Goal: Information Seeking & Learning: Learn about a topic

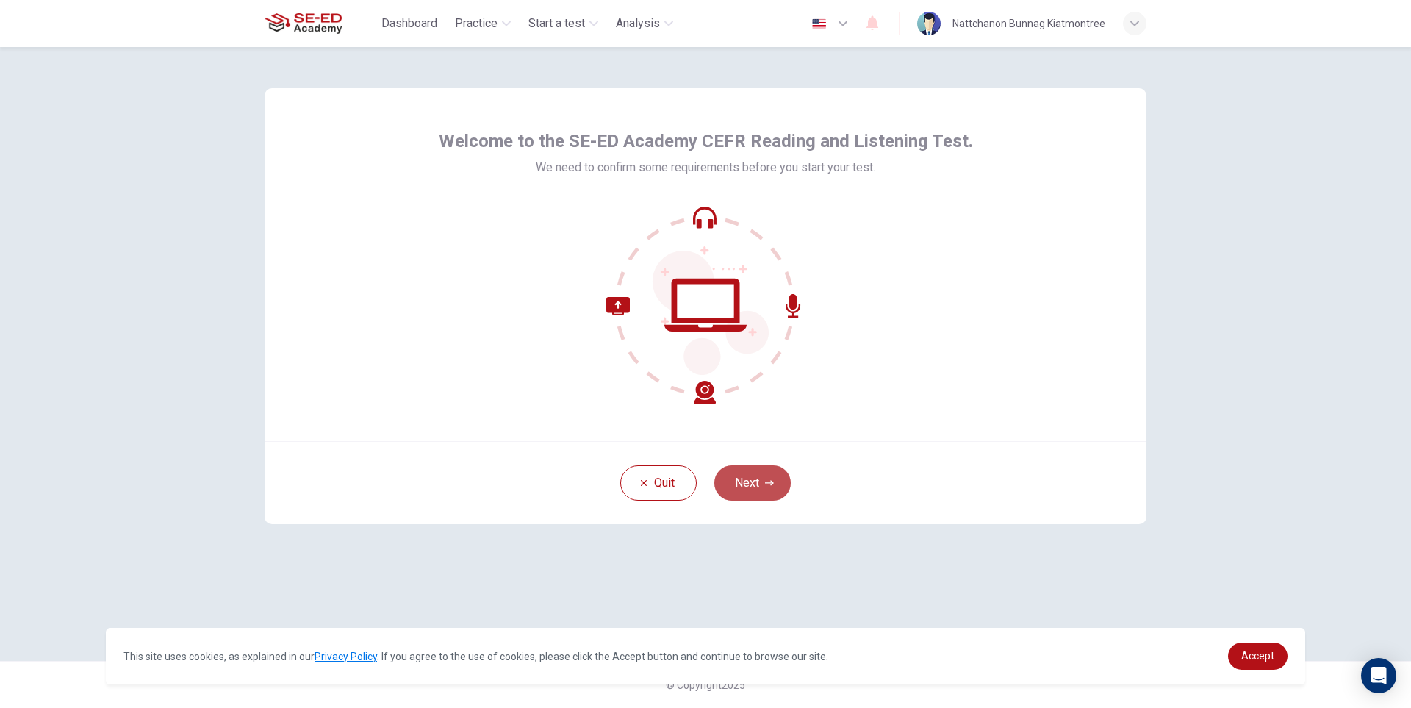
click at [774, 483] on button "Next" at bounding box center [752, 482] width 76 height 35
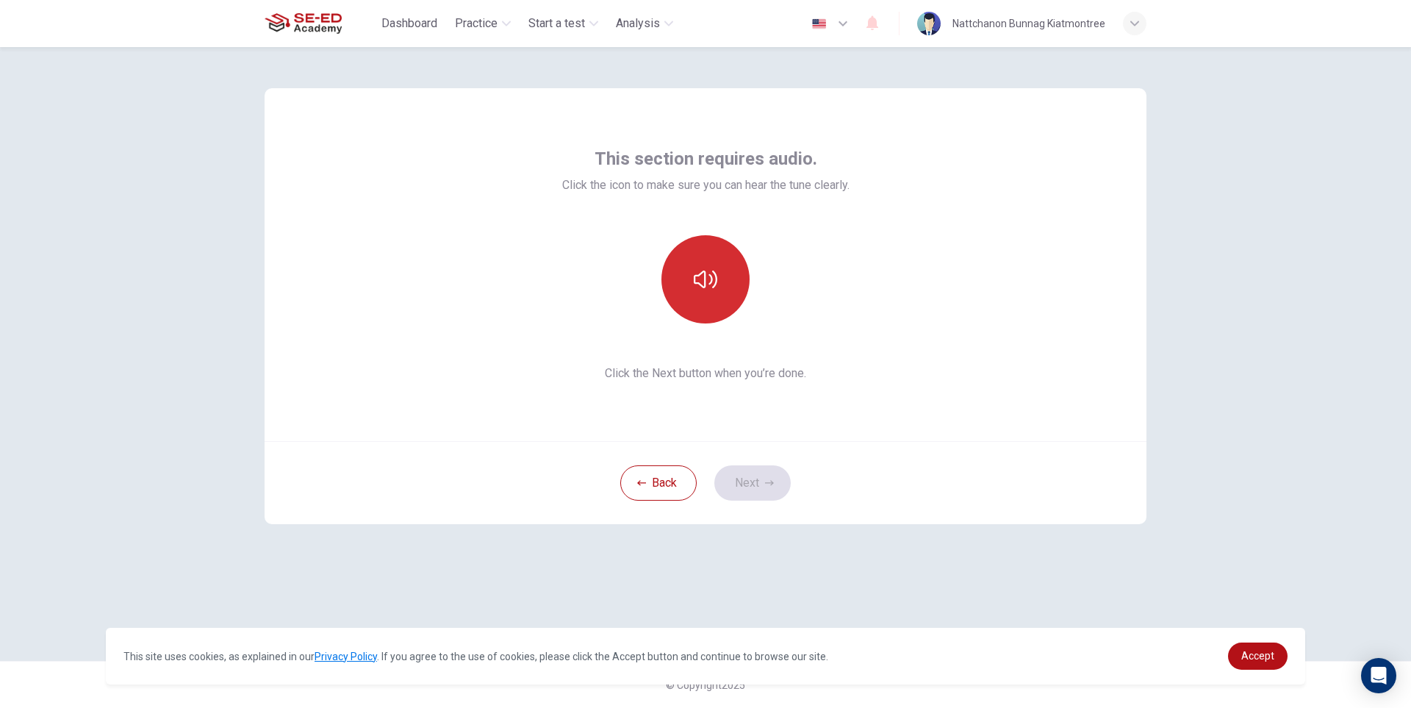
click at [721, 303] on button "button" at bounding box center [705, 279] width 88 height 88
click at [756, 483] on button "Next" at bounding box center [752, 482] width 76 height 35
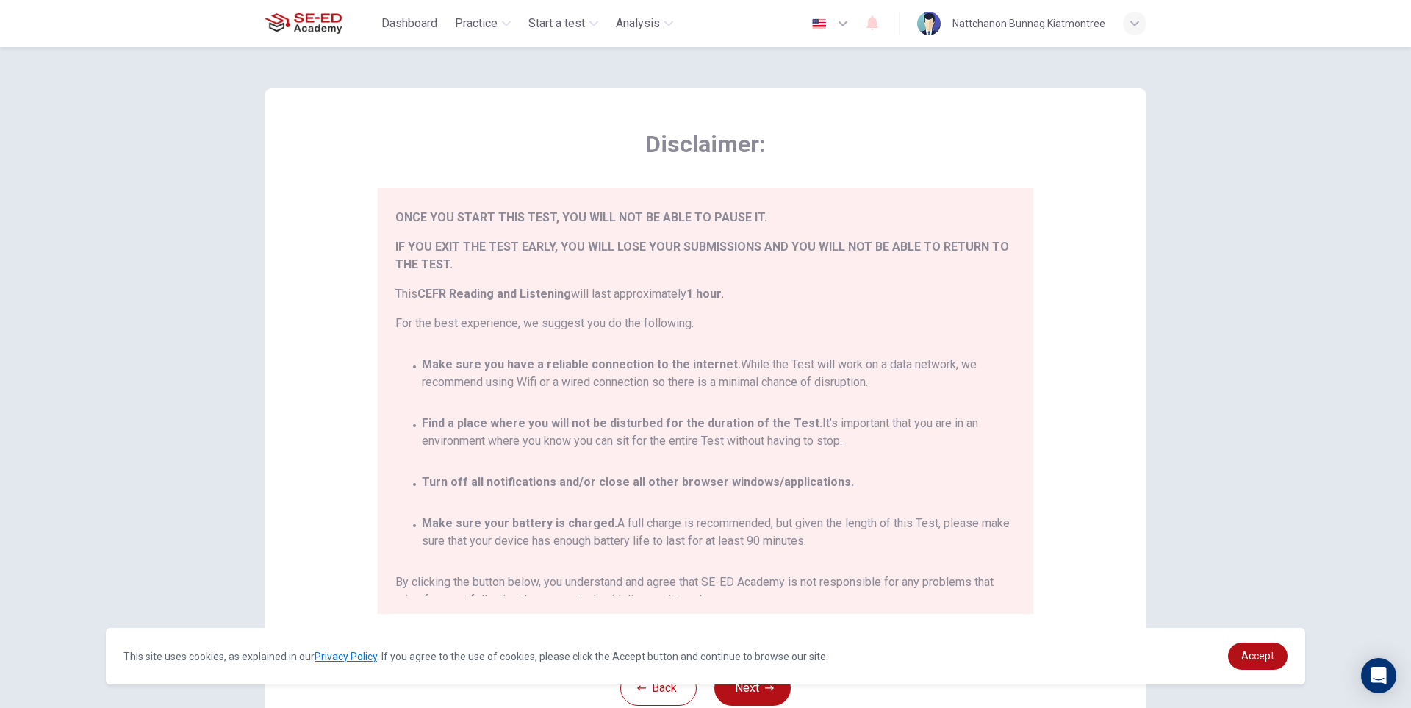
scroll to position [86, 0]
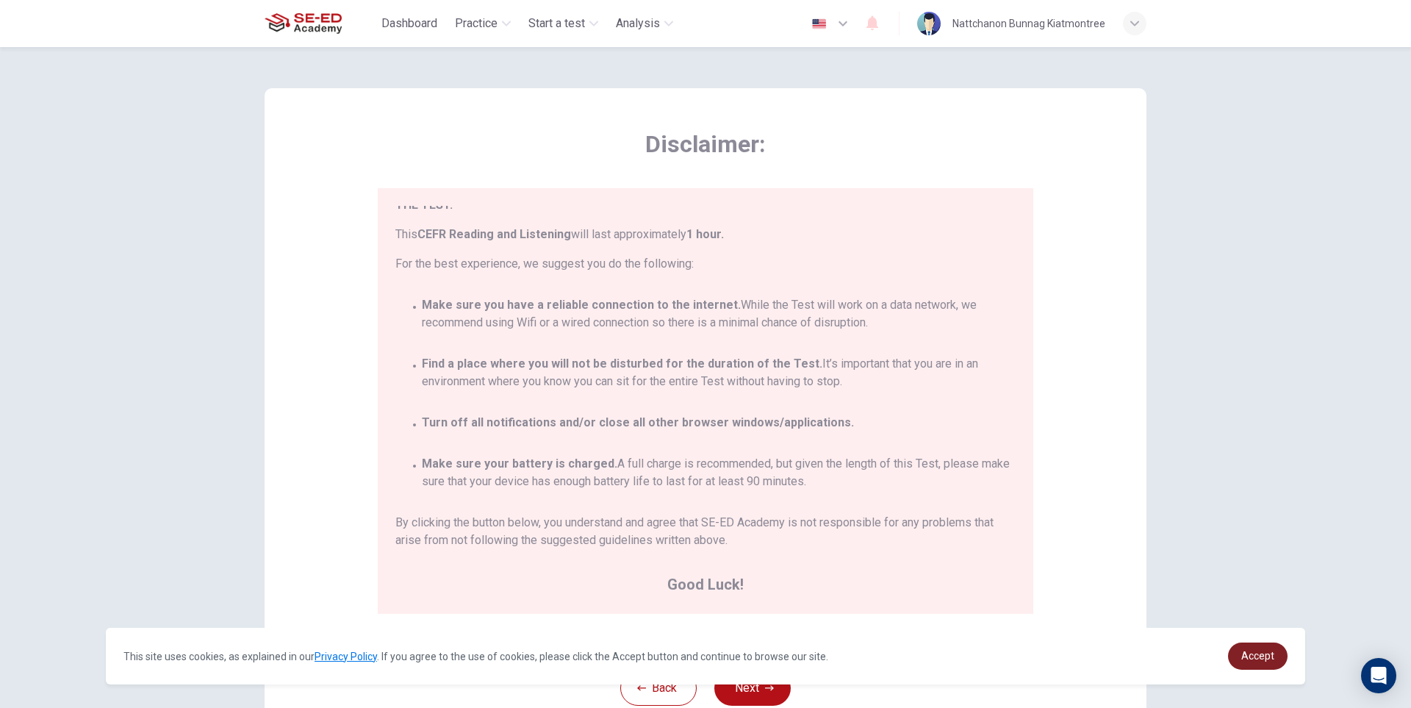
click at [1261, 657] on span "Accept" at bounding box center [1257, 655] width 33 height 12
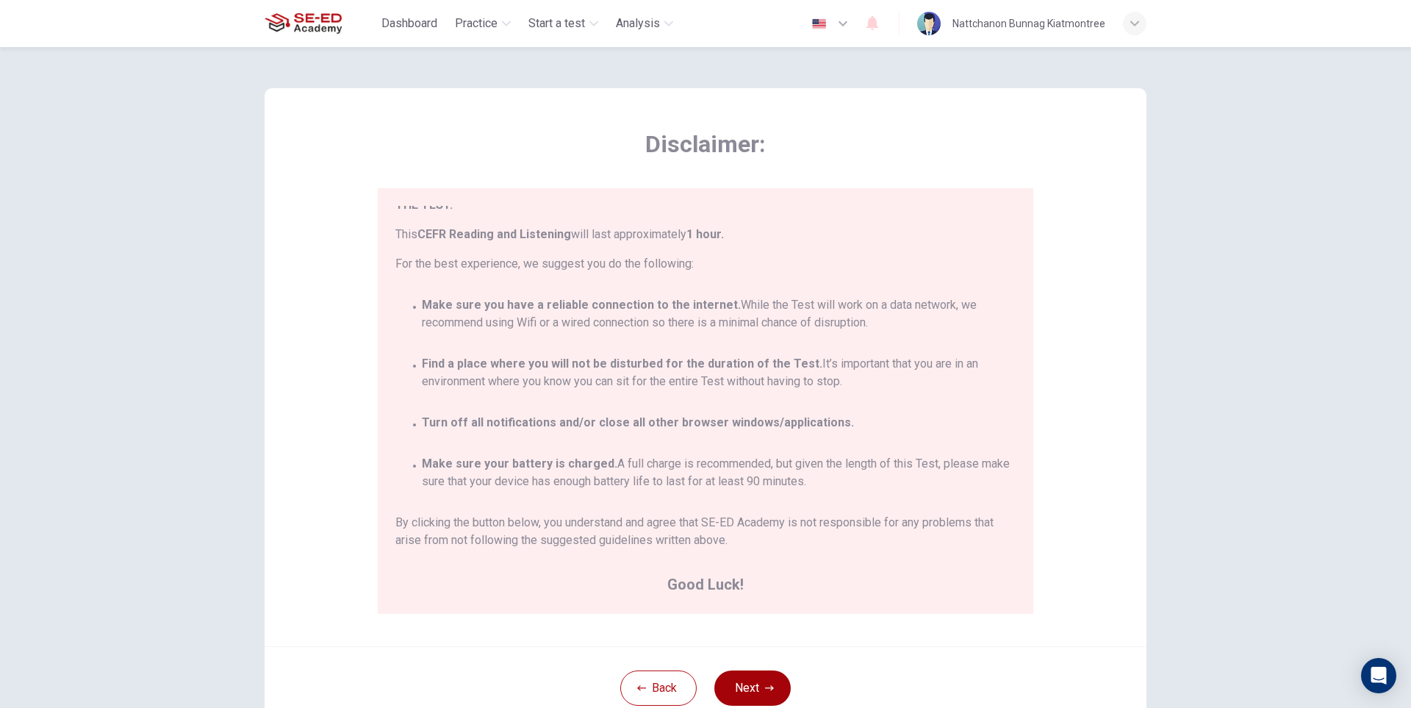
click at [767, 677] on button "Next" at bounding box center [752, 687] width 76 height 35
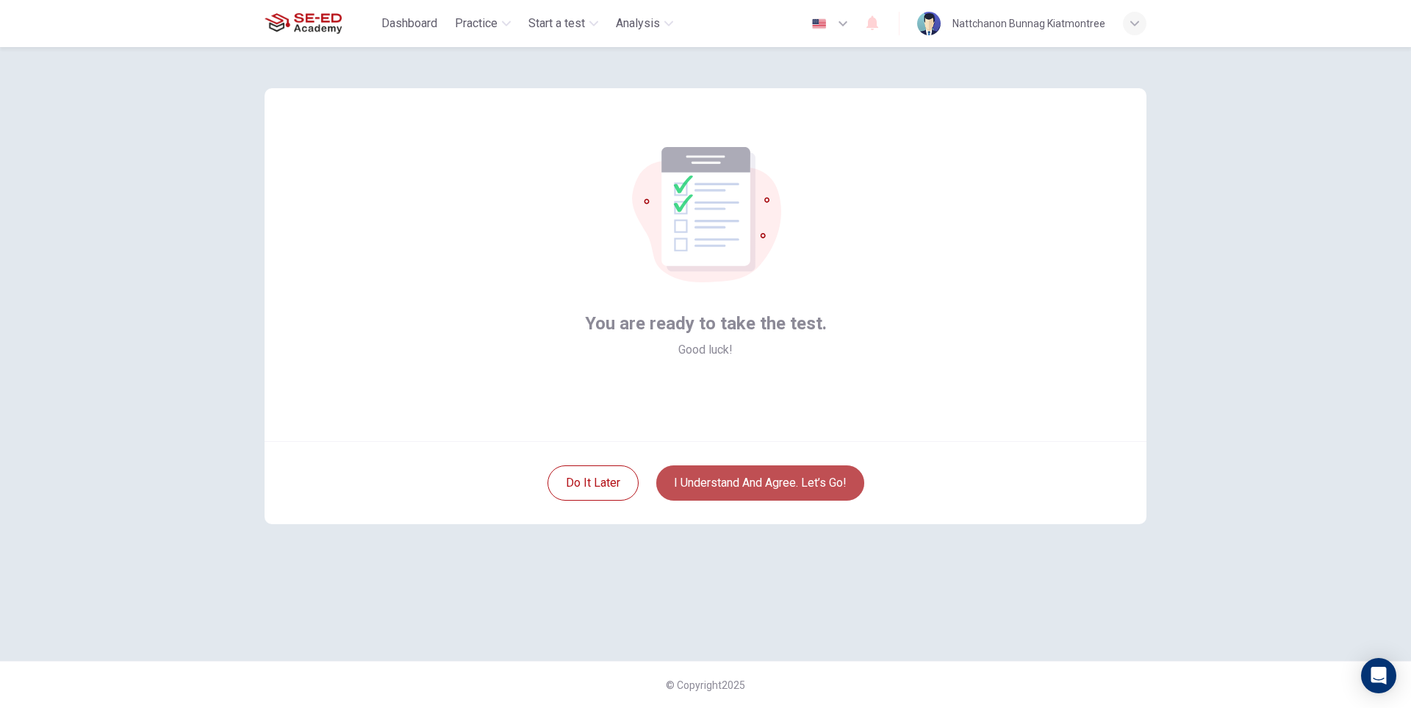
click at [762, 481] on button "I understand and agree. Let’s go!" at bounding box center [760, 482] width 208 height 35
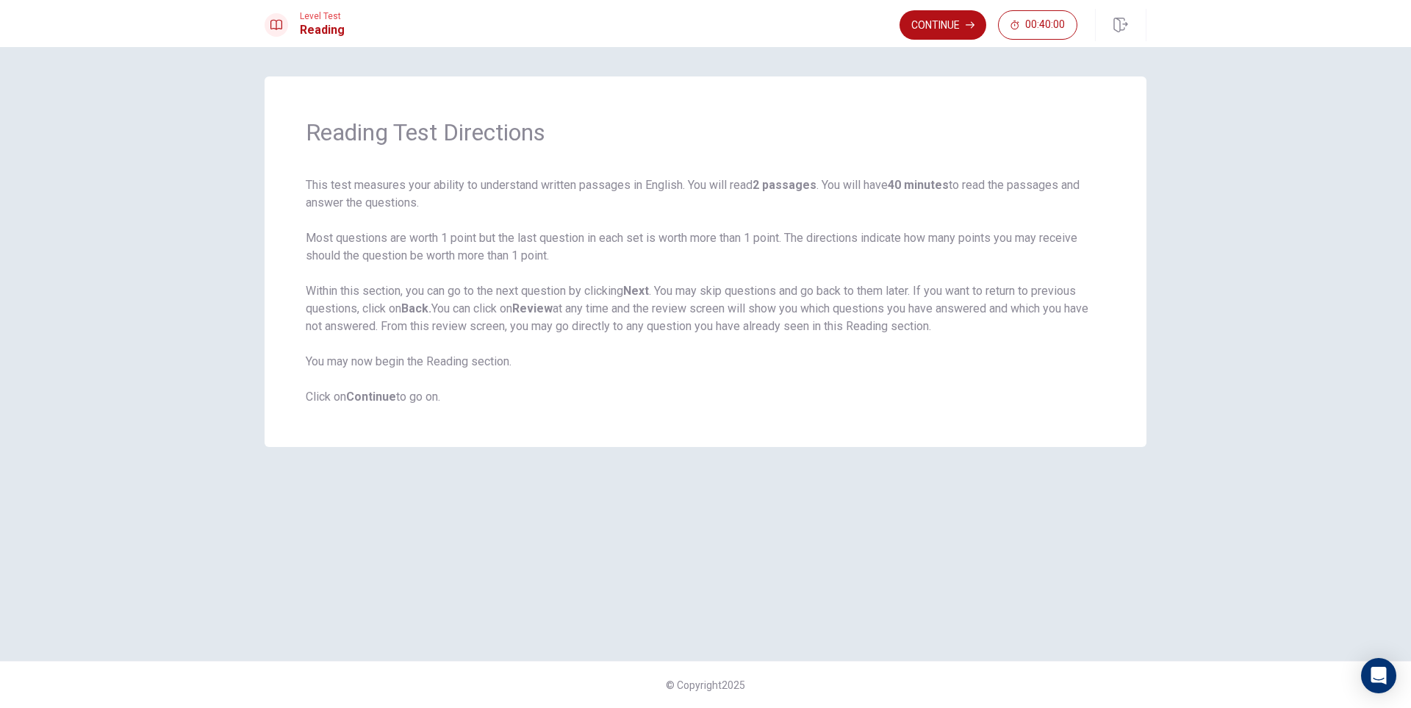
click at [807, 419] on div "Reading Test Directions This test measures your ability to understand written p…" at bounding box center [706, 261] width 882 height 370
click at [934, 18] on button "Continue" at bounding box center [942, 24] width 87 height 29
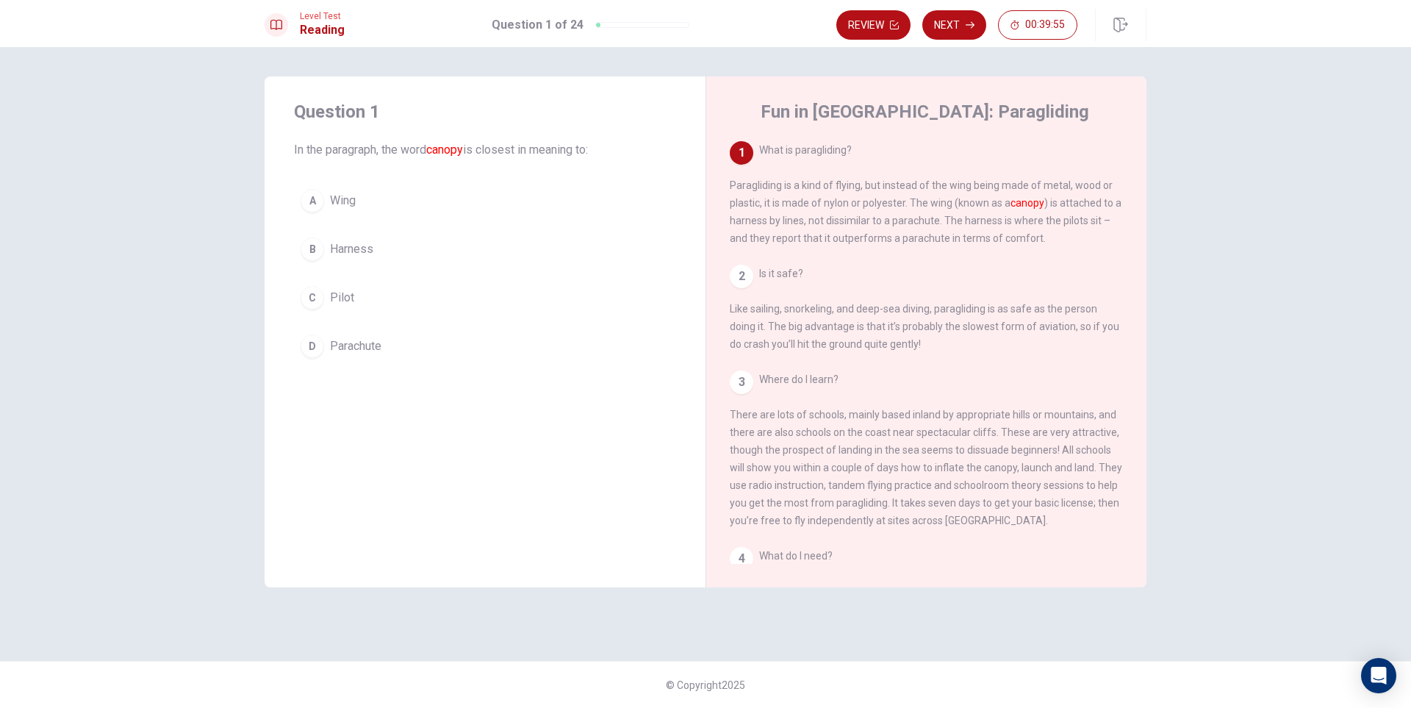
click at [313, 197] on div "A" at bounding box center [313, 201] width 24 height 24
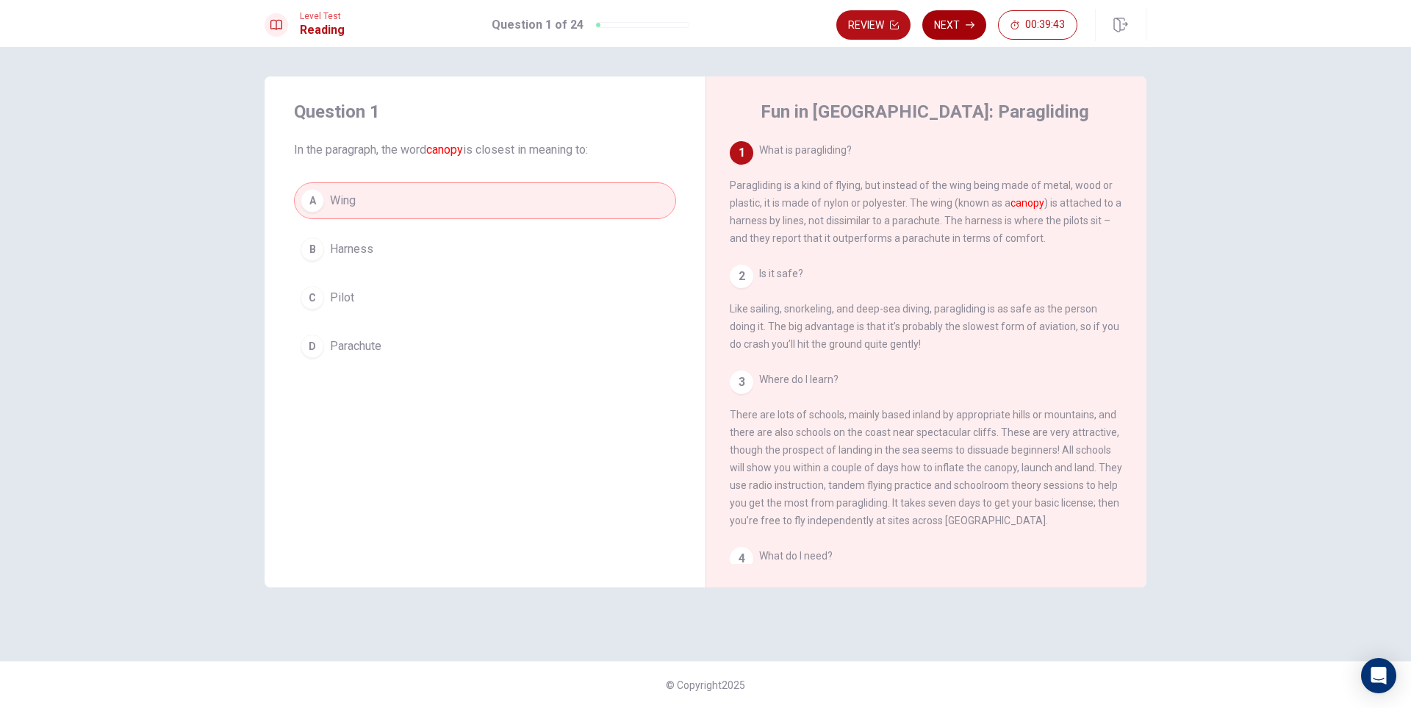
click at [951, 26] on button "Next" at bounding box center [954, 24] width 64 height 29
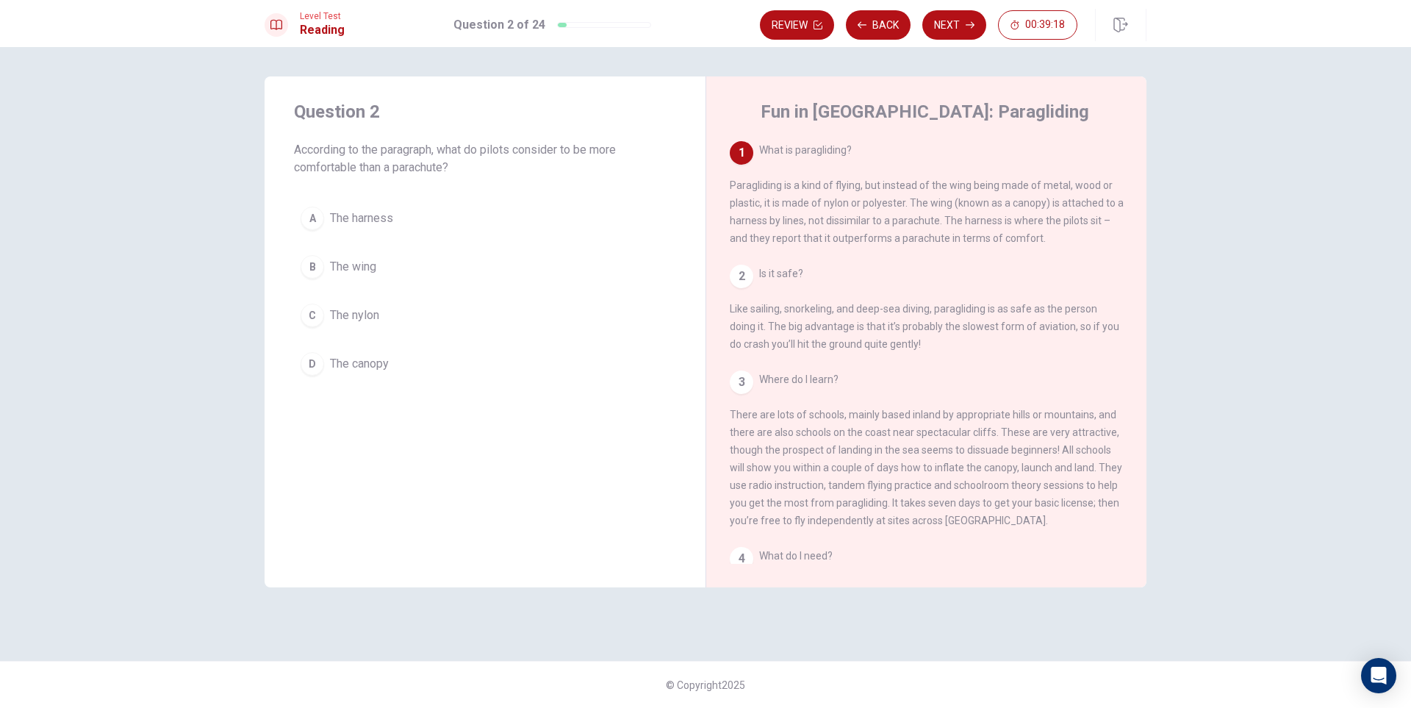
click at [390, 223] on span "The harness" at bounding box center [361, 218] width 63 height 18
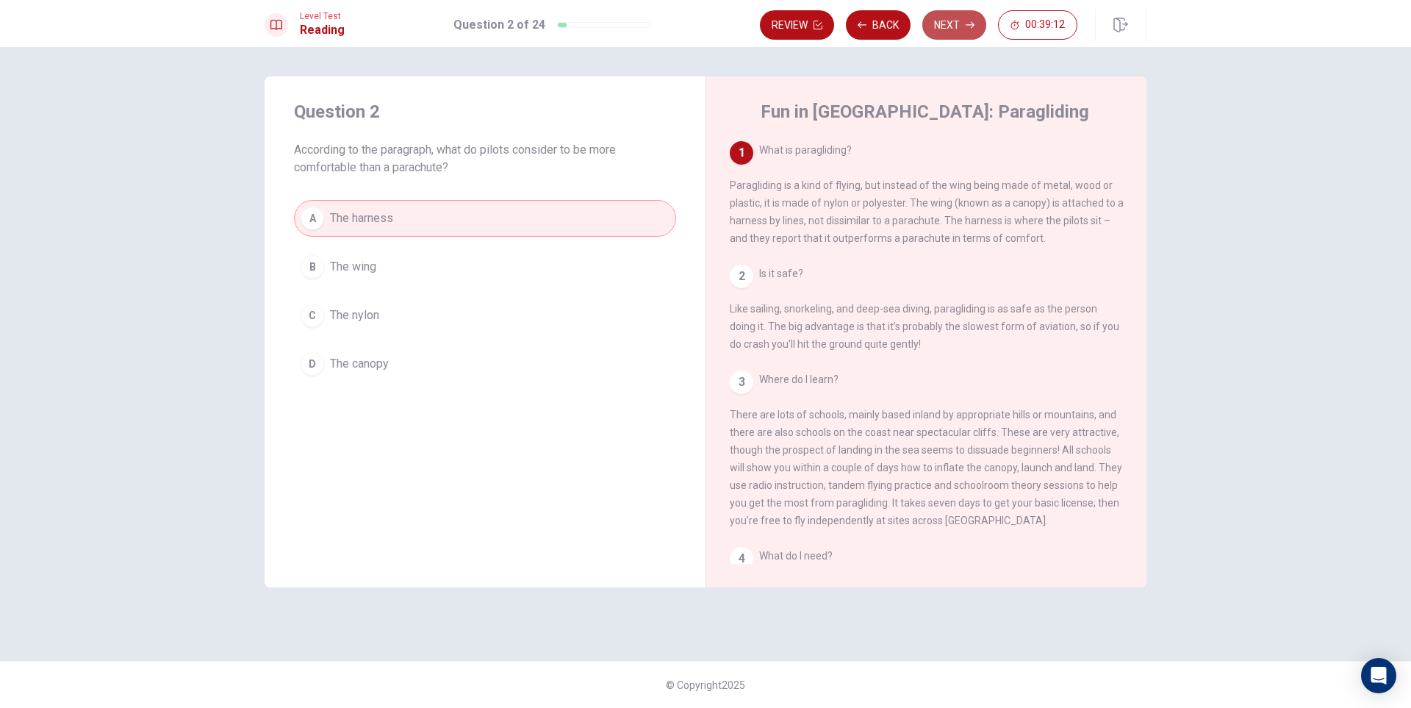
click at [954, 28] on button "Next" at bounding box center [954, 24] width 64 height 29
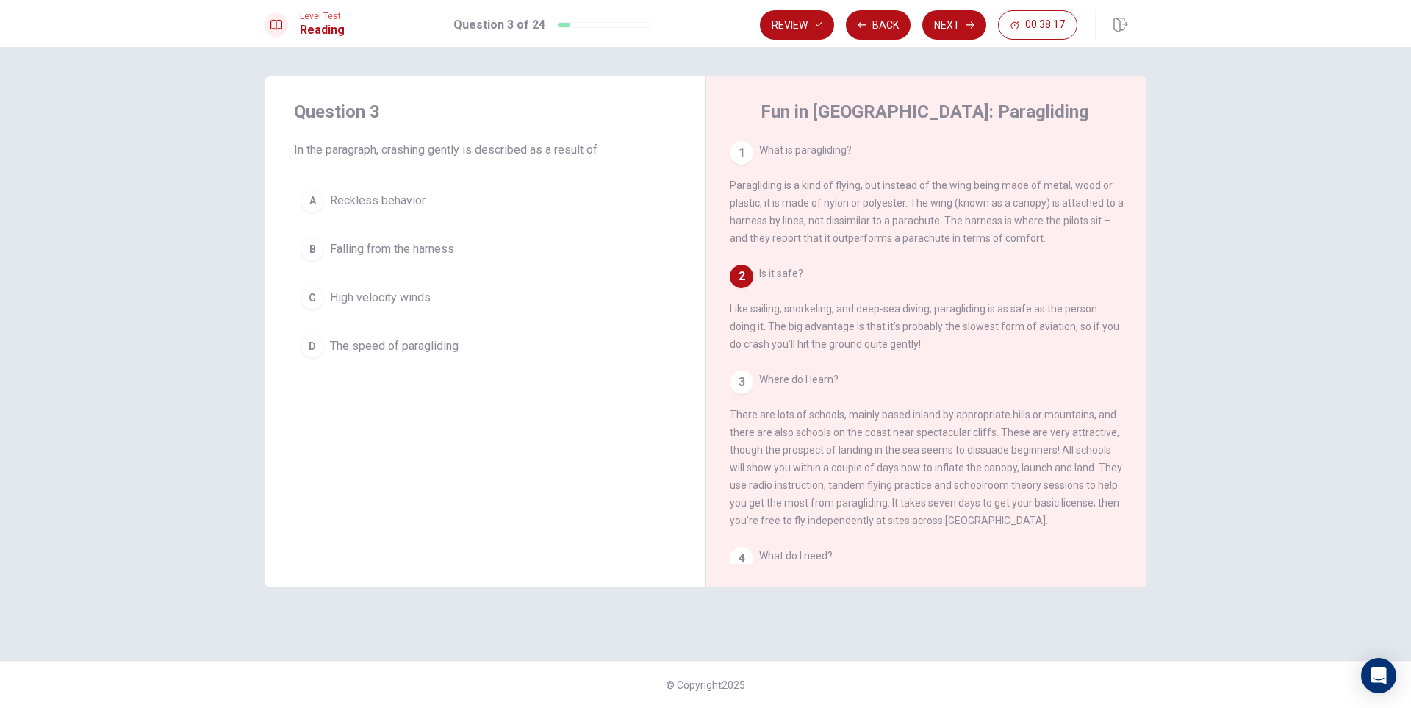
click at [390, 248] on span "Falling from the harness" at bounding box center [392, 249] width 124 height 18
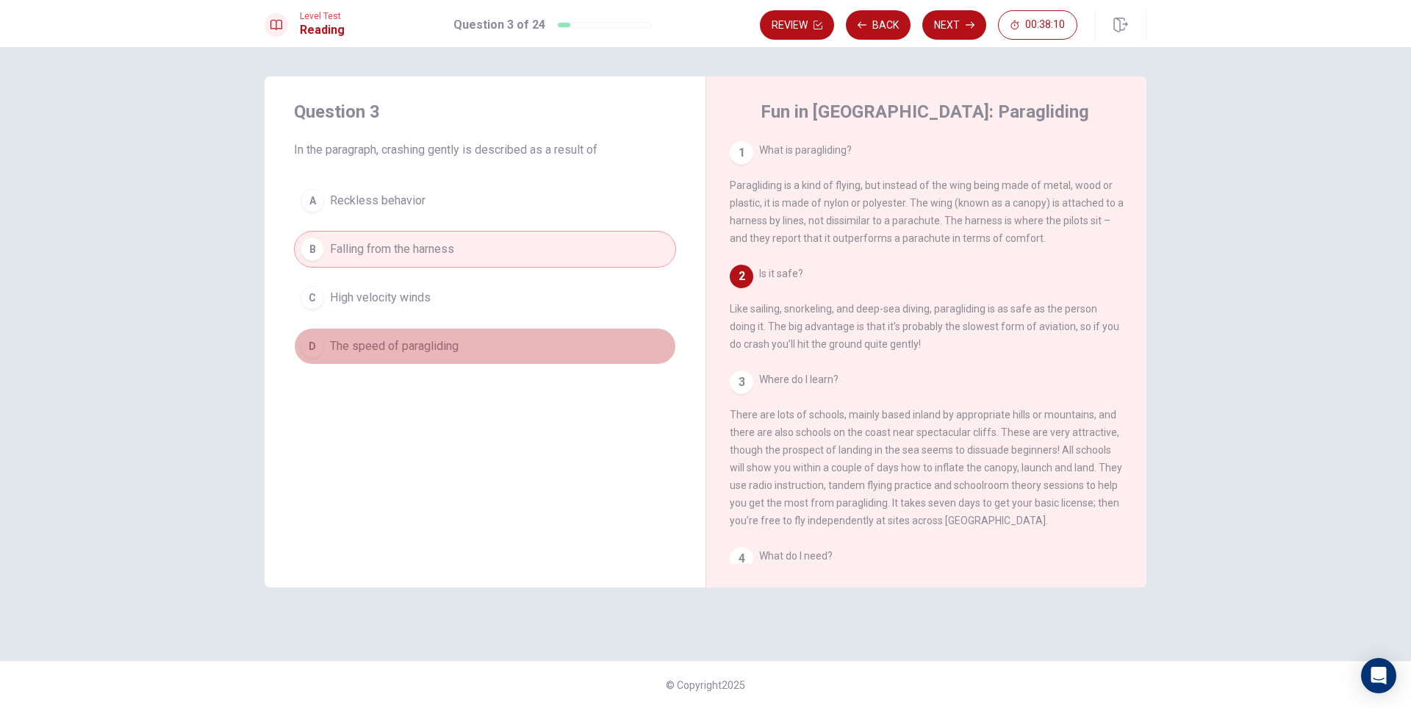
click at [468, 348] on button "D The speed of paragliding" at bounding box center [485, 346] width 382 height 37
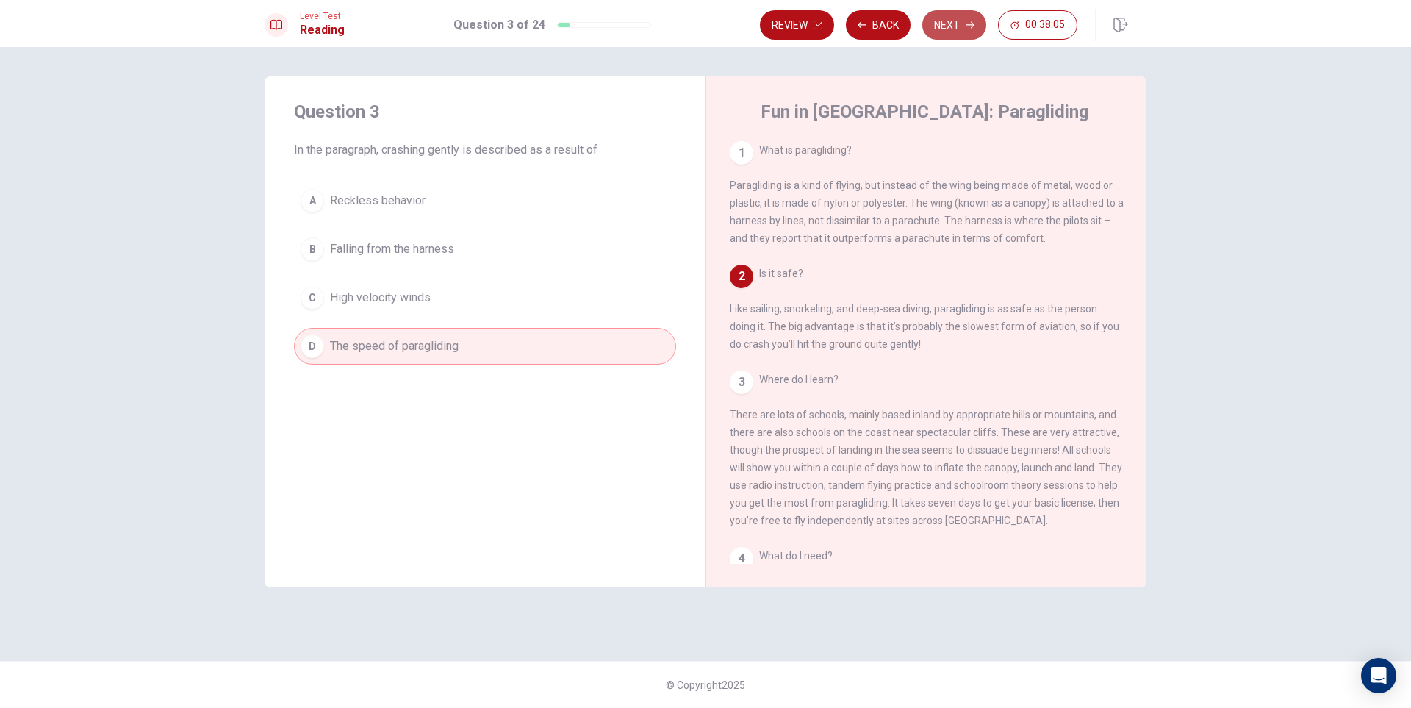
click at [943, 29] on button "Next" at bounding box center [954, 24] width 64 height 29
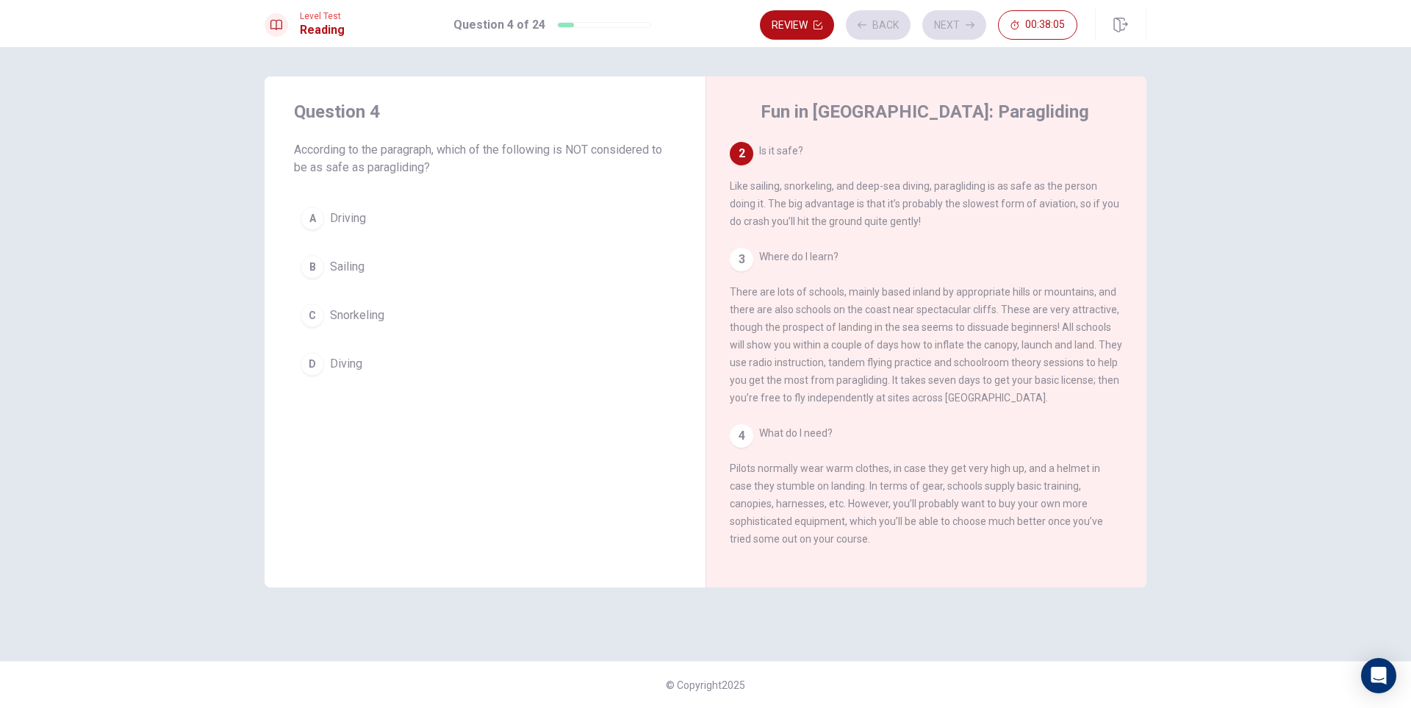
scroll to position [128, 0]
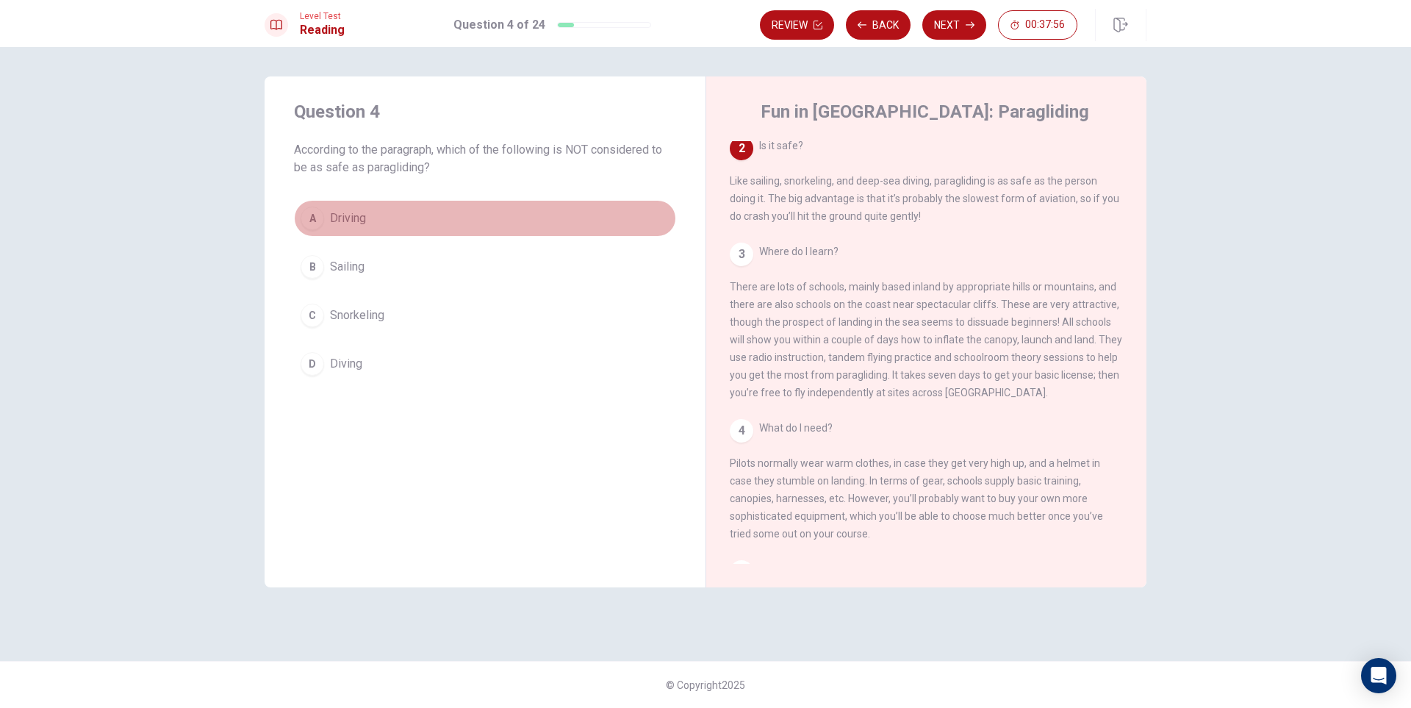
click at [386, 218] on button "A Driving" at bounding box center [485, 218] width 382 height 37
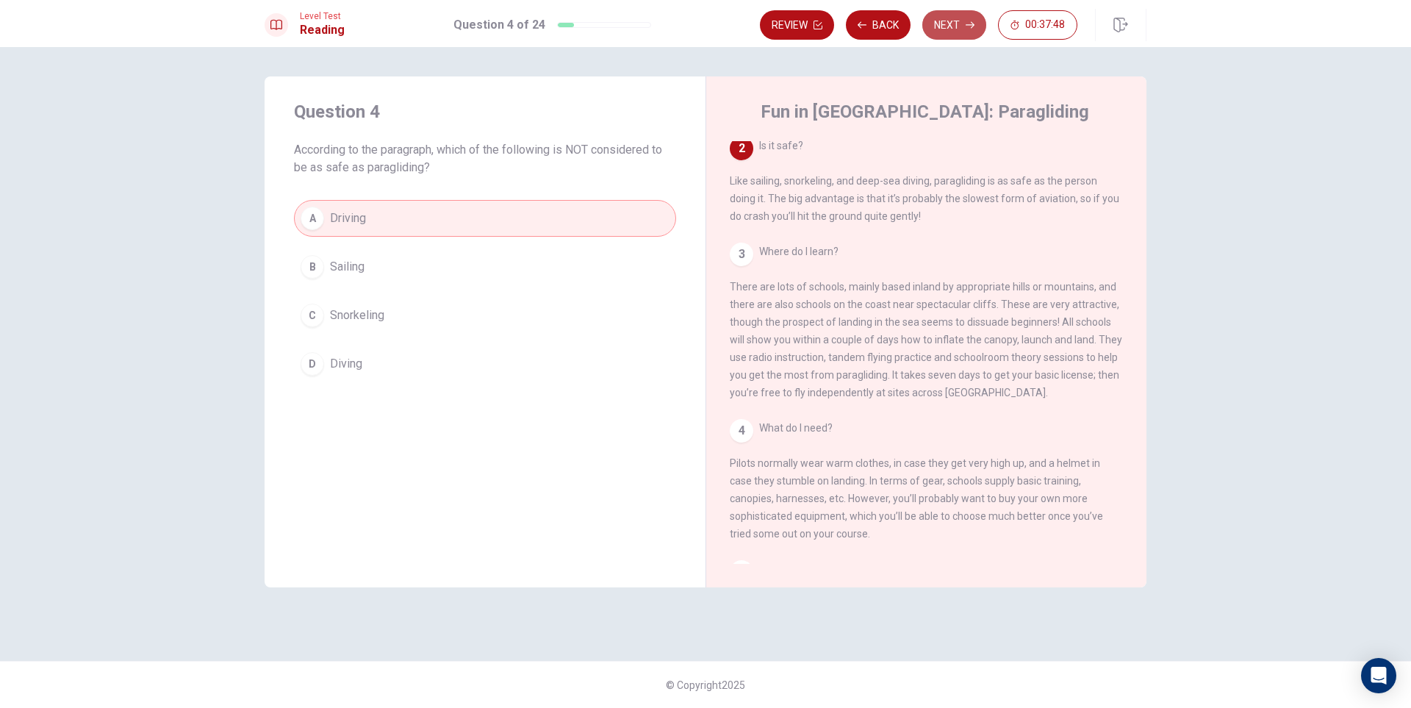
click at [954, 32] on button "Next" at bounding box center [954, 24] width 64 height 29
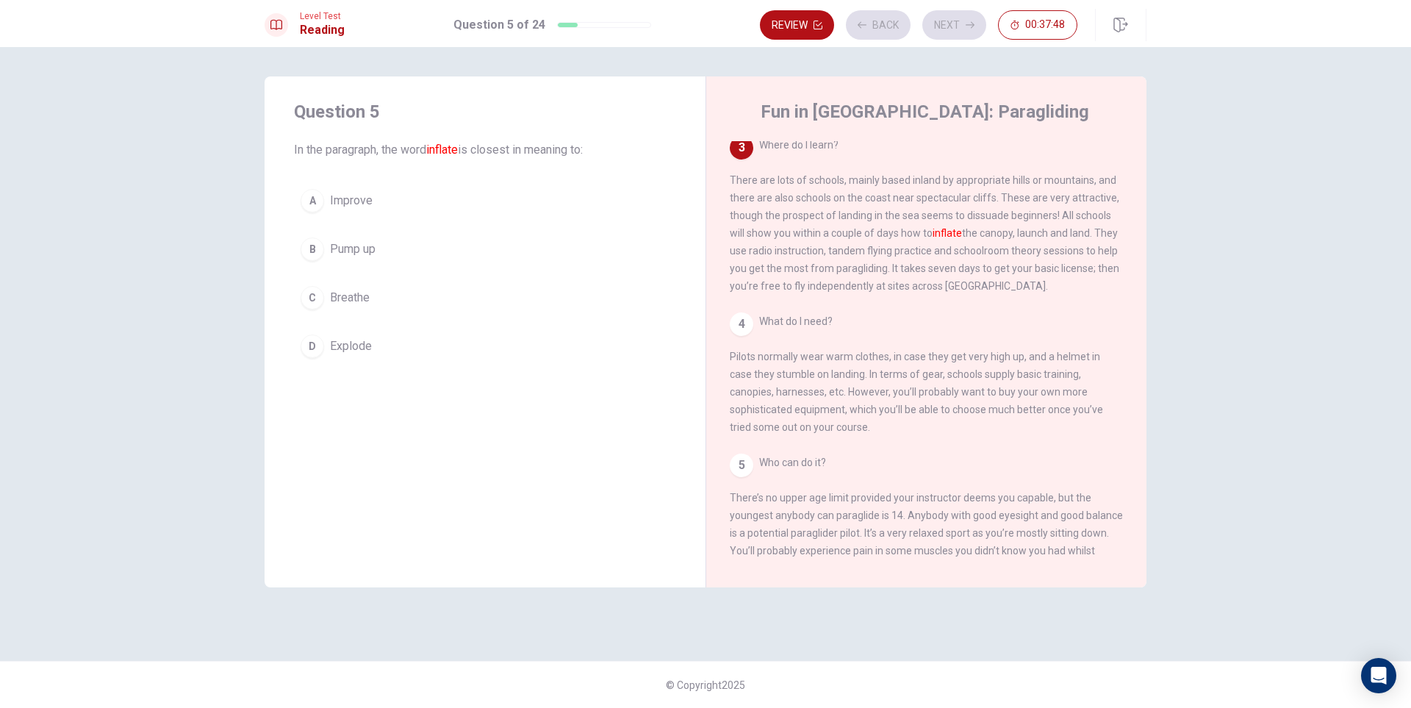
scroll to position [237, 0]
click at [395, 249] on button "B Pump up" at bounding box center [485, 249] width 382 height 37
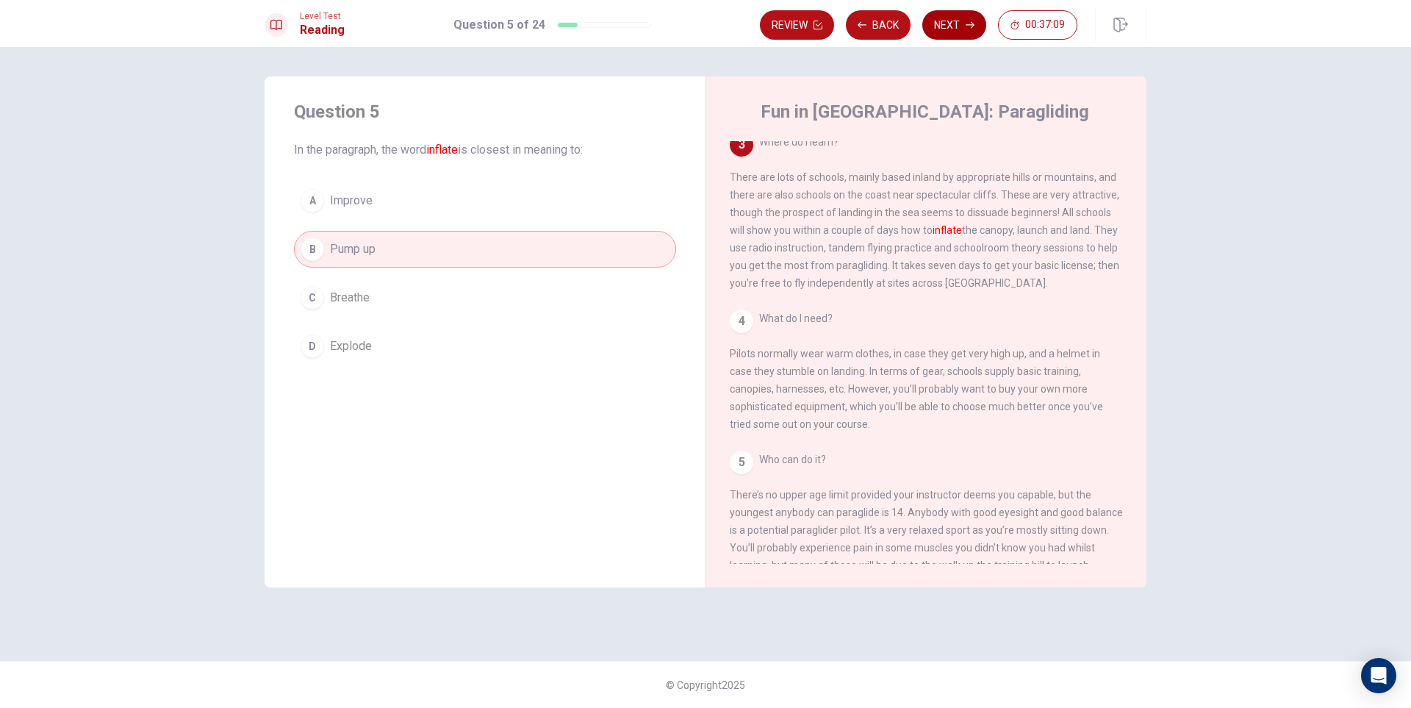
click at [950, 29] on button "Next" at bounding box center [954, 24] width 64 height 29
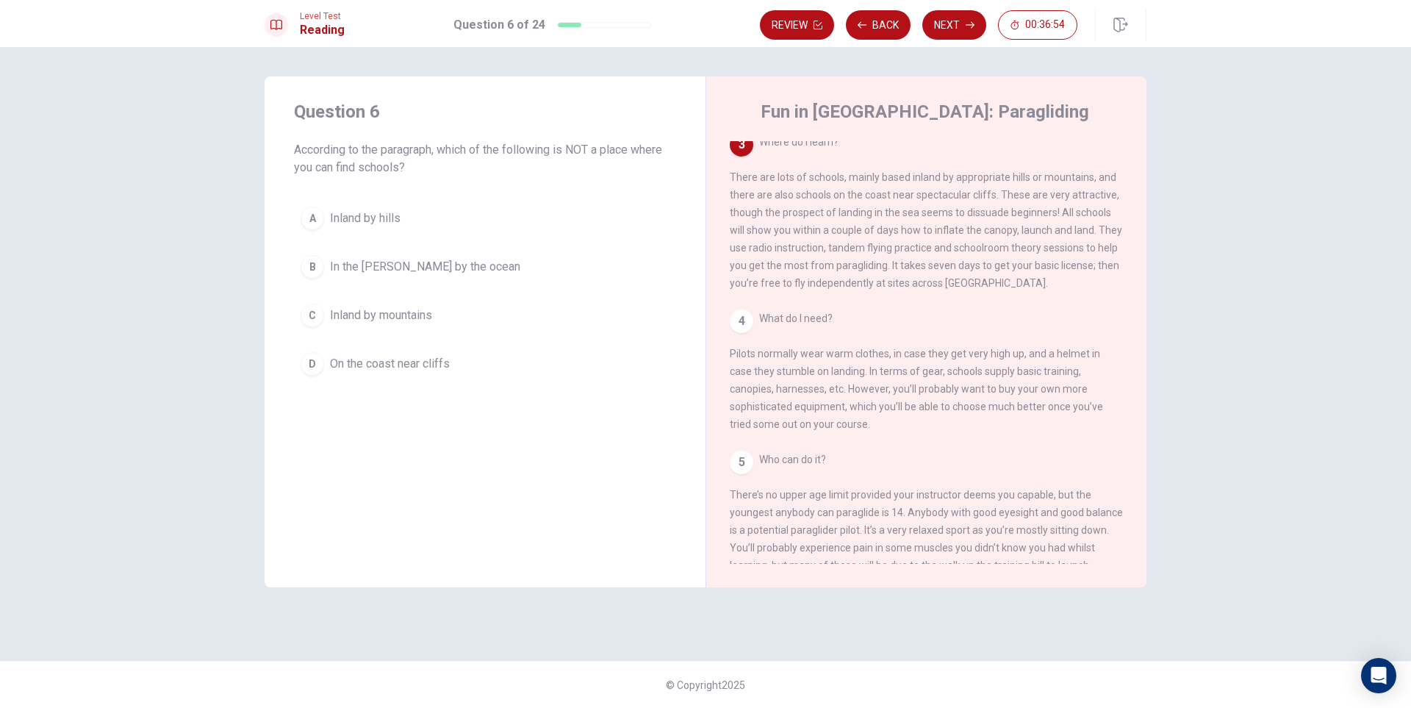
drag, startPoint x: 1007, startPoint y: 189, endPoint x: 1070, endPoint y: 189, distance: 63.2
click at [1070, 189] on span "Where do I learn? There are lots of schools, mainly based inland by appropriate…" at bounding box center [926, 212] width 392 height 153
drag, startPoint x: 1019, startPoint y: 187, endPoint x: 1045, endPoint y: 186, distance: 25.8
click at [1045, 186] on span "Where do I learn? There are lots of schools, mainly based inland by appropriate…" at bounding box center [926, 212] width 392 height 153
click at [355, 264] on span "In the [PERSON_NAME] by the ocean" at bounding box center [425, 267] width 190 height 18
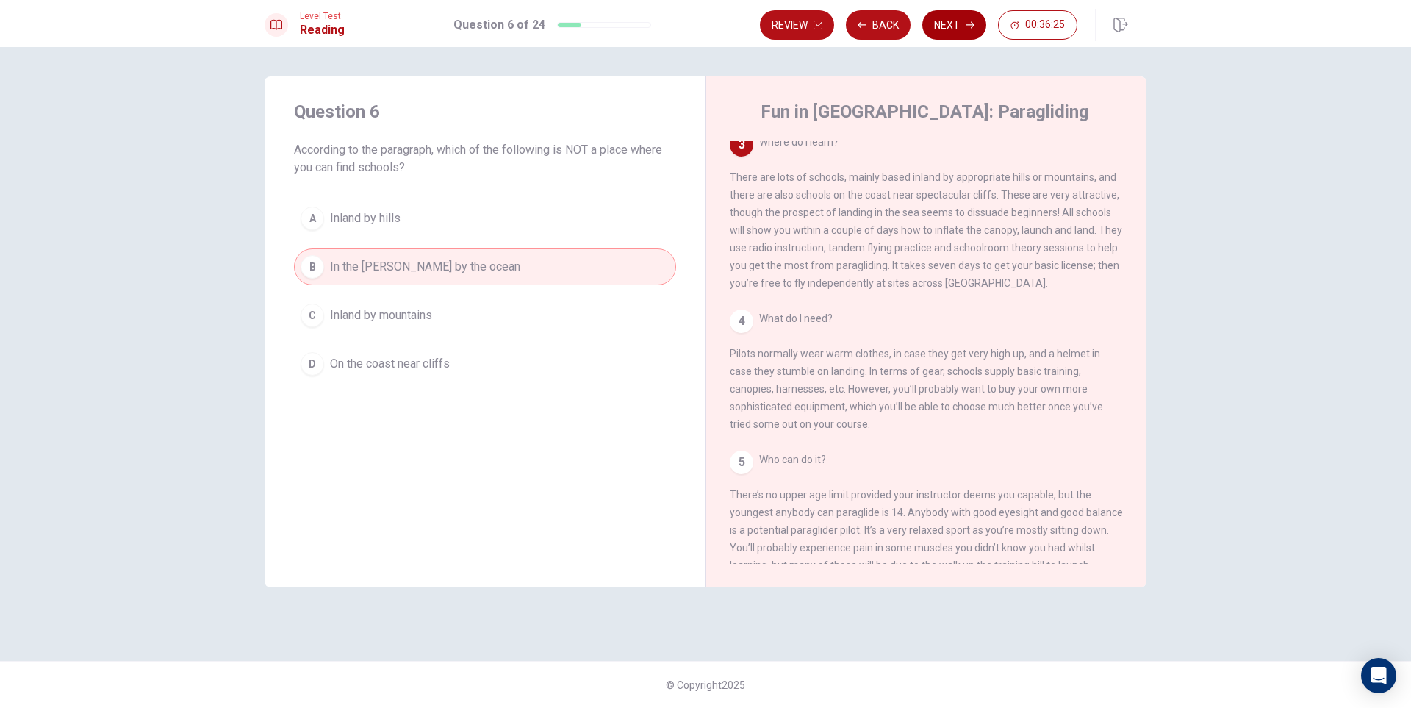
click at [977, 29] on button "Next" at bounding box center [954, 24] width 64 height 29
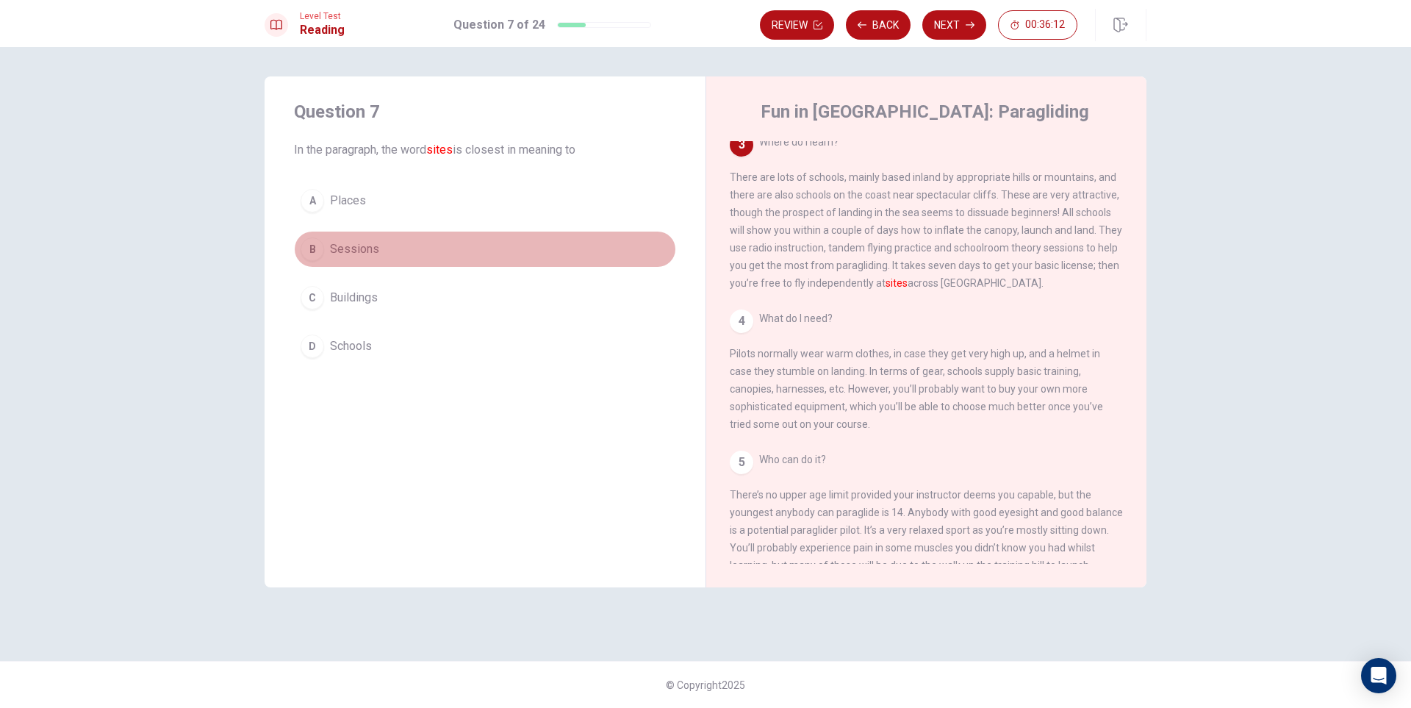
click at [360, 240] on button "B Sessions" at bounding box center [485, 249] width 382 height 37
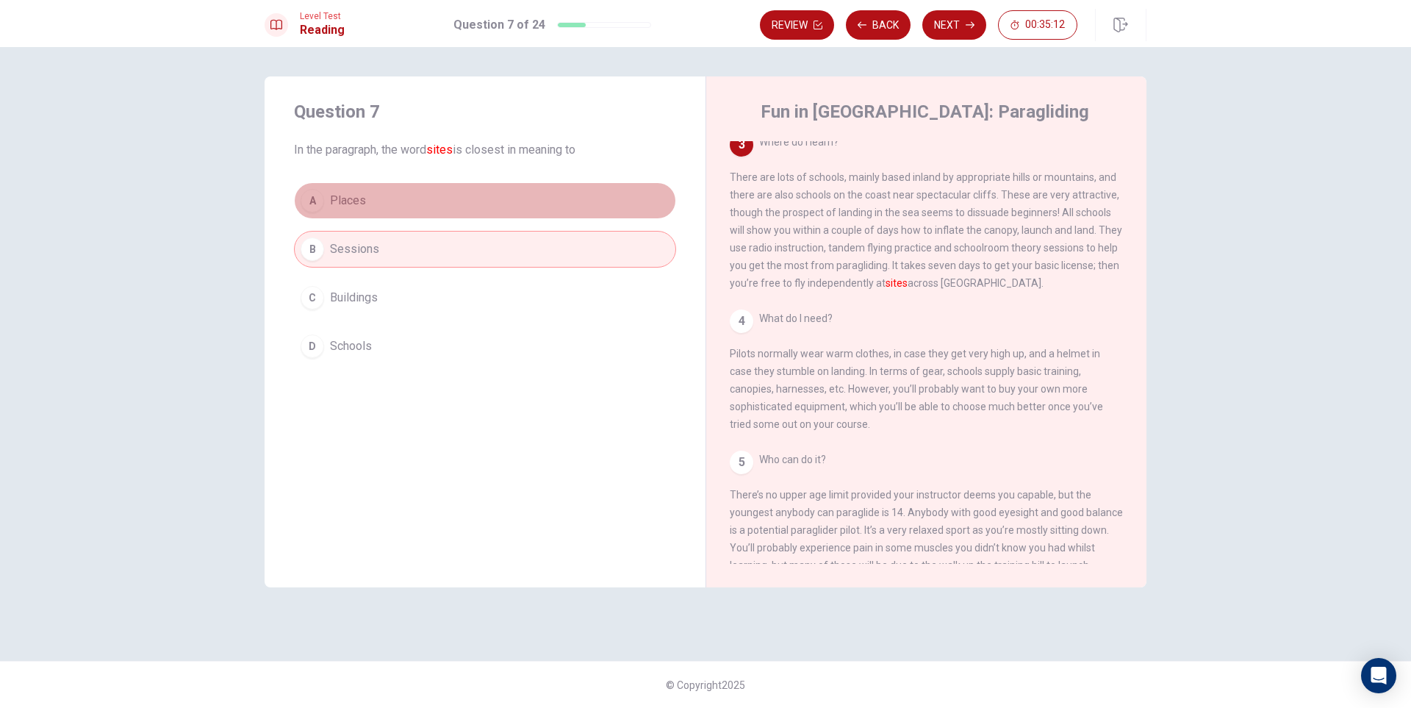
click at [331, 195] on span "Places" at bounding box center [348, 201] width 36 height 18
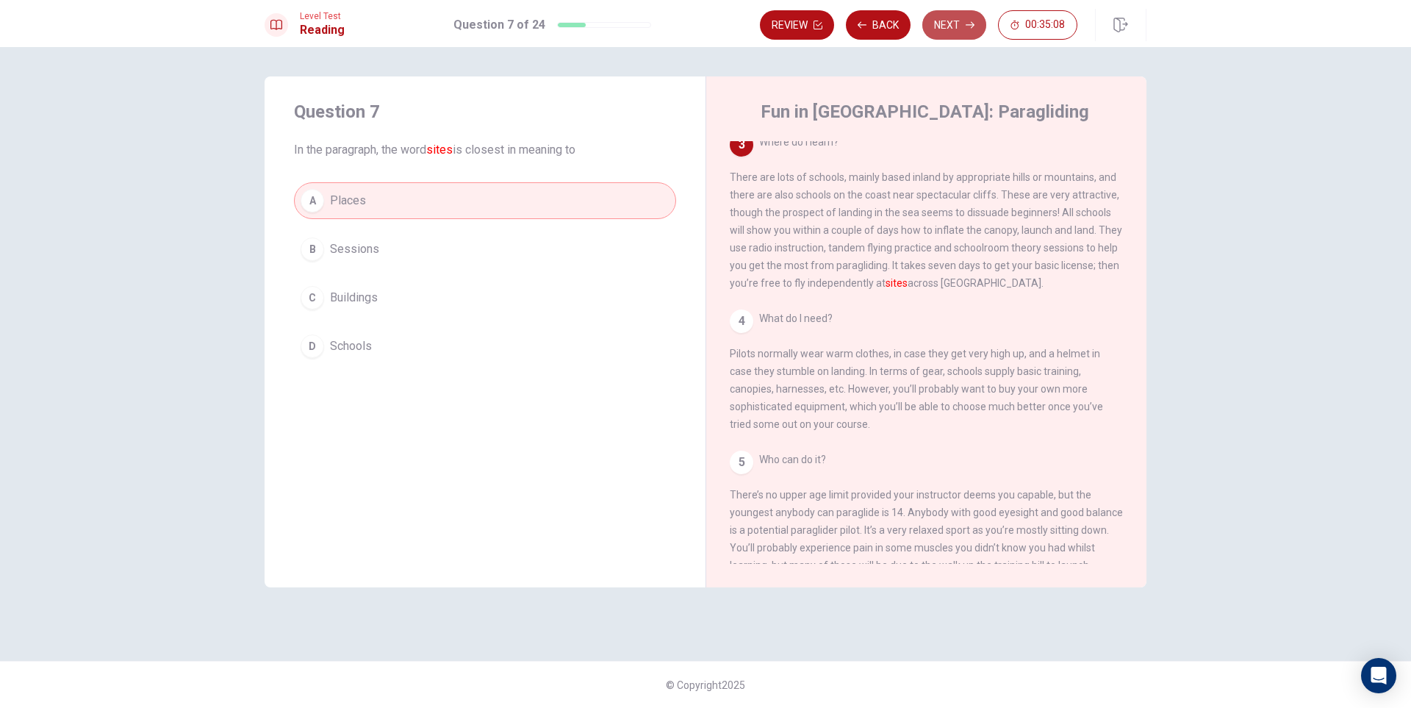
click at [961, 34] on button "Next" at bounding box center [954, 24] width 64 height 29
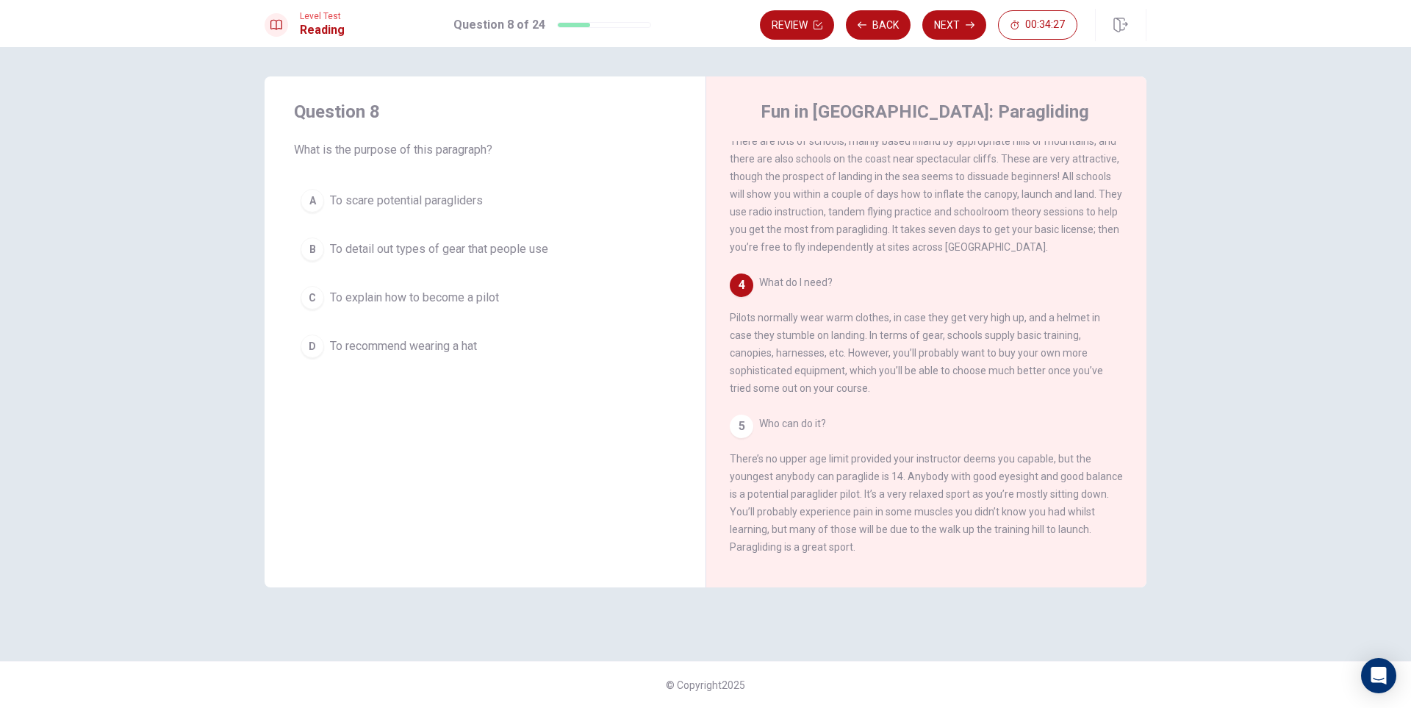
click at [494, 256] on span "To detail out types of gear that people use" at bounding box center [439, 249] width 218 height 18
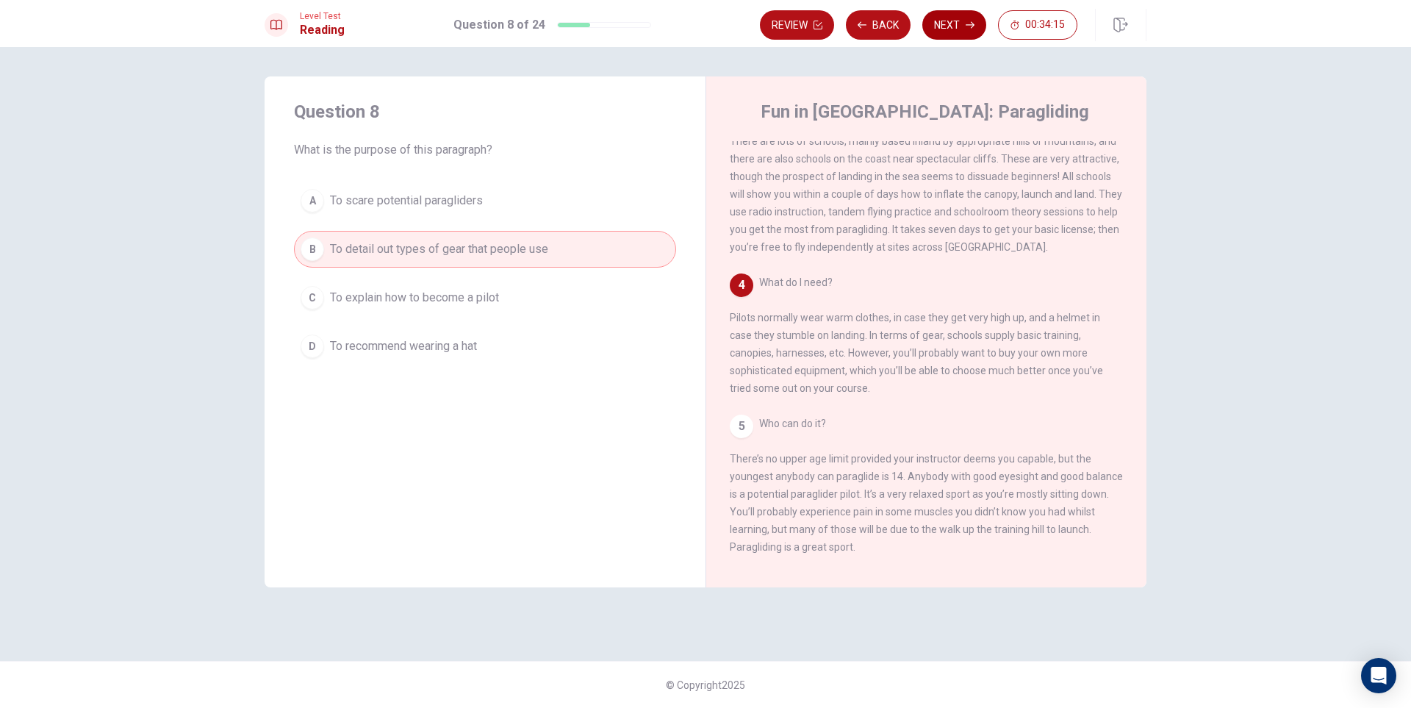
click at [935, 24] on button "Next" at bounding box center [954, 24] width 64 height 29
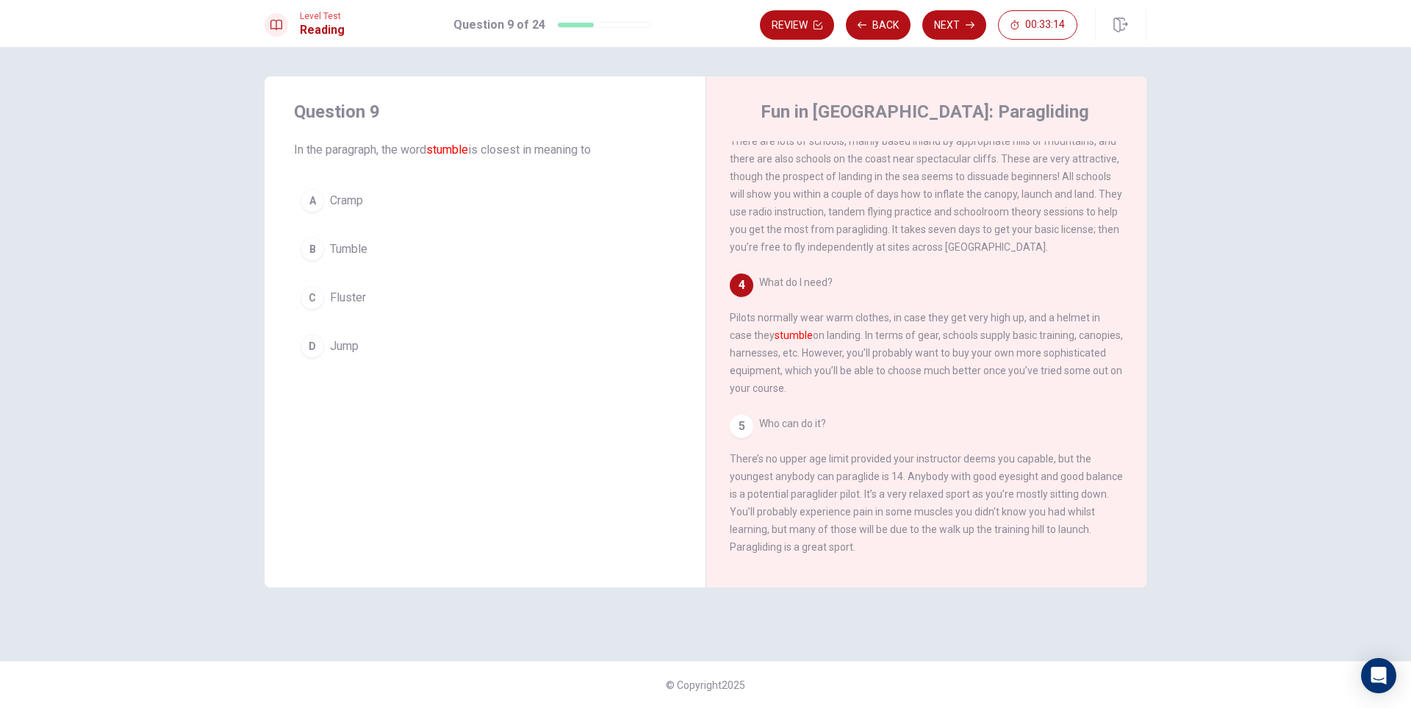
click at [482, 256] on button "B Tumble" at bounding box center [485, 249] width 382 height 37
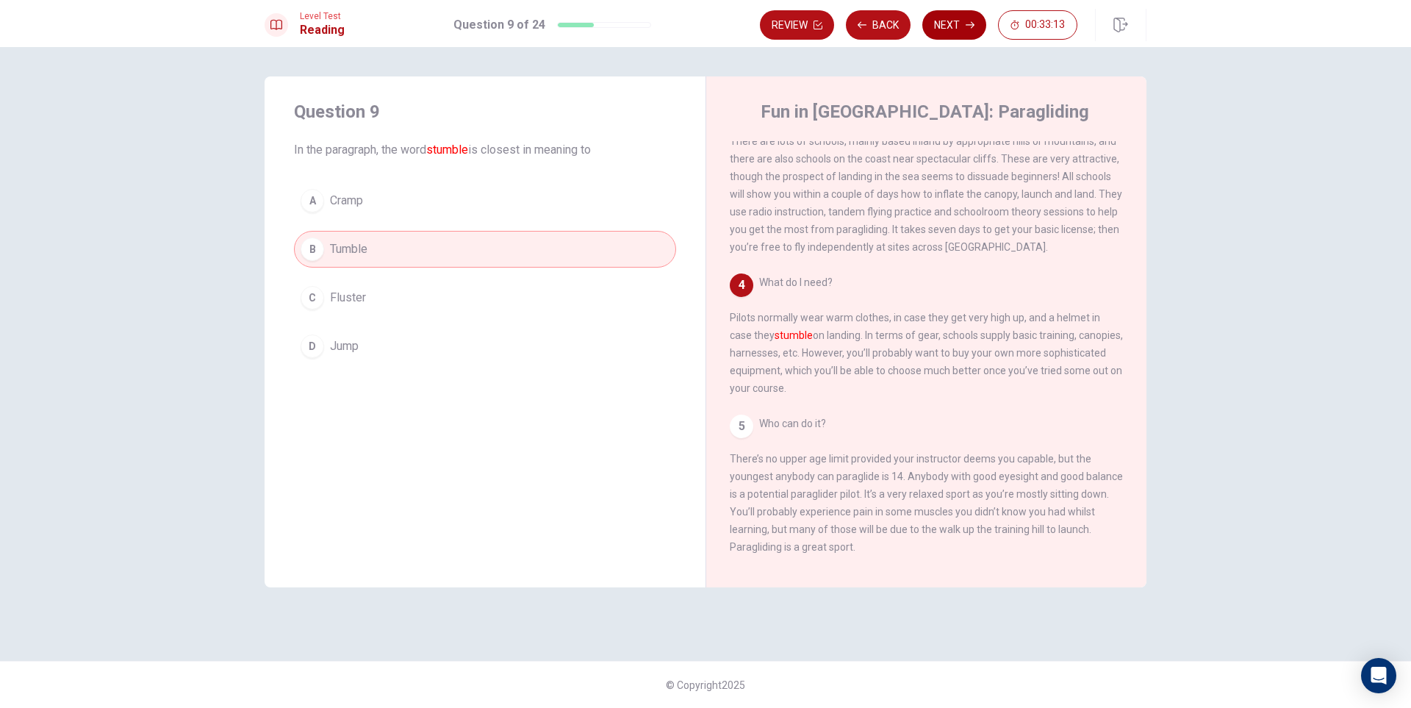
click at [965, 22] on button "Next" at bounding box center [954, 24] width 64 height 29
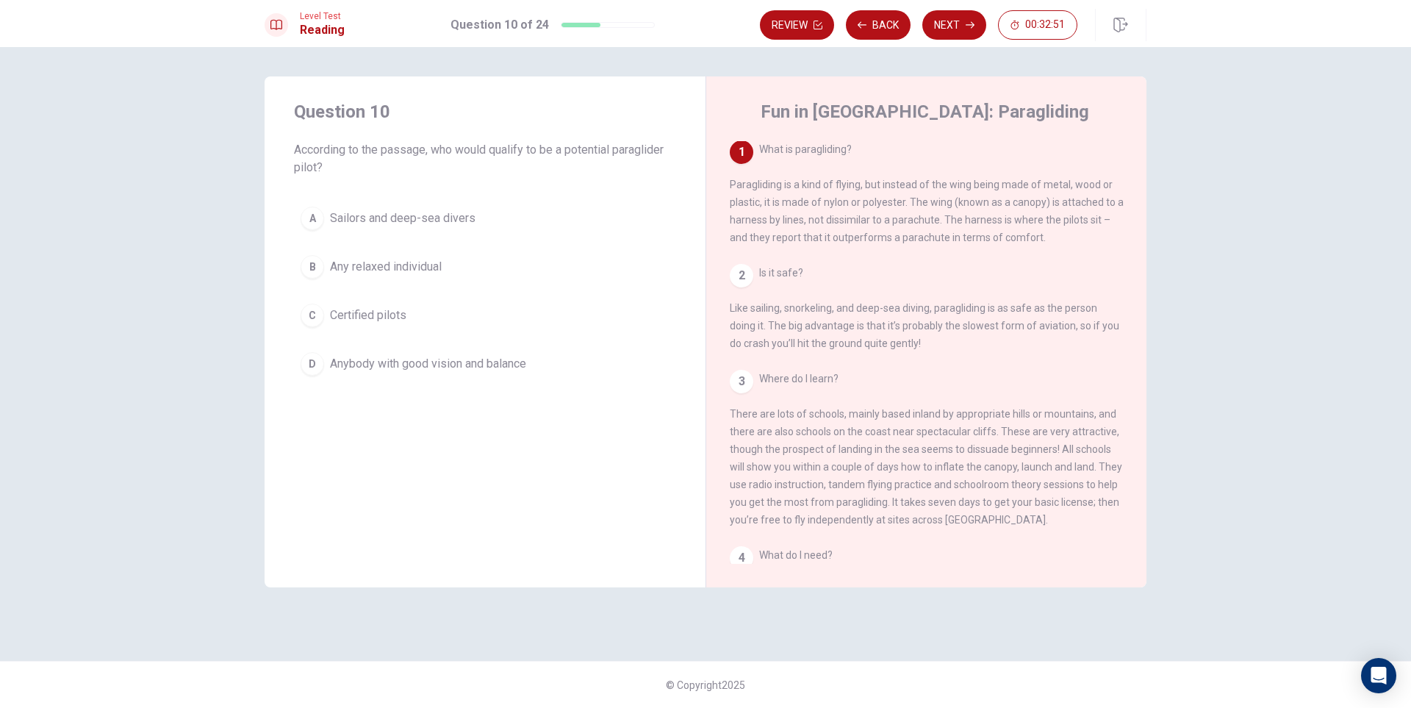
scroll to position [0, 0]
click at [746, 268] on div "1 What is paragliding? Paragliding is a kind of flying, but instead of the wing…" at bounding box center [936, 352] width 413 height 422
click at [744, 279] on div "2" at bounding box center [742, 277] width 24 height 24
click at [877, 27] on button "Back" at bounding box center [878, 24] width 65 height 29
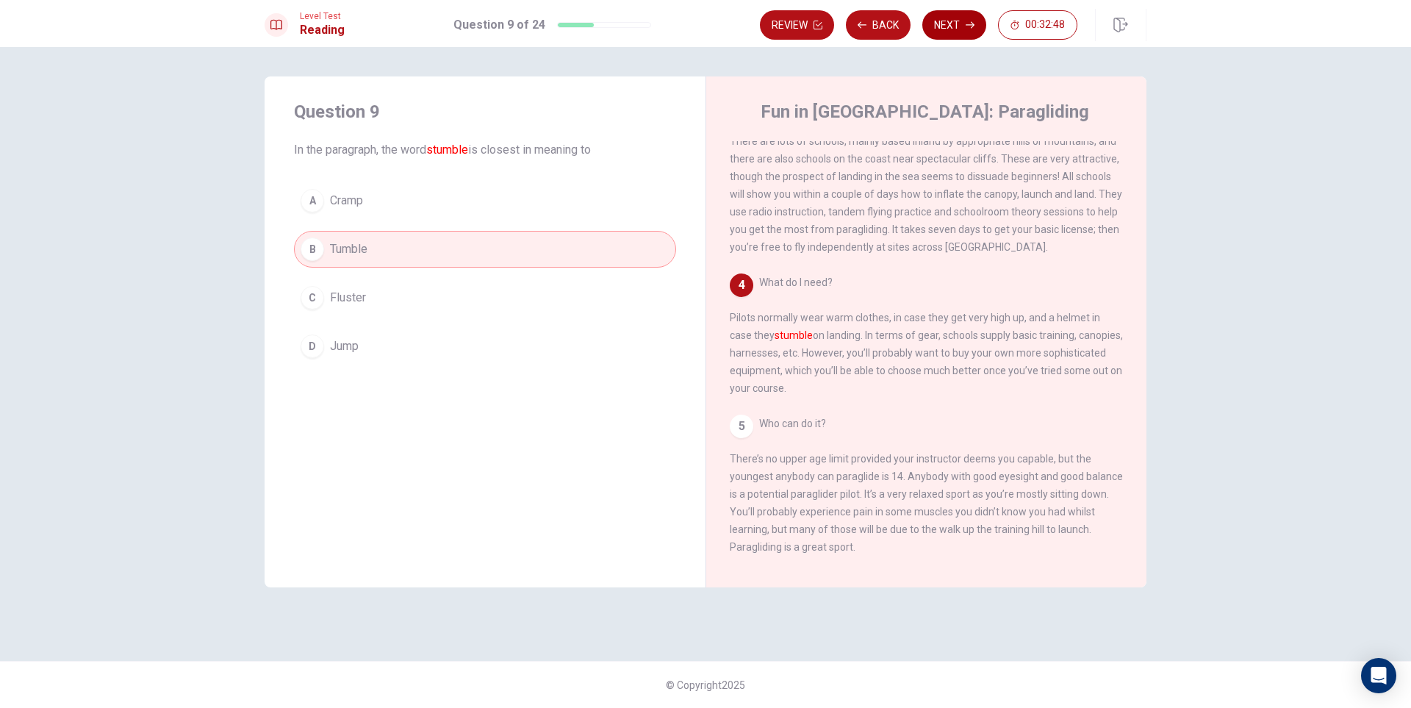
click at [961, 24] on button "Next" at bounding box center [954, 24] width 64 height 29
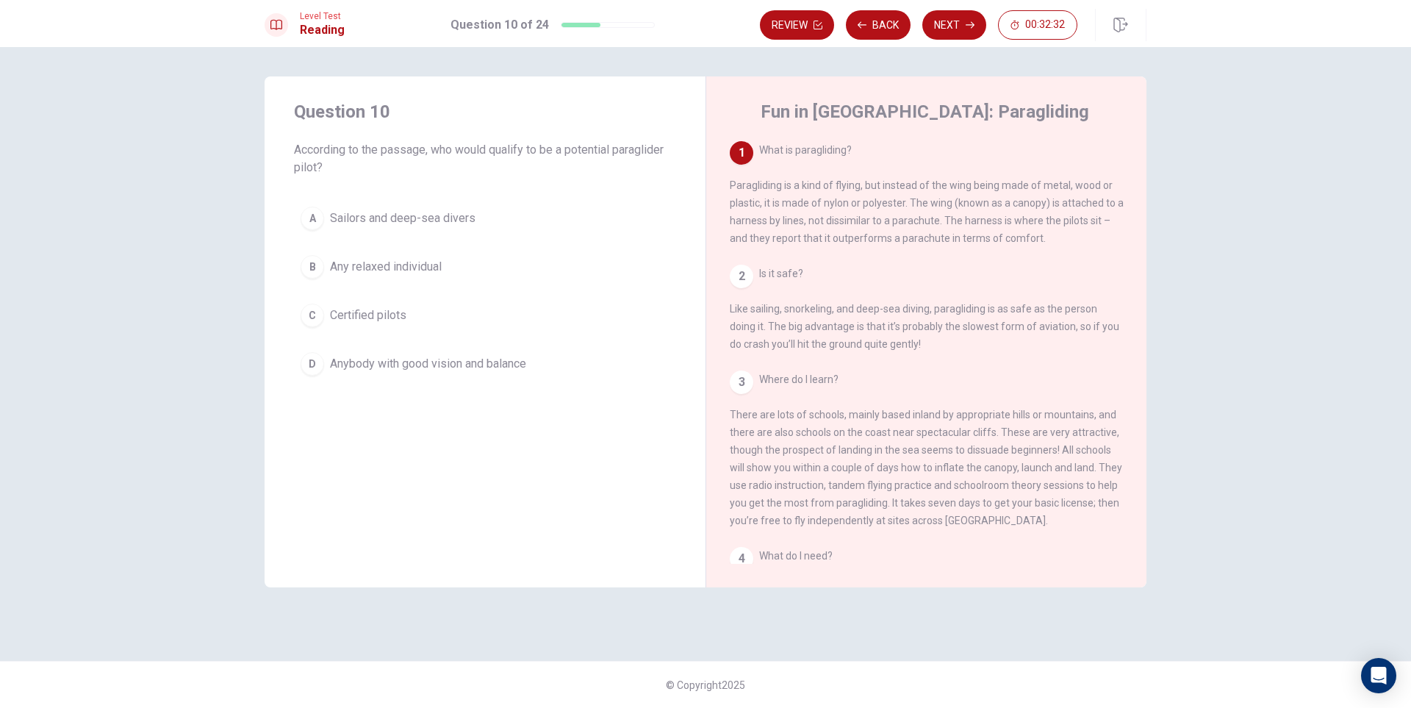
click at [441, 262] on span "Any relaxed individual" at bounding box center [386, 267] width 112 height 18
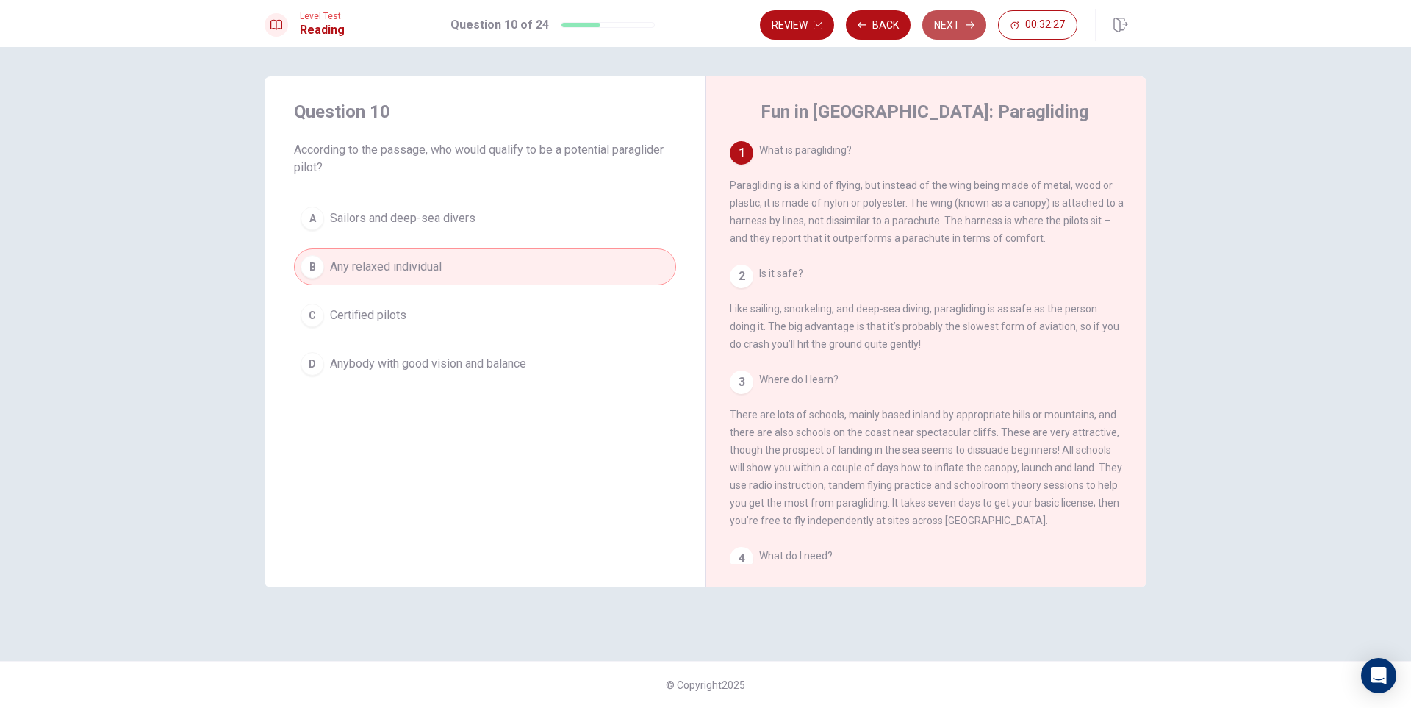
click at [954, 26] on button "Next" at bounding box center [954, 24] width 64 height 29
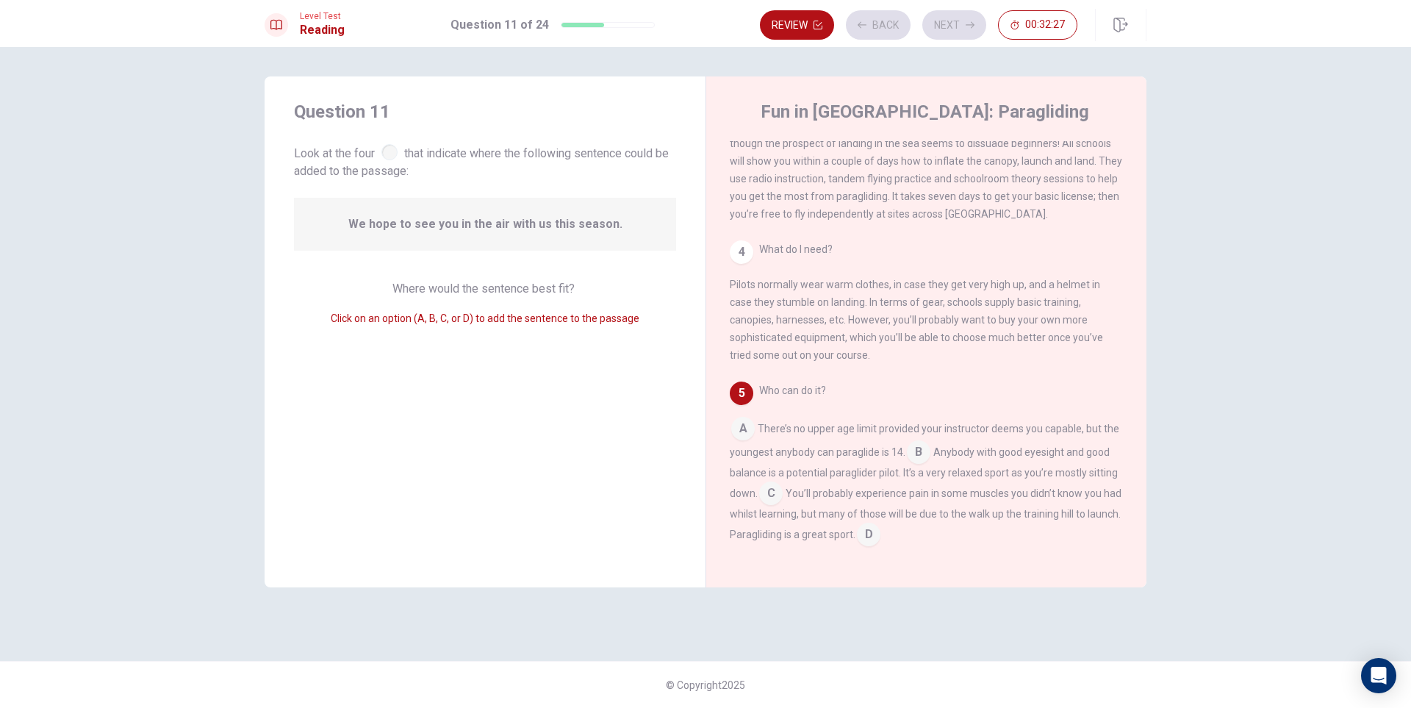
scroll to position [326, 0]
click at [874, 26] on button "Back" at bounding box center [878, 24] width 65 height 29
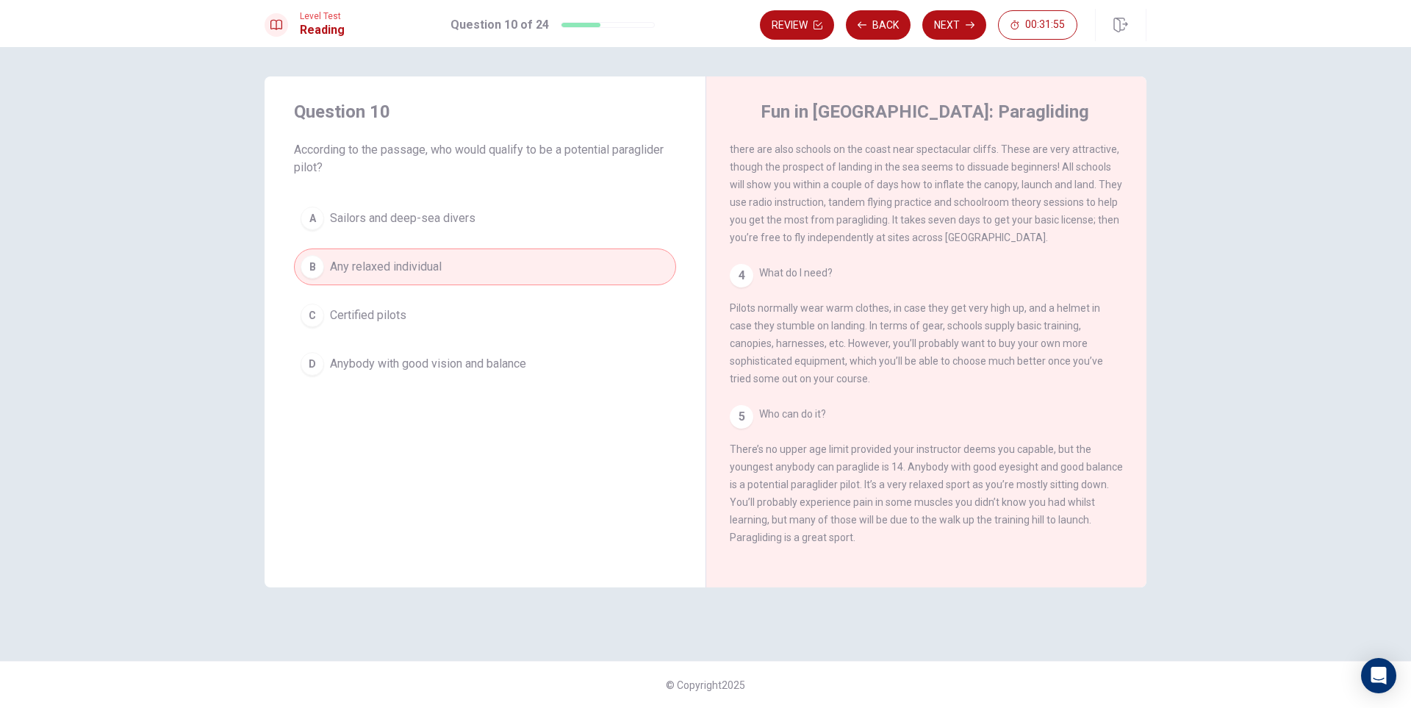
scroll to position [309, 0]
click at [958, 29] on button "Next" at bounding box center [954, 24] width 64 height 29
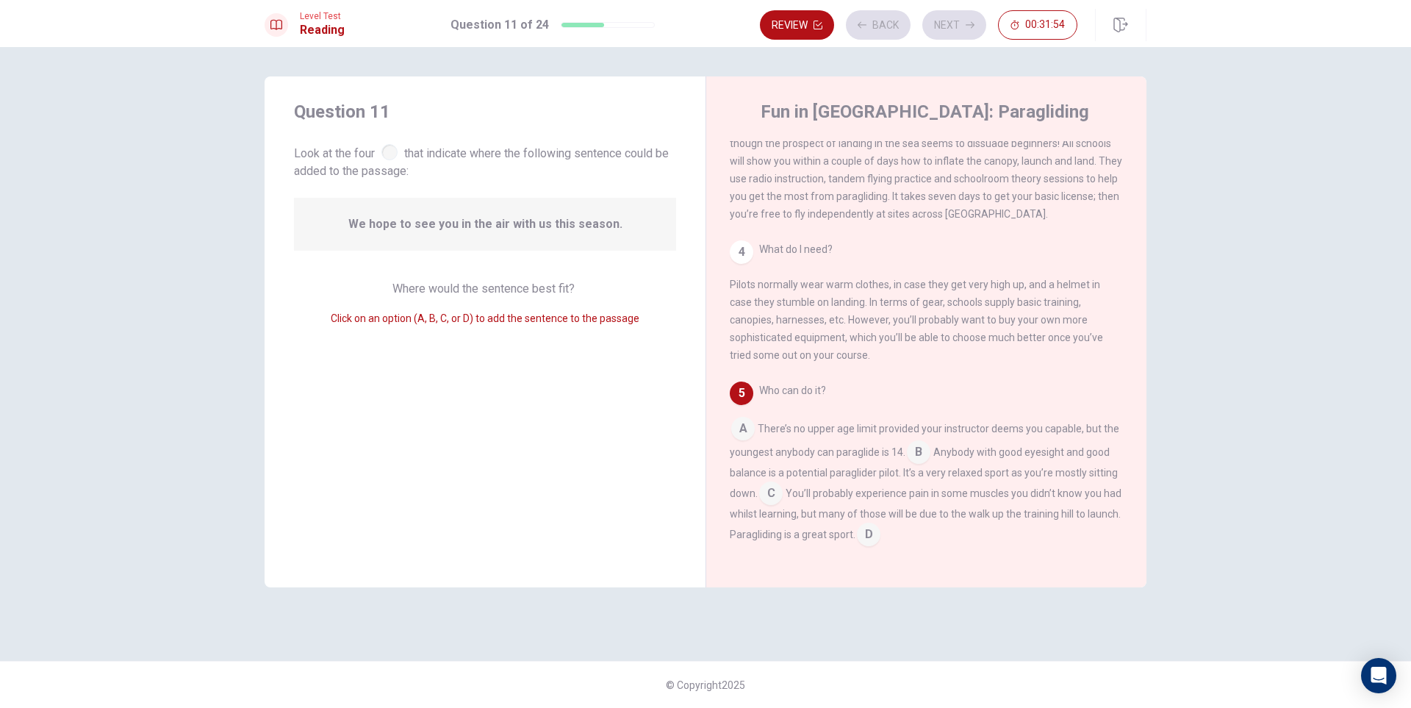
scroll to position [326, 0]
click at [880, 533] on input at bounding box center [869, 536] width 24 height 24
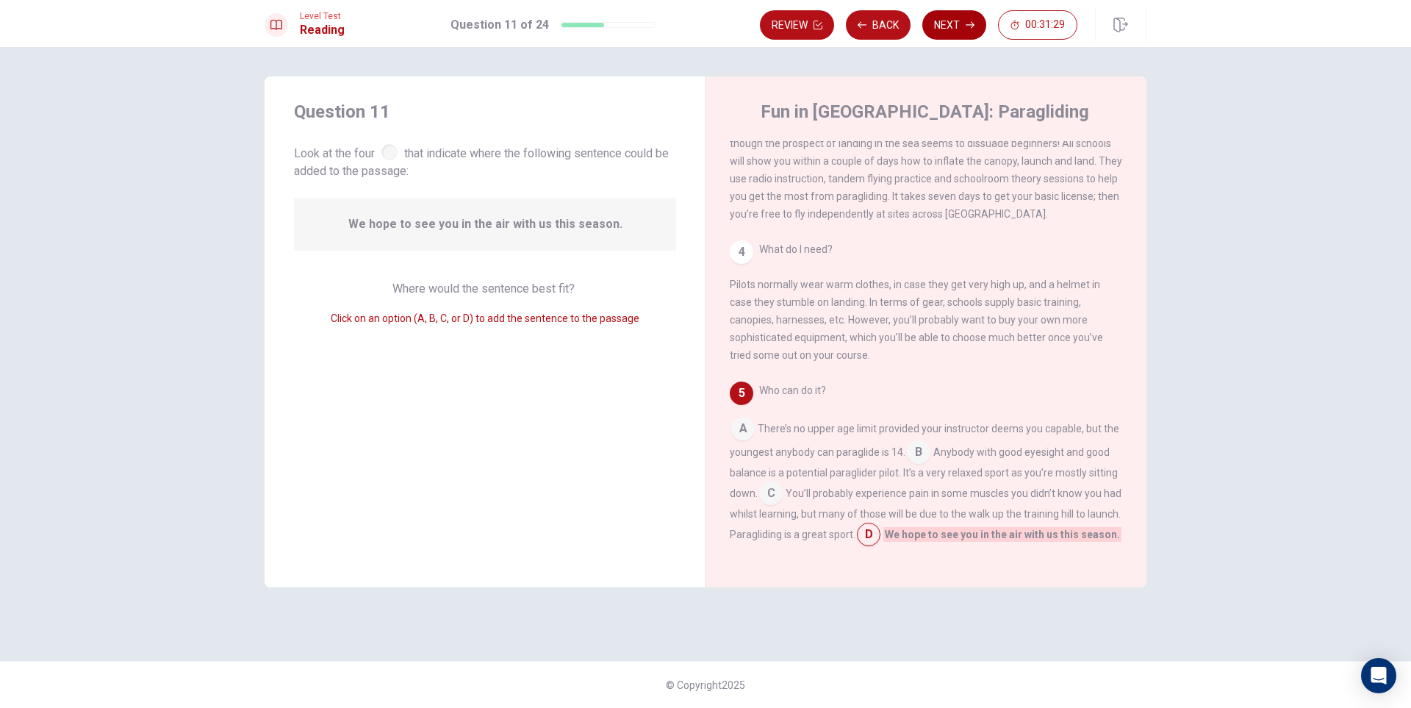
click at [956, 35] on button "Next" at bounding box center [954, 24] width 64 height 29
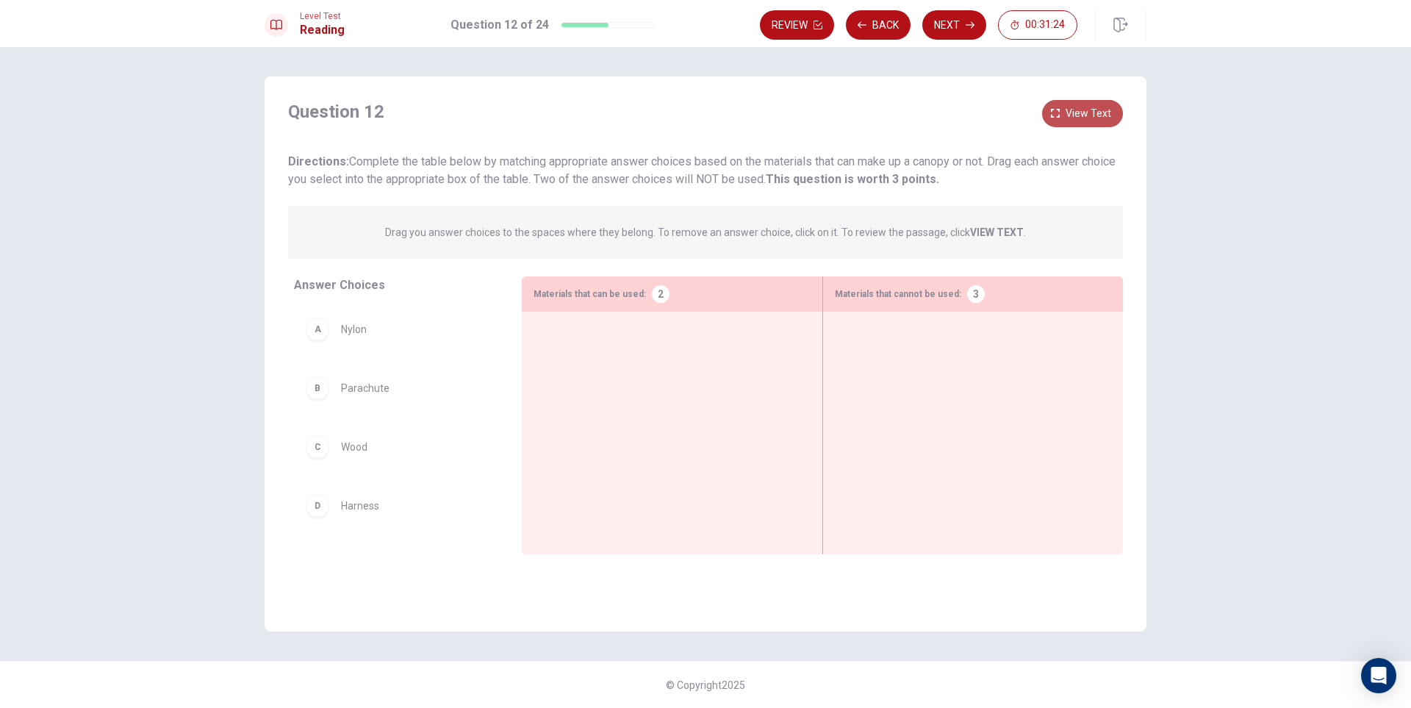
click at [1066, 109] on span "View text" at bounding box center [1088, 113] width 46 height 18
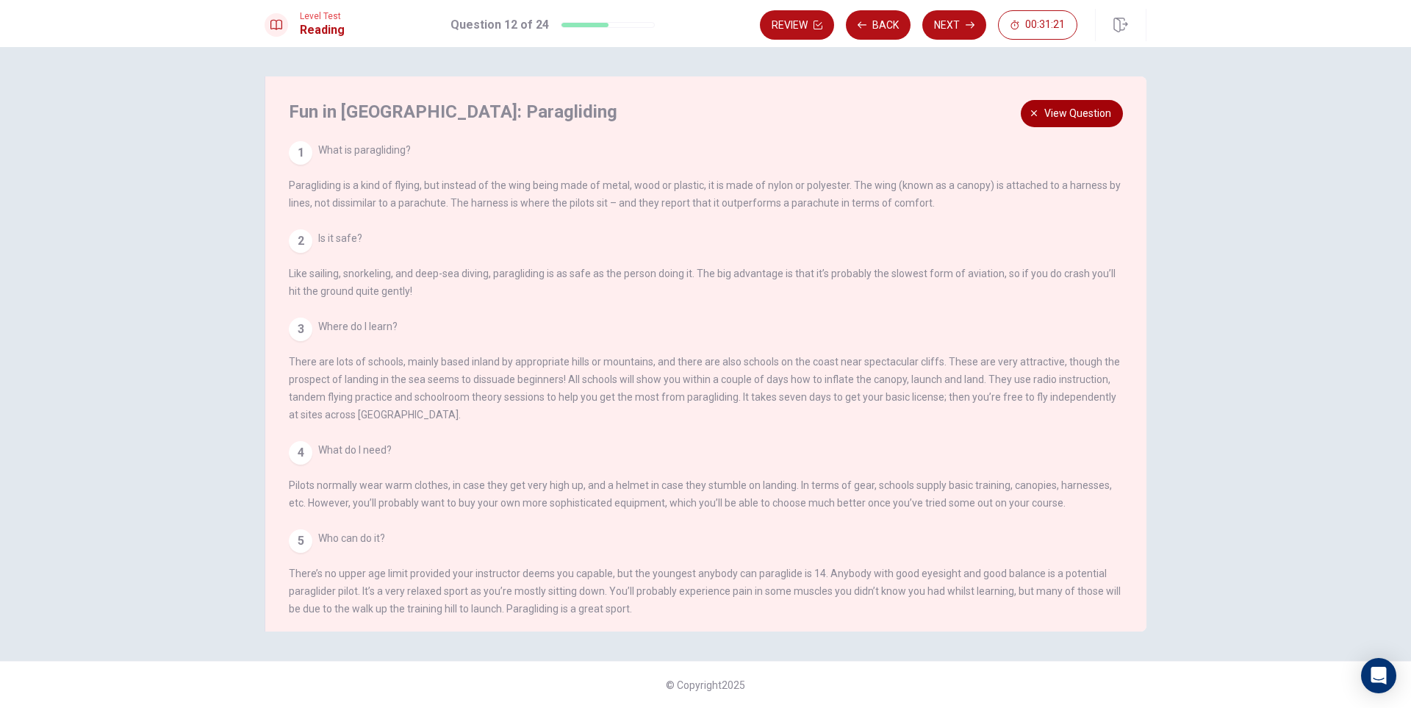
click at [1064, 110] on span "View question" at bounding box center [1077, 113] width 67 height 18
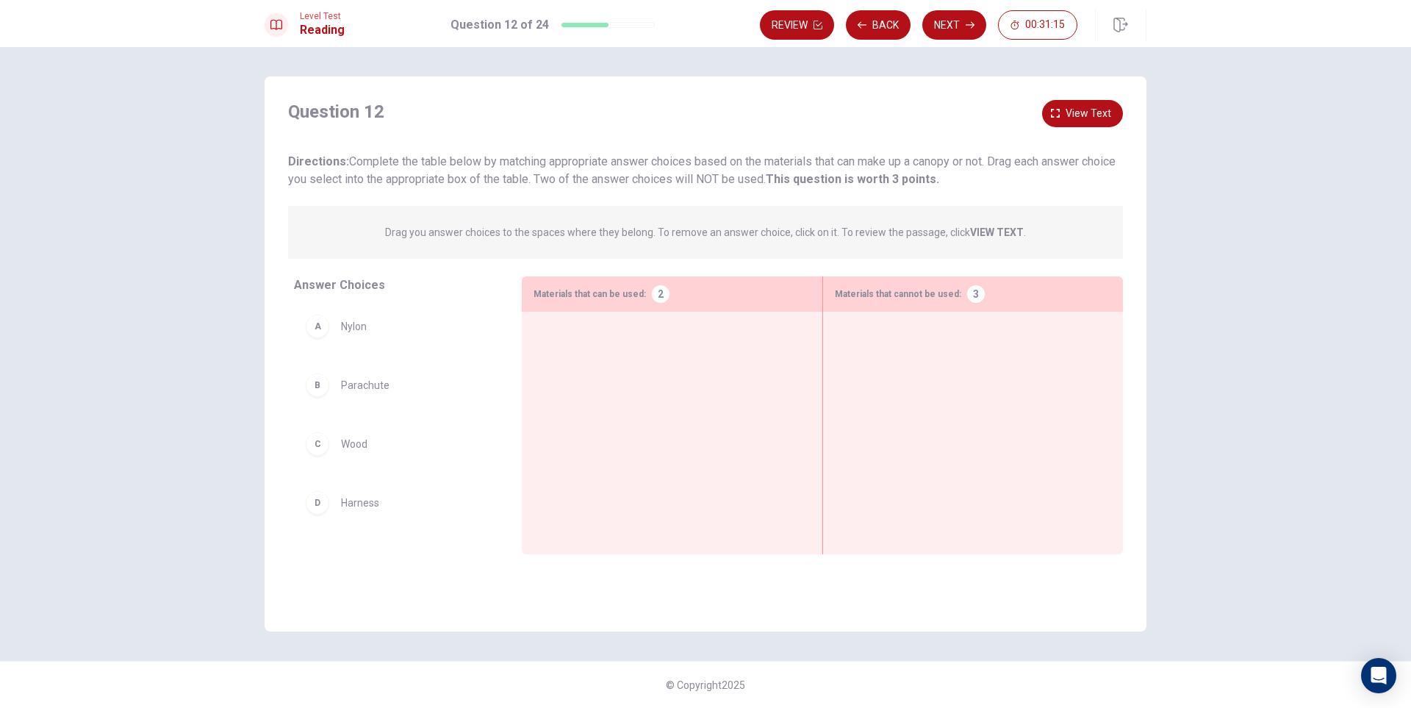
scroll to position [0, 0]
click at [1070, 127] on div "Question 12 View text Directions: Complete the table below by matching appropri…" at bounding box center [705, 144] width 835 height 88
click at [1069, 121] on span "View text" at bounding box center [1088, 113] width 46 height 18
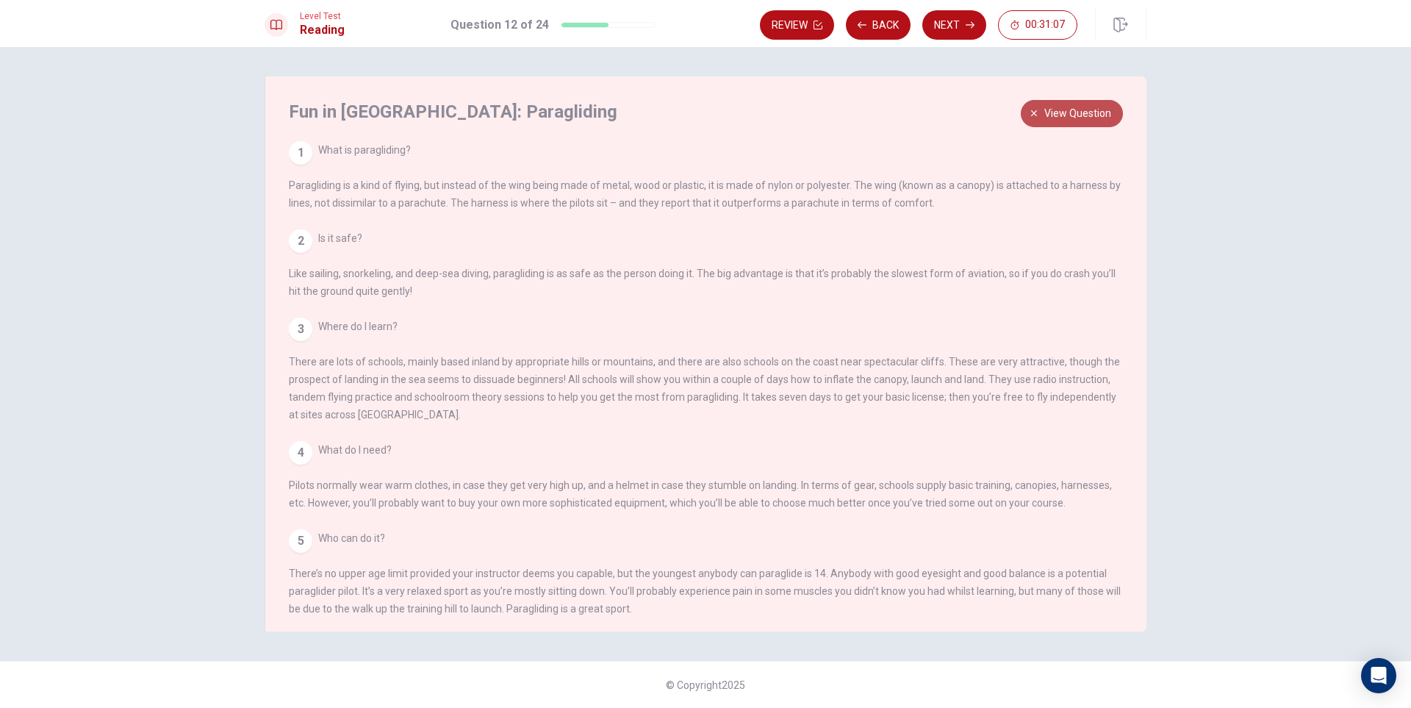
click at [1067, 123] on button "View question" at bounding box center [1072, 113] width 102 height 27
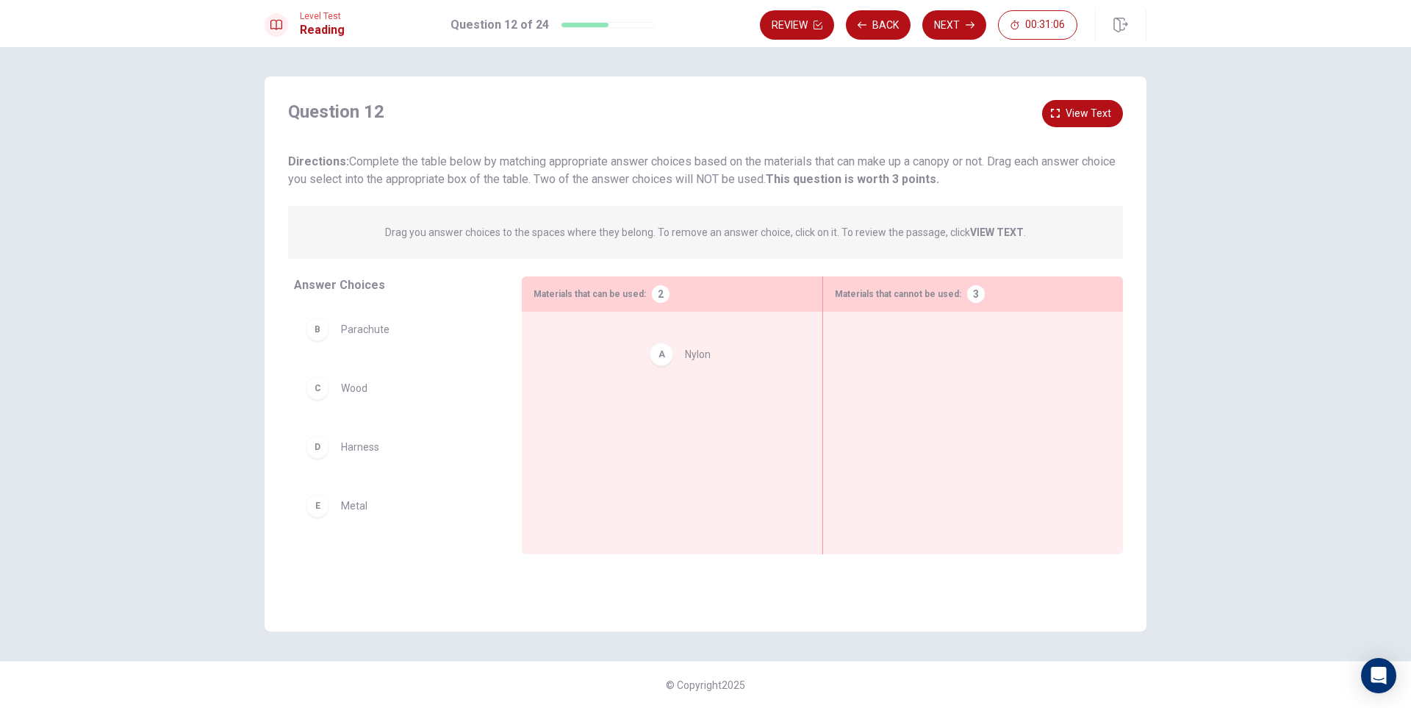
drag, startPoint x: 363, startPoint y: 327, endPoint x: 708, endPoint y: 345, distance: 345.1
click at [1074, 116] on span "View text" at bounding box center [1088, 113] width 46 height 18
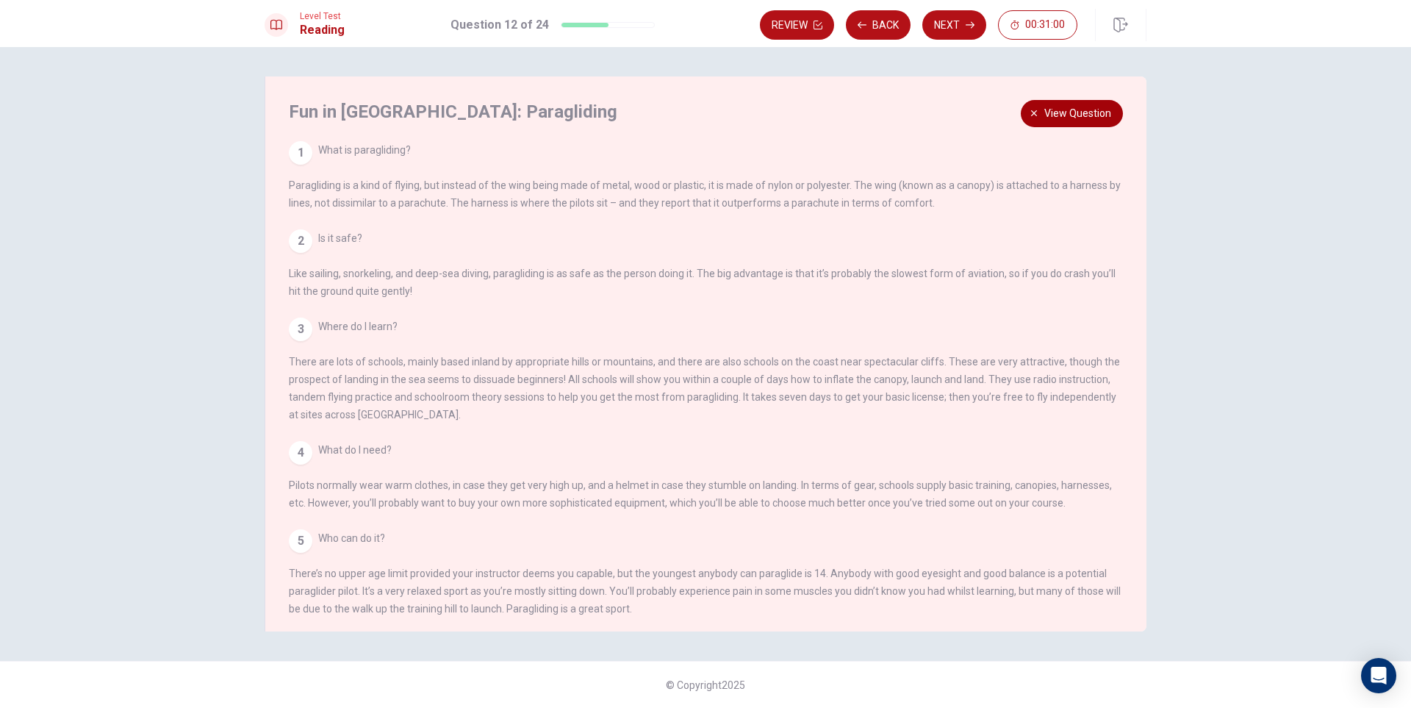
click at [1074, 116] on span "View question" at bounding box center [1077, 113] width 67 height 18
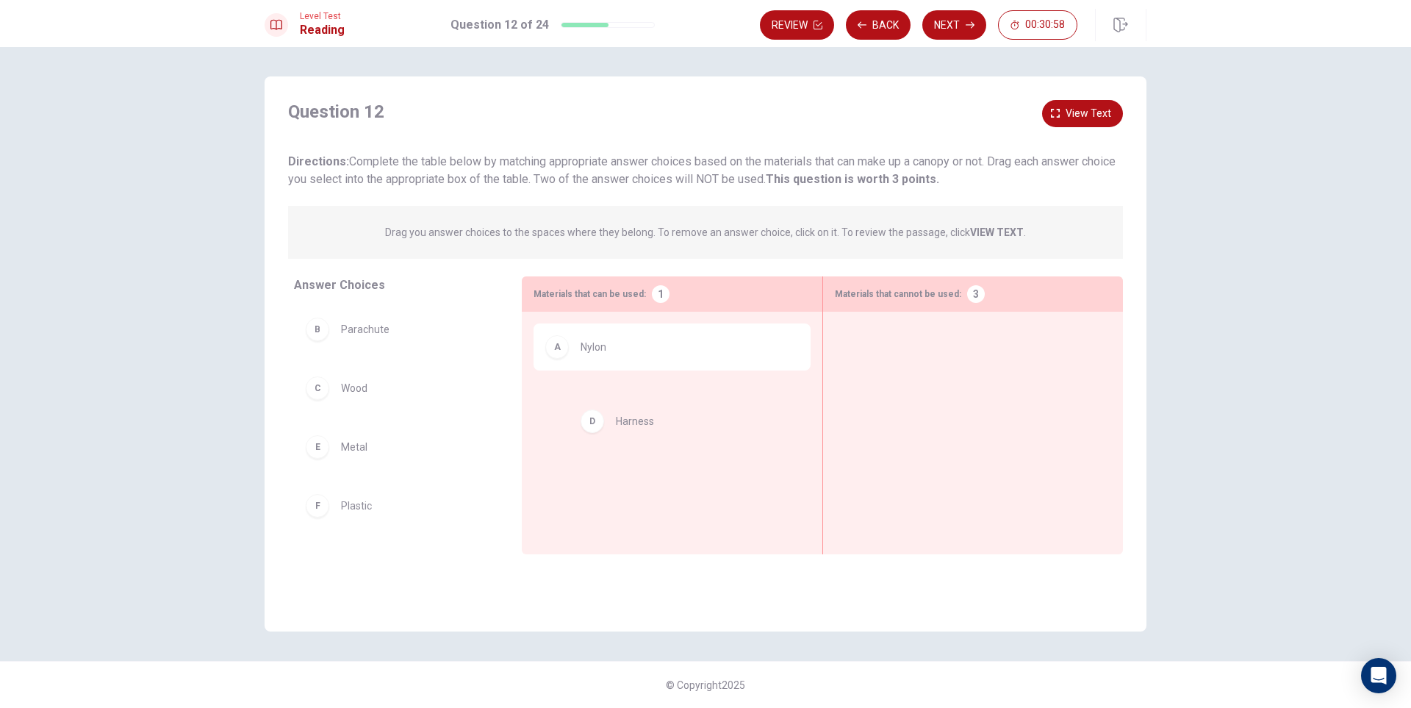
drag, startPoint x: 370, startPoint y: 457, endPoint x: 672, endPoint y: 425, distance: 303.6
click at [1091, 105] on span "View text" at bounding box center [1088, 113] width 46 height 18
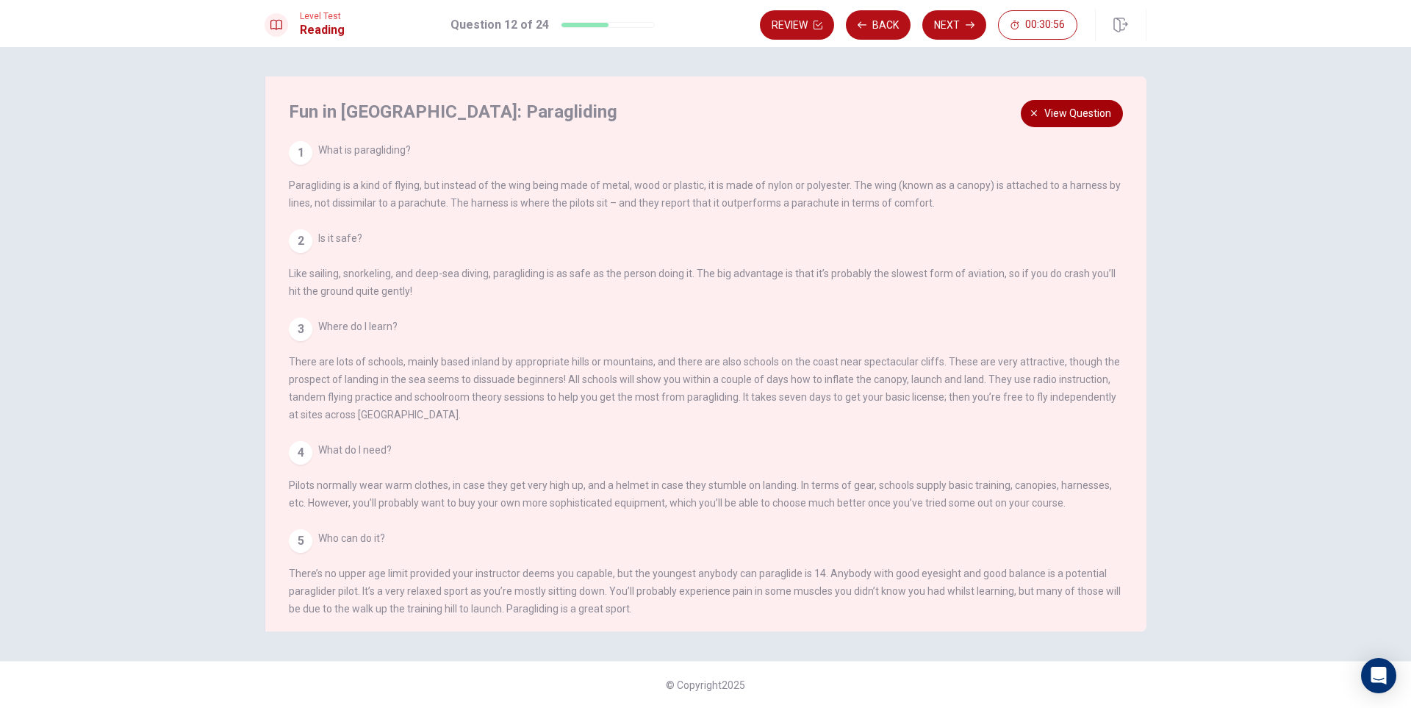
click at [1091, 105] on span "View question" at bounding box center [1077, 113] width 67 height 18
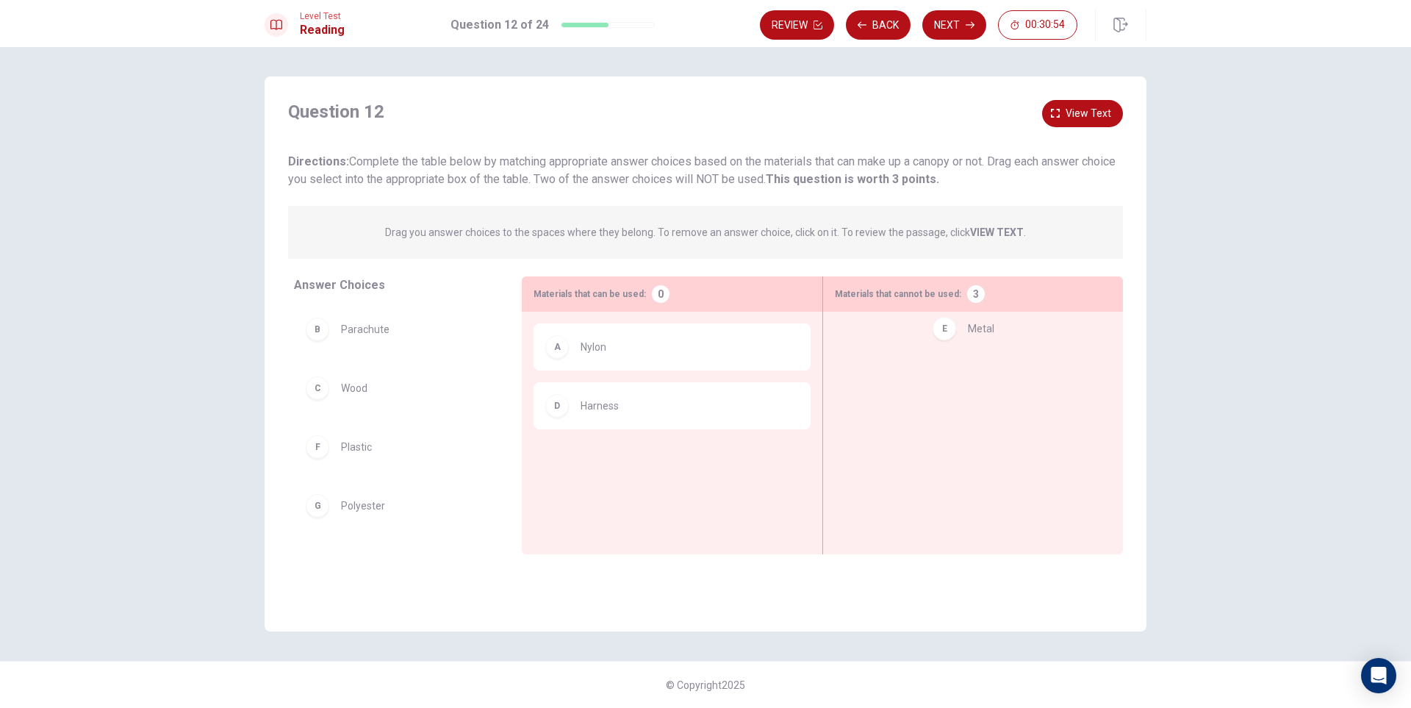
drag, startPoint x: 352, startPoint y: 453, endPoint x: 982, endPoint y: 335, distance: 641.3
drag, startPoint x: 367, startPoint y: 400, endPoint x: 965, endPoint y: 391, distance: 597.4
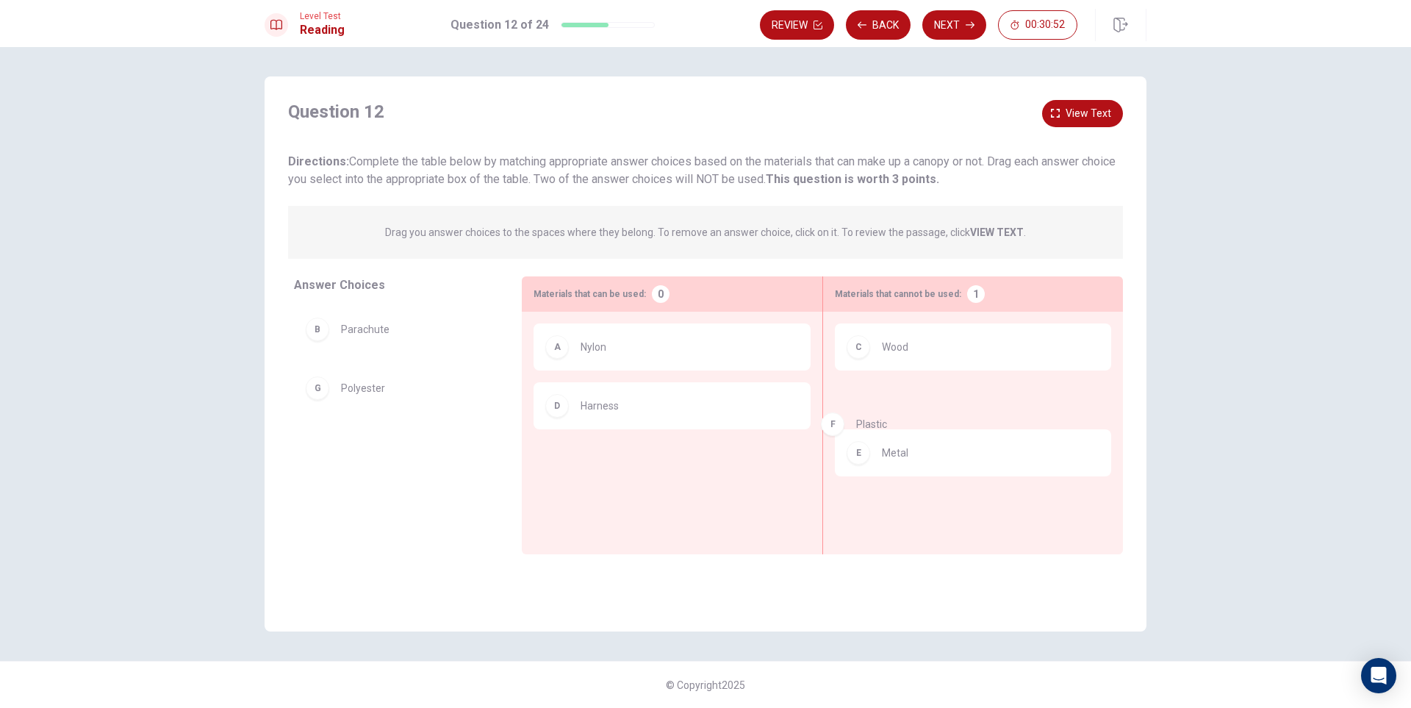
drag, startPoint x: 349, startPoint y: 400, endPoint x: 951, endPoint y: 462, distance: 604.9
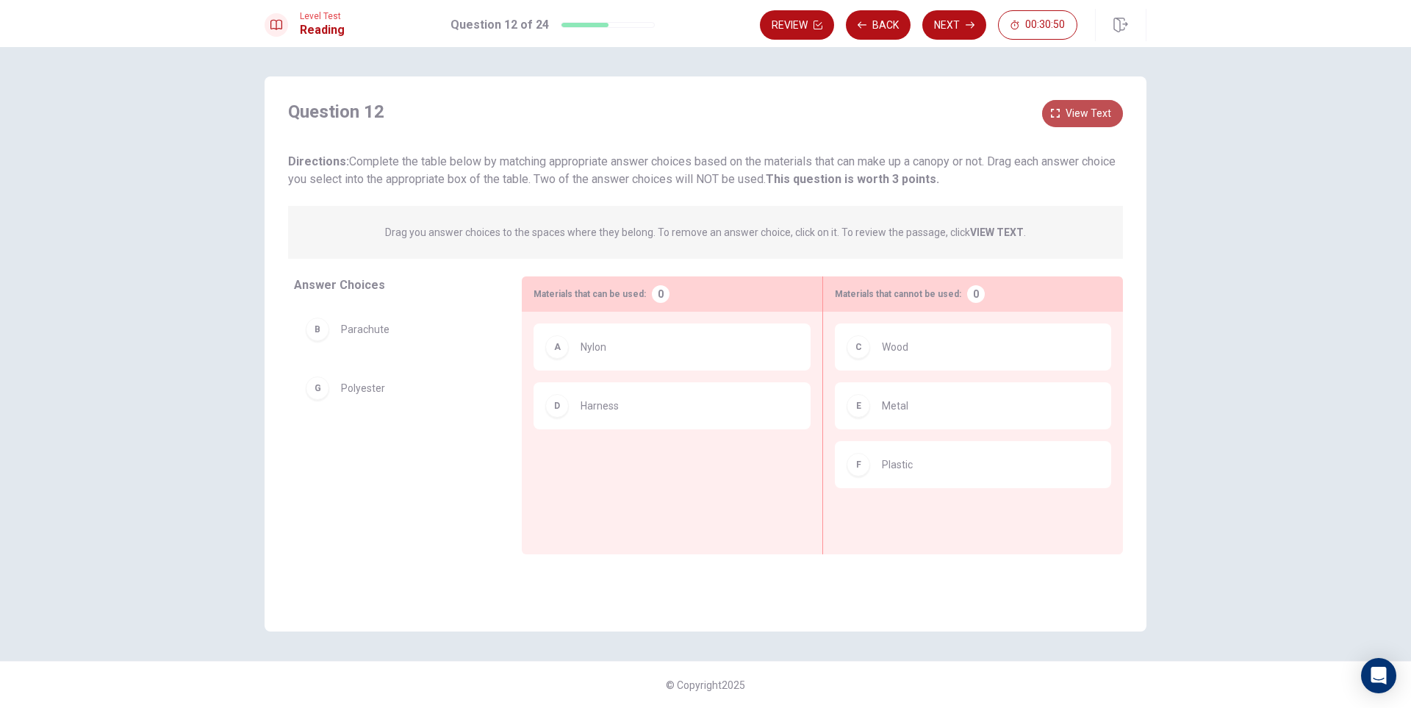
click at [1085, 111] on span "View text" at bounding box center [1088, 113] width 46 height 18
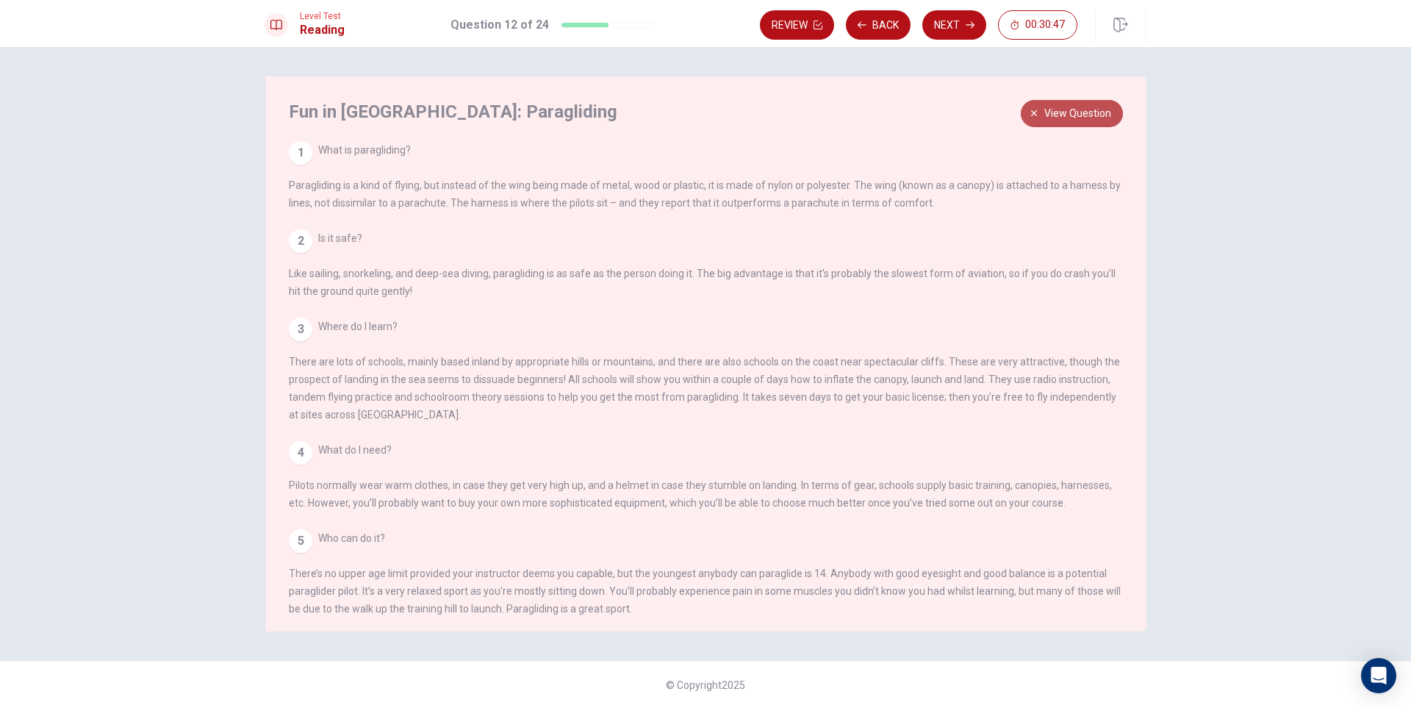
click at [1084, 111] on span "View question" at bounding box center [1077, 113] width 67 height 18
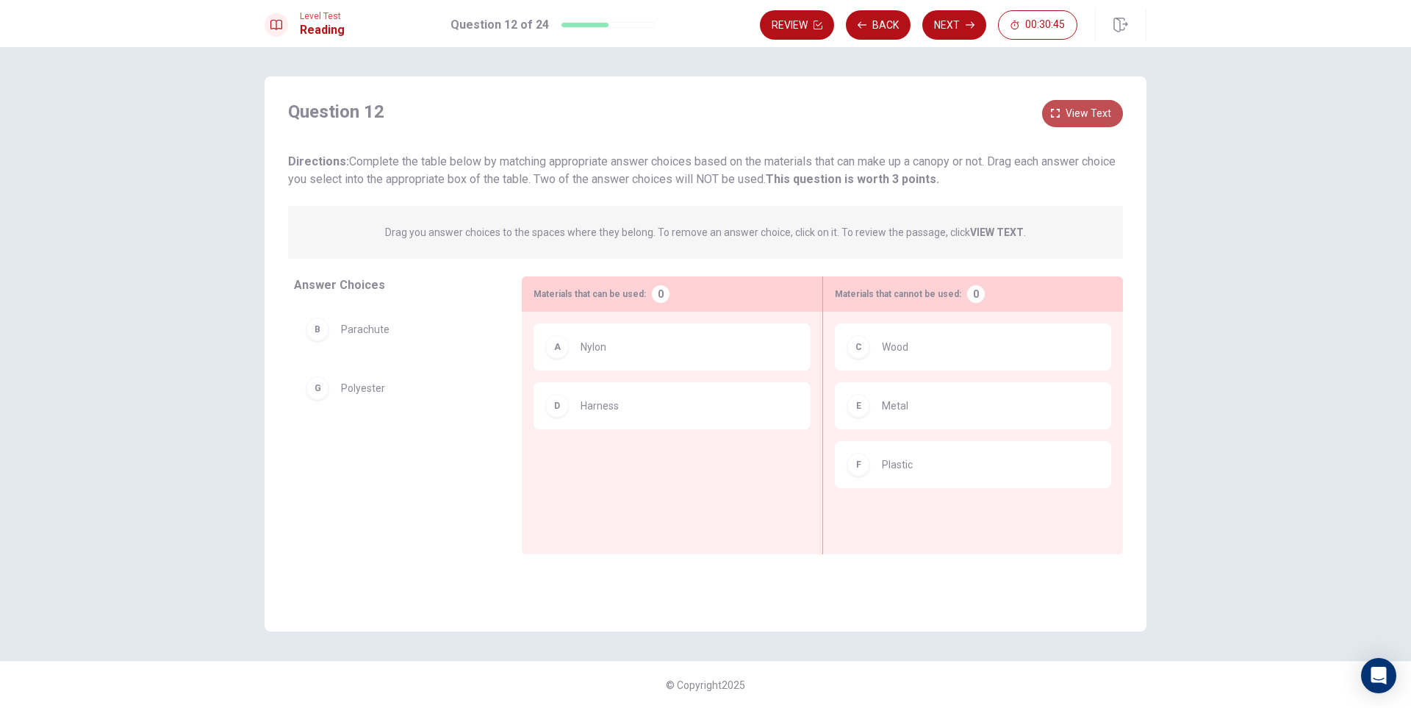
click at [1083, 111] on span "View text" at bounding box center [1088, 113] width 46 height 18
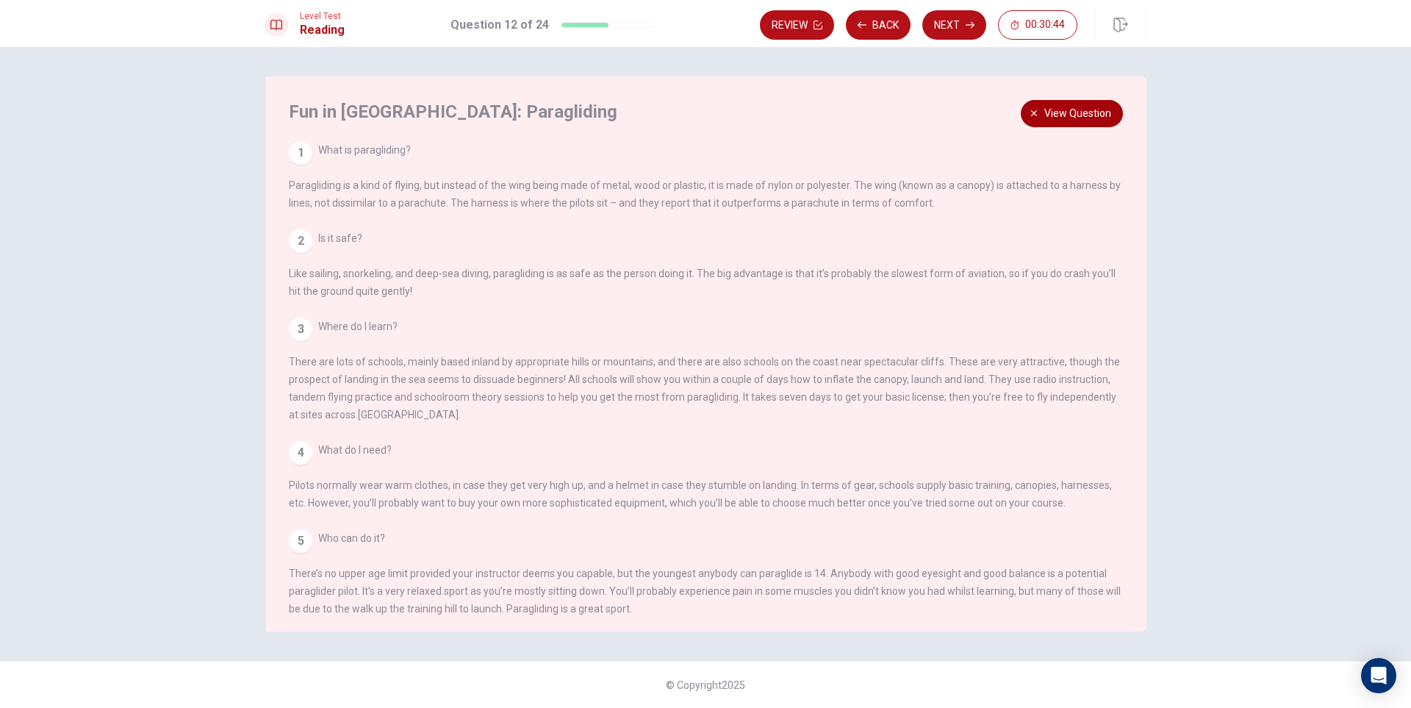
click at [1083, 111] on span "View question" at bounding box center [1077, 113] width 67 height 18
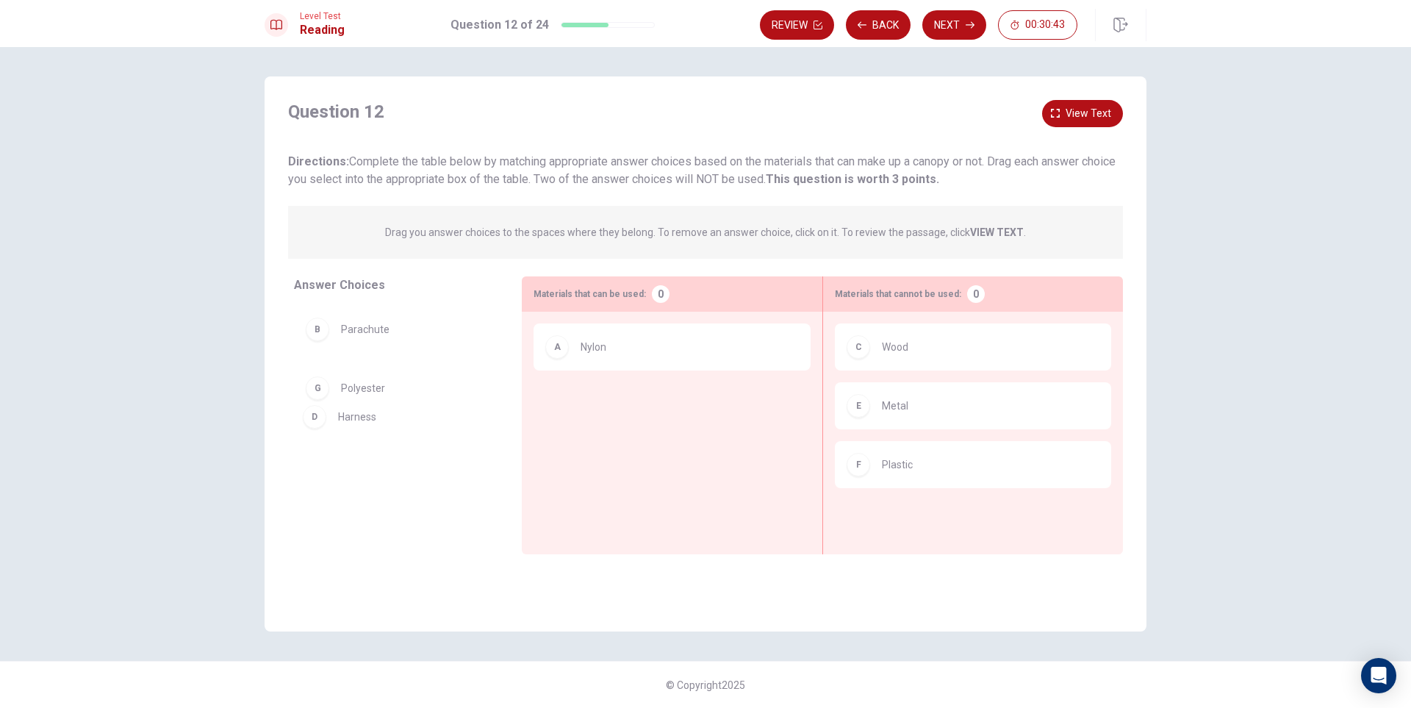
drag, startPoint x: 627, startPoint y: 420, endPoint x: 381, endPoint y: 403, distance: 246.7
drag, startPoint x: 374, startPoint y: 451, endPoint x: 647, endPoint y: 426, distance: 273.7
click at [958, 23] on button "Next" at bounding box center [954, 24] width 64 height 29
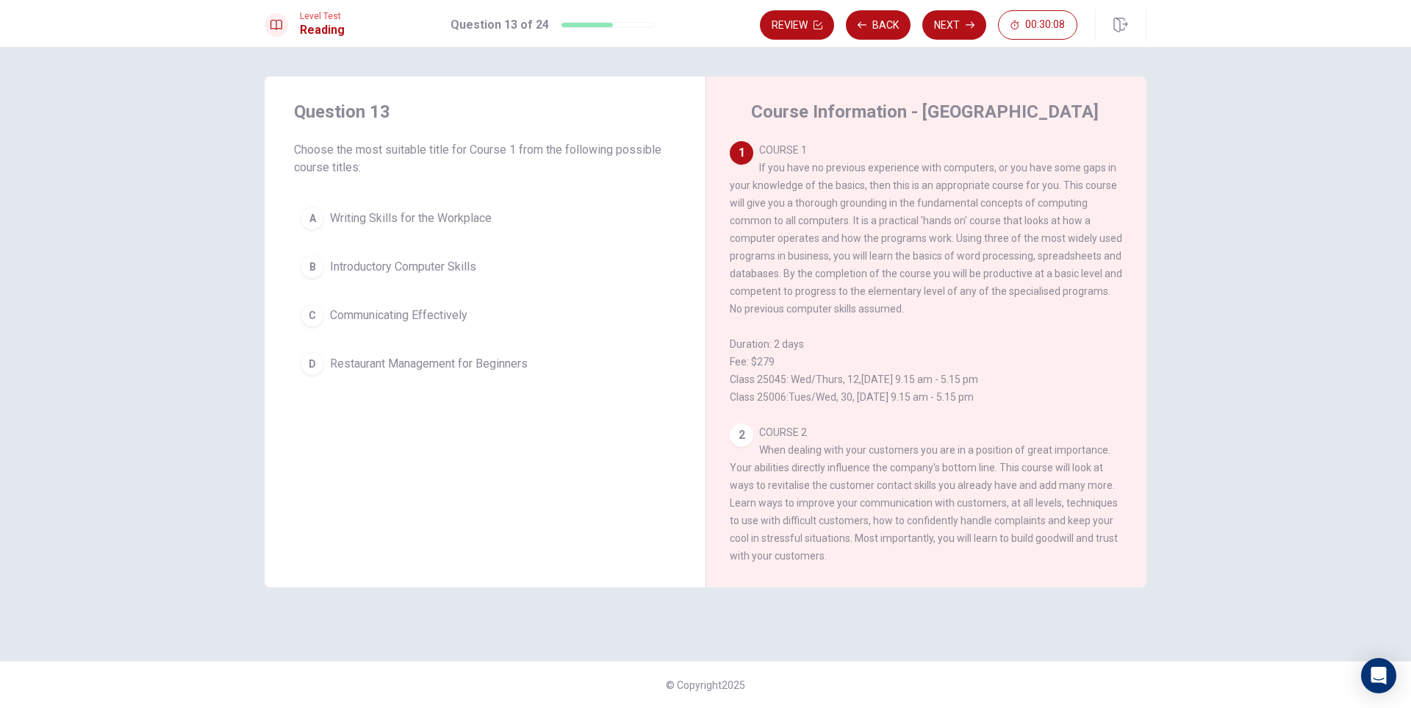
click at [420, 271] on span "Introductory Computer Skills" at bounding box center [403, 267] width 146 height 18
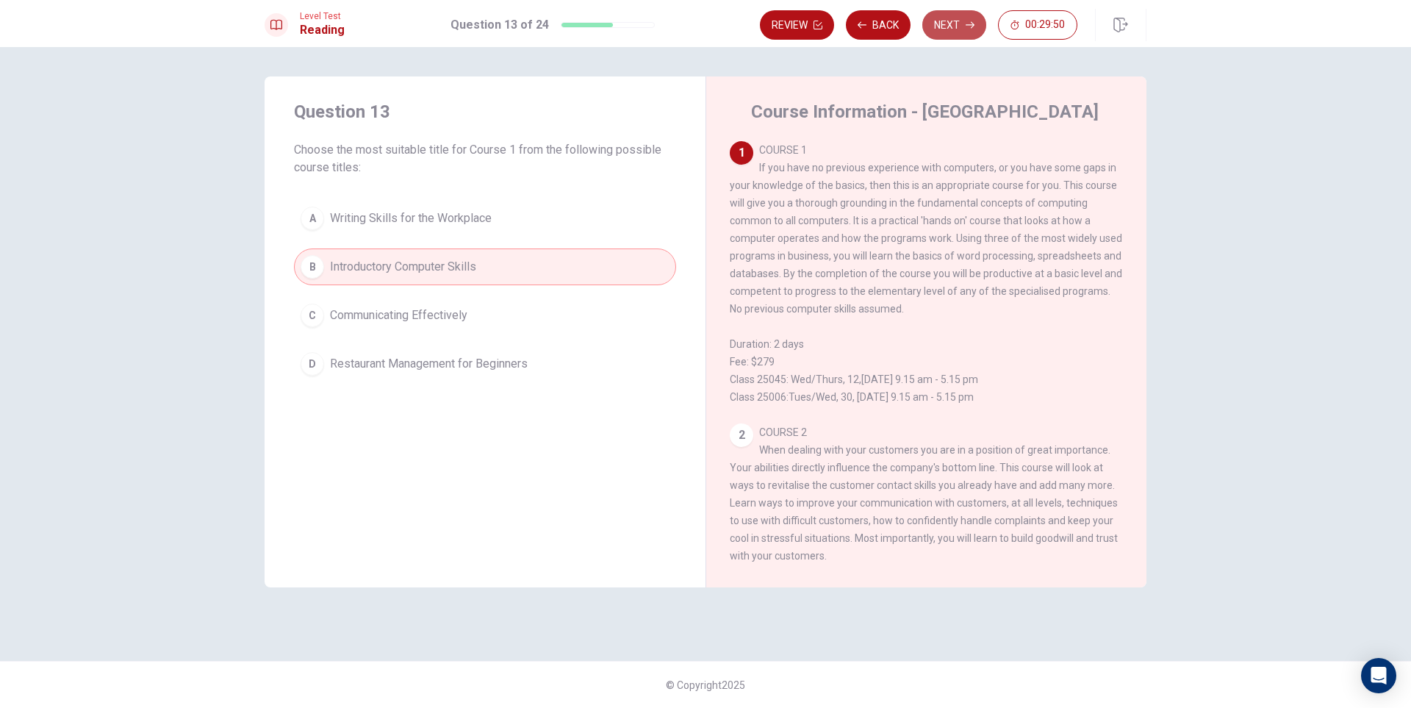
click at [960, 23] on button "Next" at bounding box center [954, 24] width 64 height 29
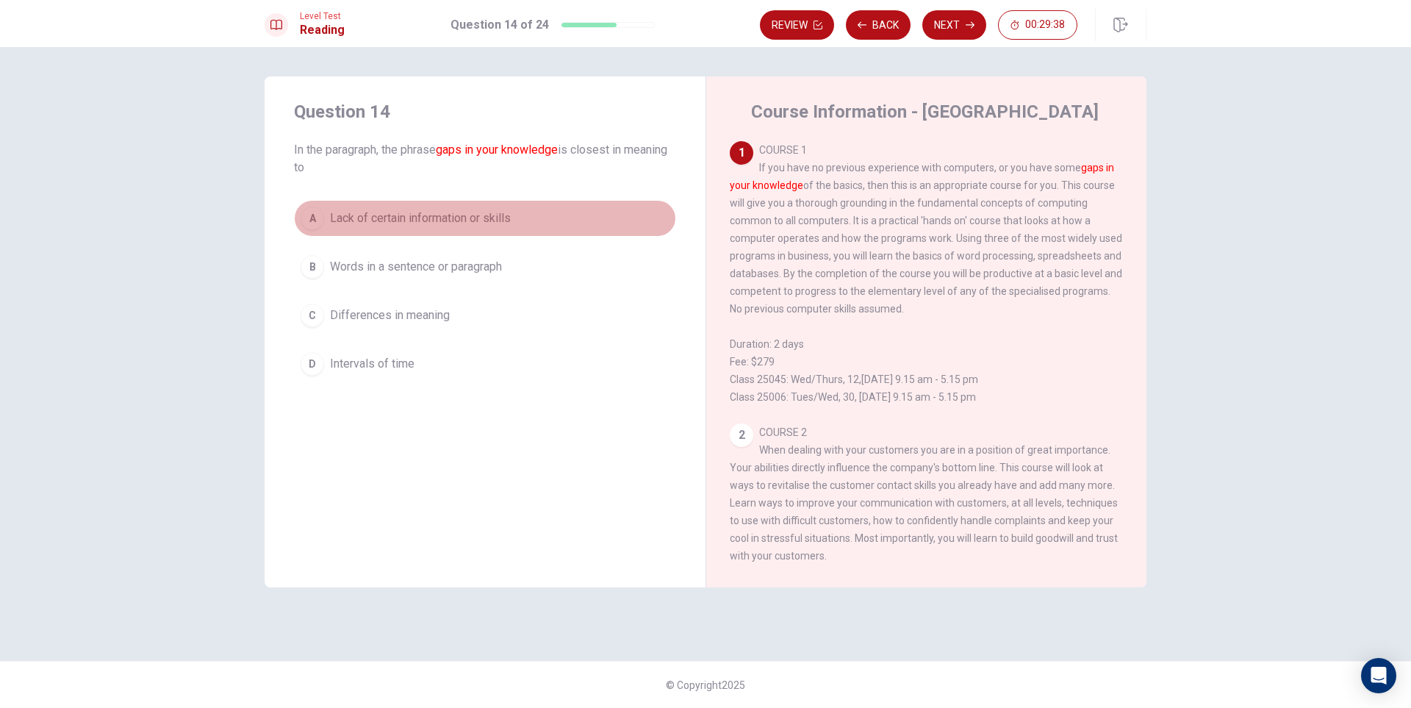
click at [505, 212] on span "Lack of certain information or skills" at bounding box center [420, 218] width 181 height 18
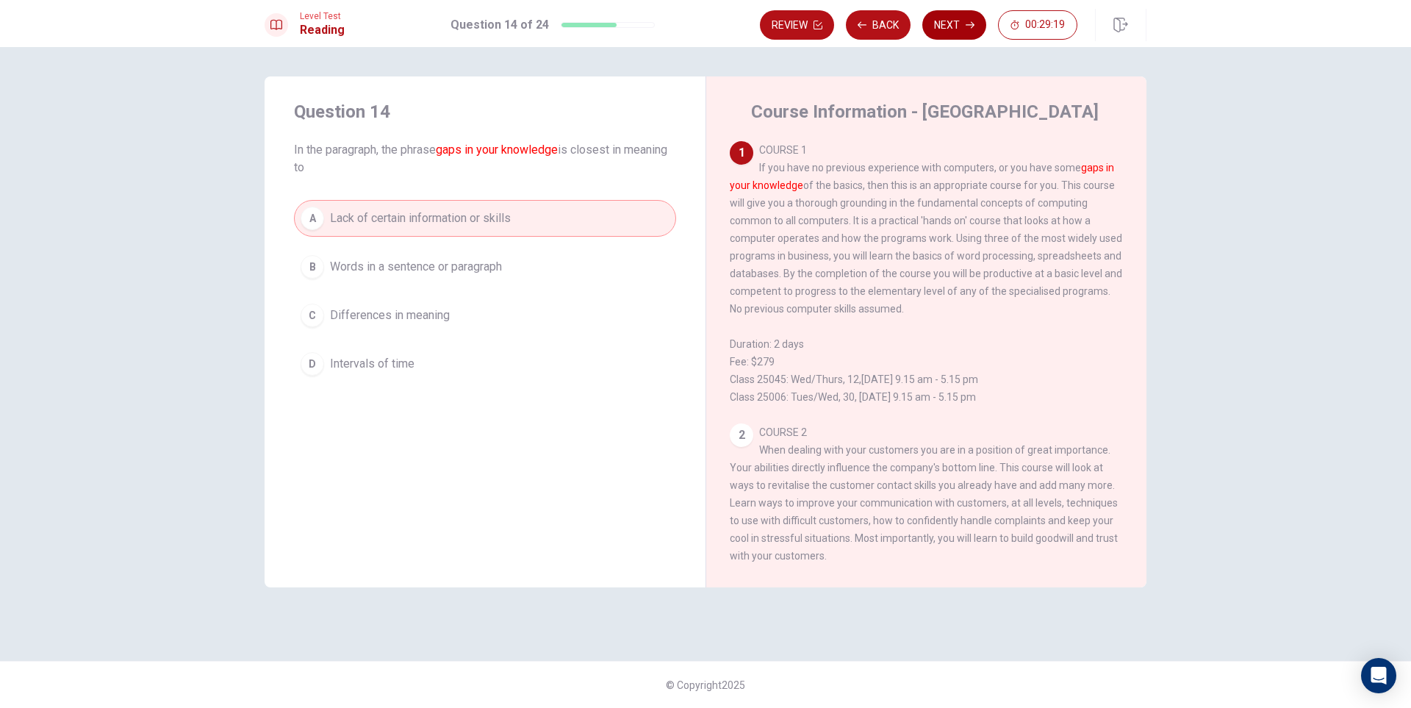
click at [951, 32] on button "Next" at bounding box center [954, 24] width 64 height 29
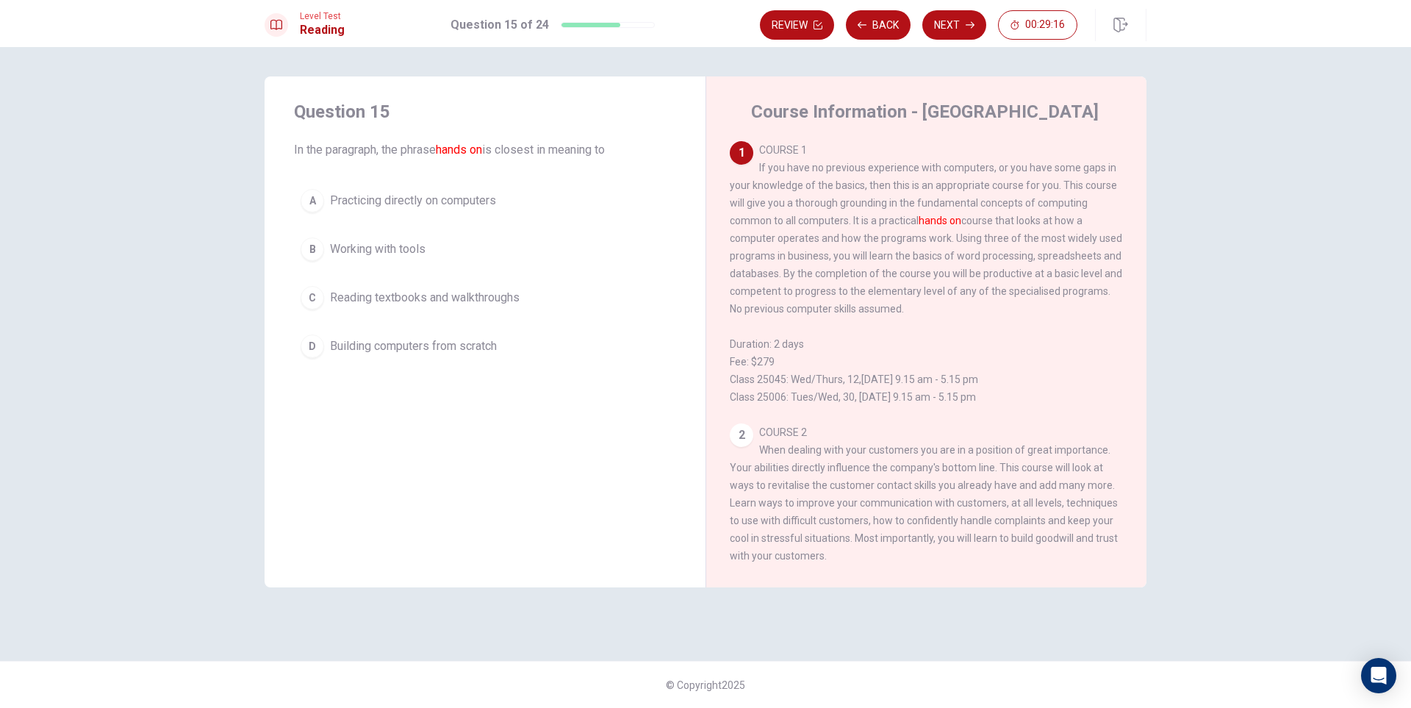
click at [402, 246] on span "Working with tools" at bounding box center [378, 249] width 96 height 18
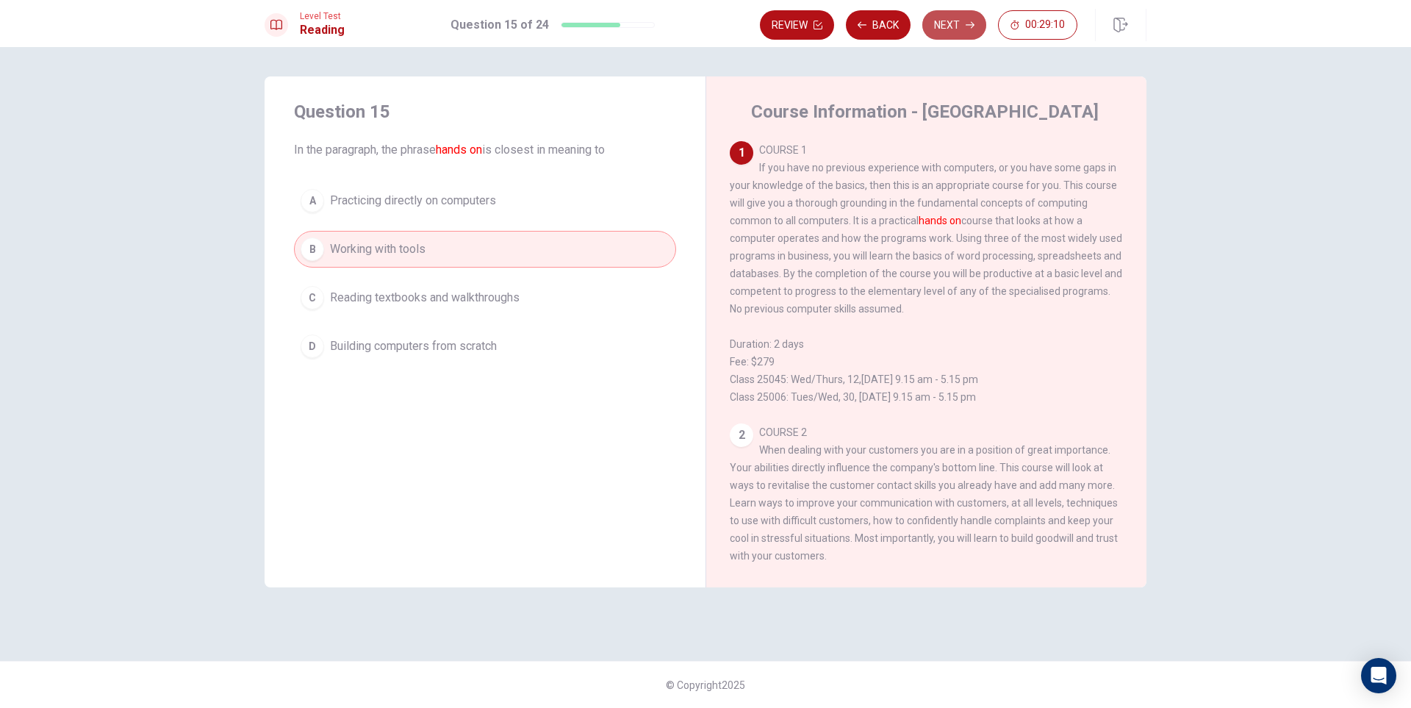
click at [961, 18] on button "Next" at bounding box center [954, 24] width 64 height 29
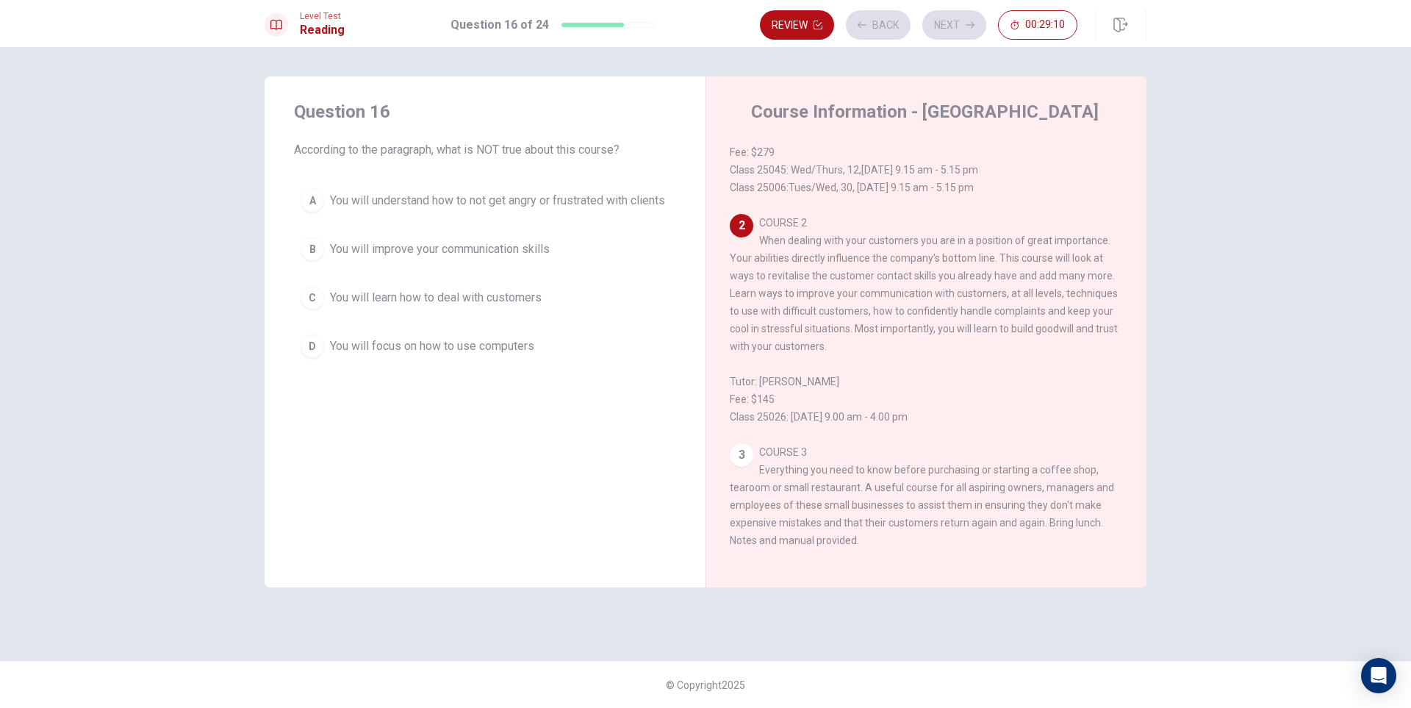
scroll to position [238, 0]
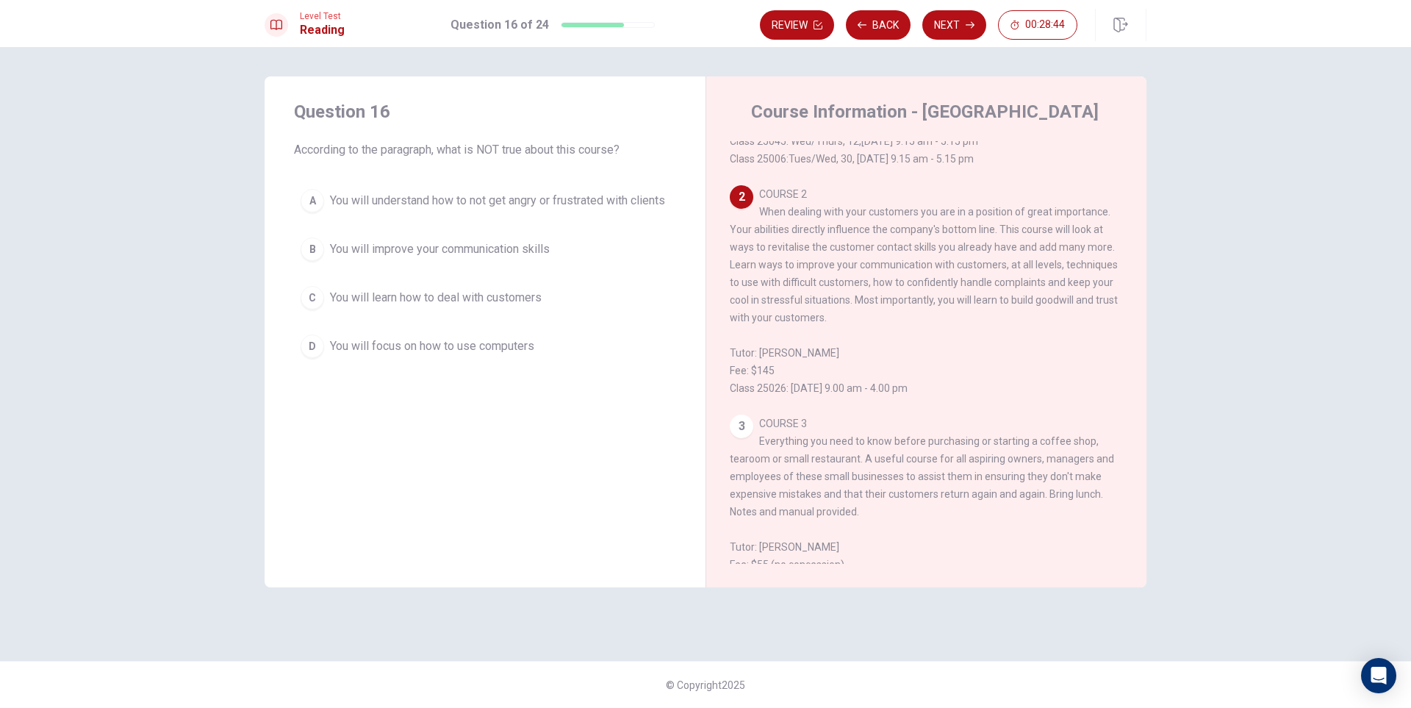
click at [528, 351] on span "You will focus on how to use computers" at bounding box center [432, 346] width 204 height 18
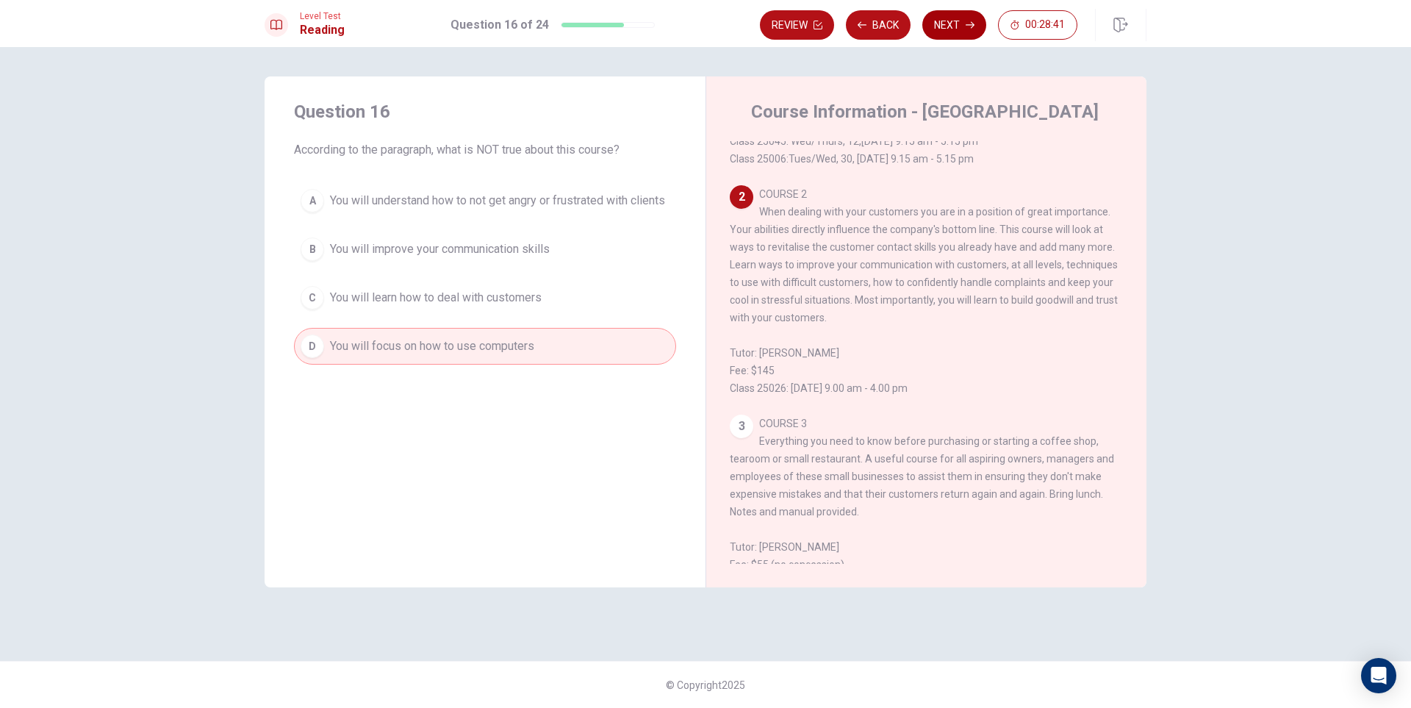
click at [948, 26] on button "Next" at bounding box center [954, 24] width 64 height 29
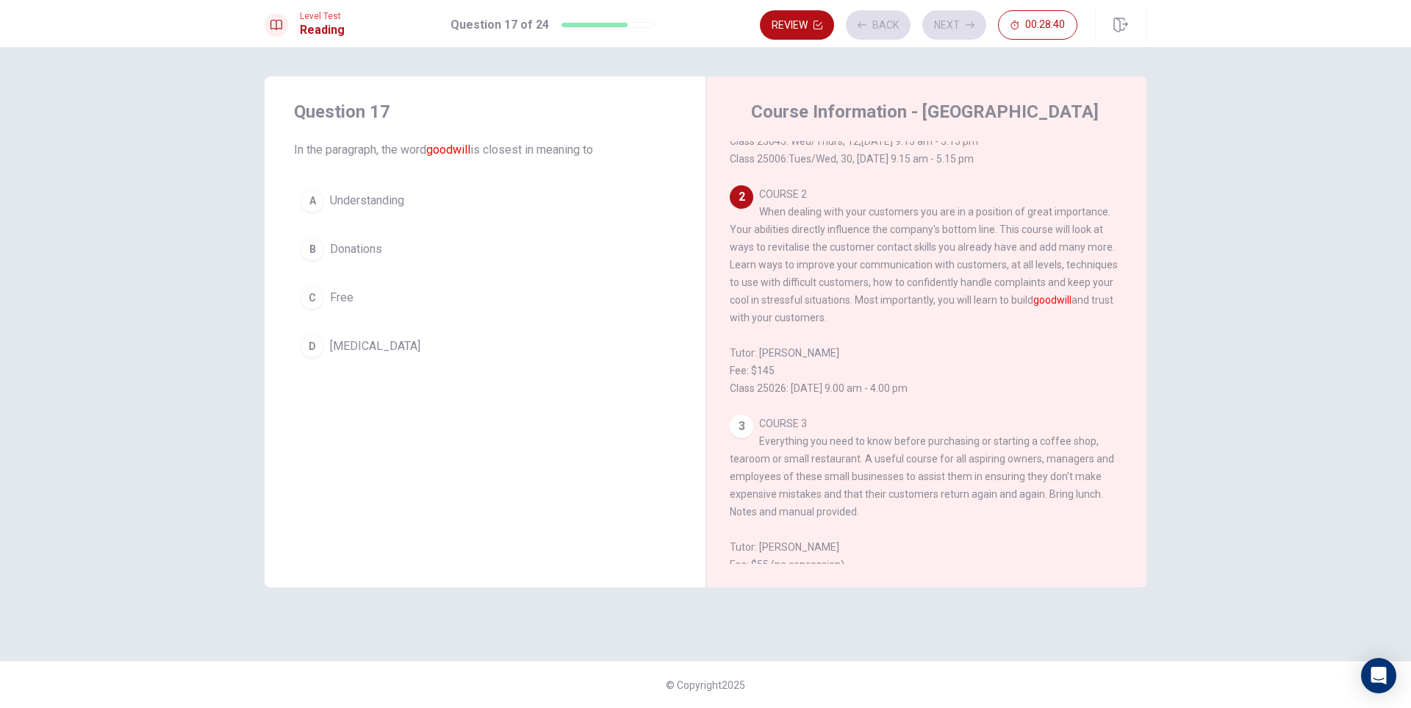
scroll to position [293, 0]
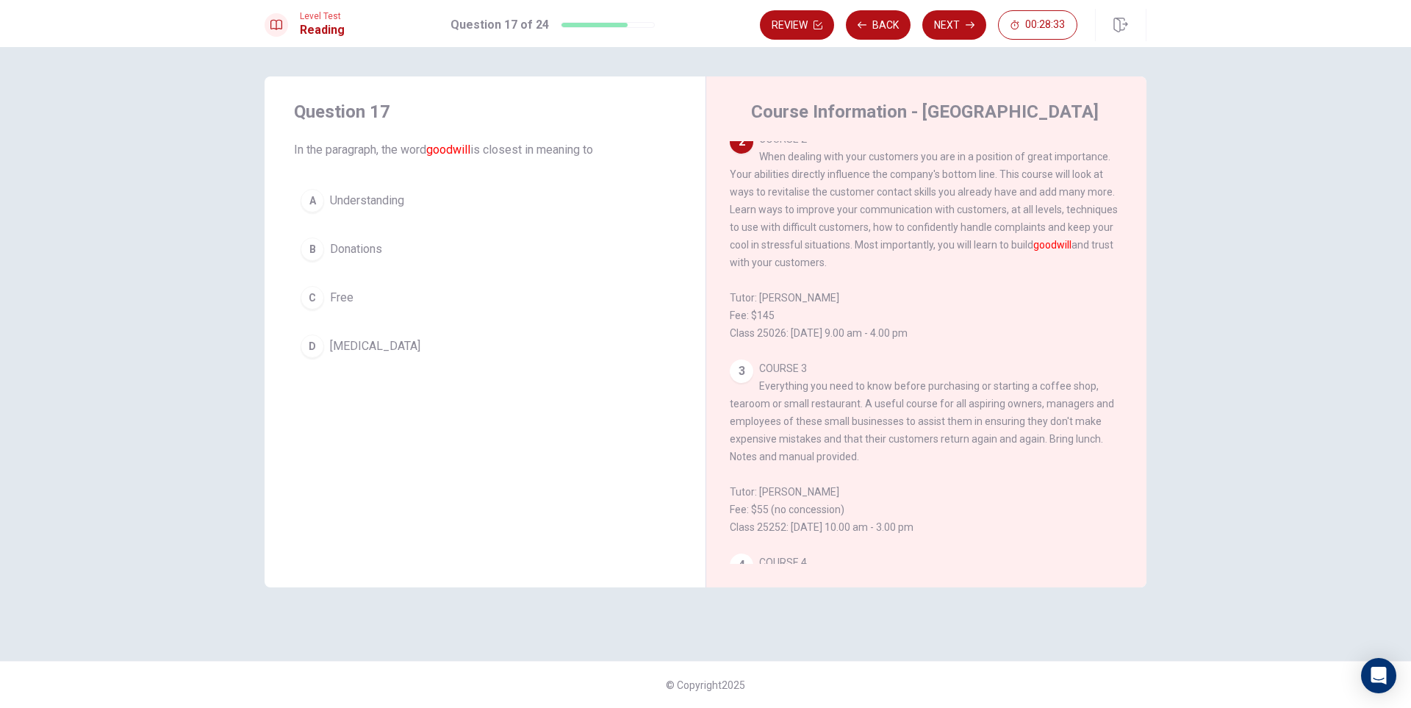
click at [421, 341] on button "D [MEDICAL_DATA]" at bounding box center [485, 346] width 382 height 37
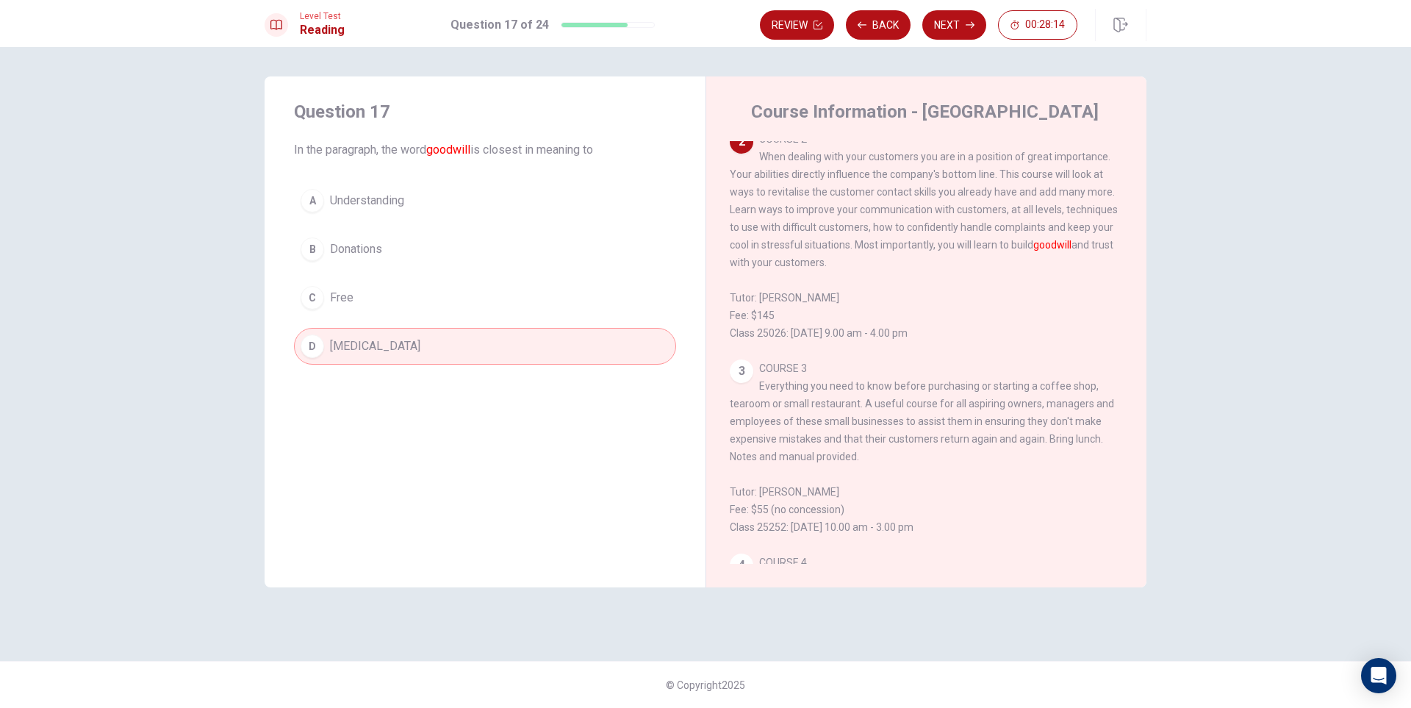
click at [348, 190] on button "A Understanding" at bounding box center [485, 200] width 382 height 37
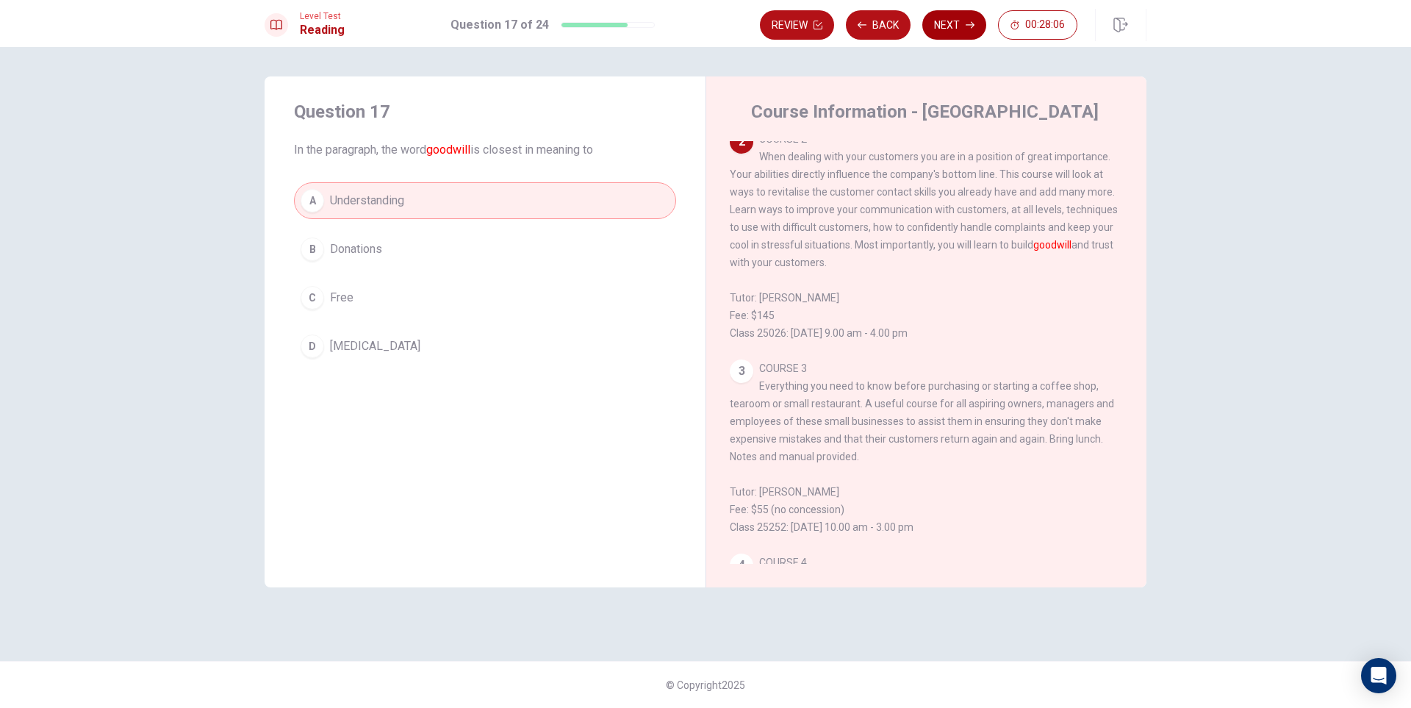
click at [965, 24] on icon "button" at bounding box center [969, 25] width 9 height 9
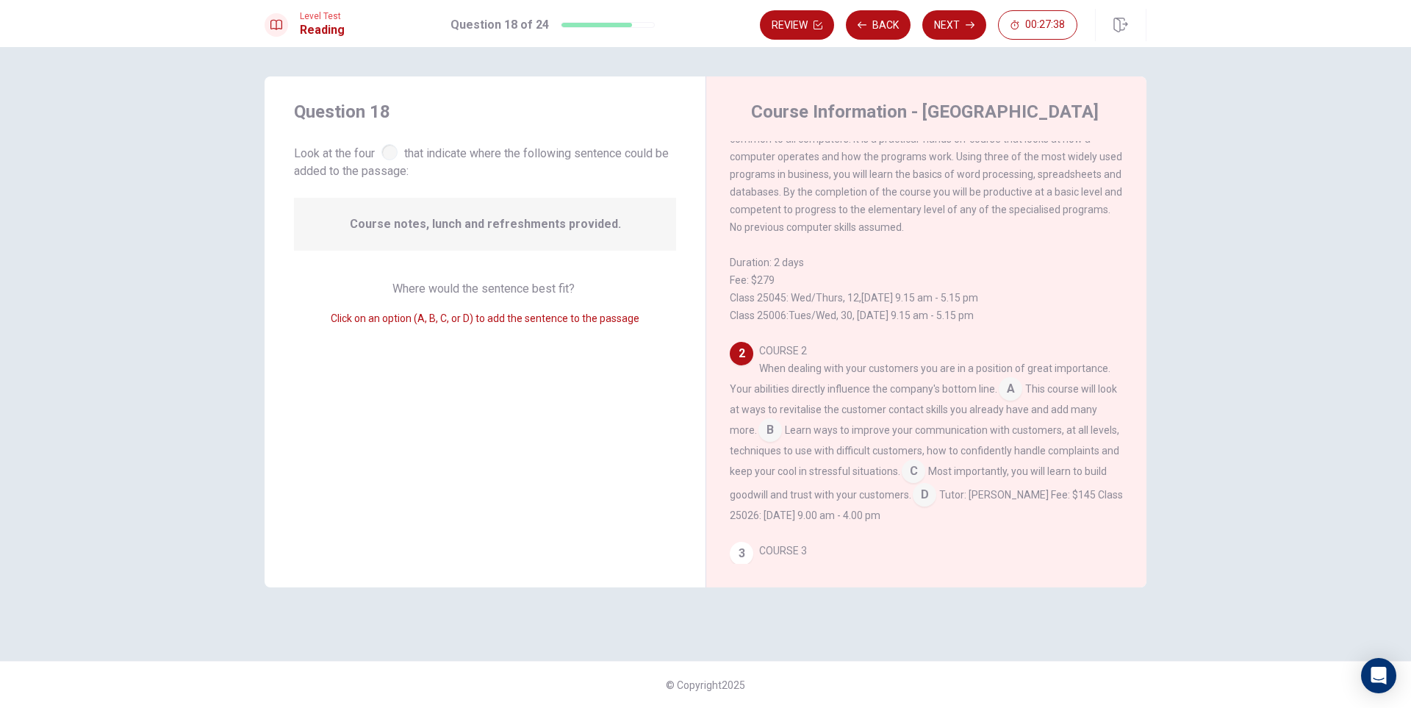
scroll to position [147, 0]
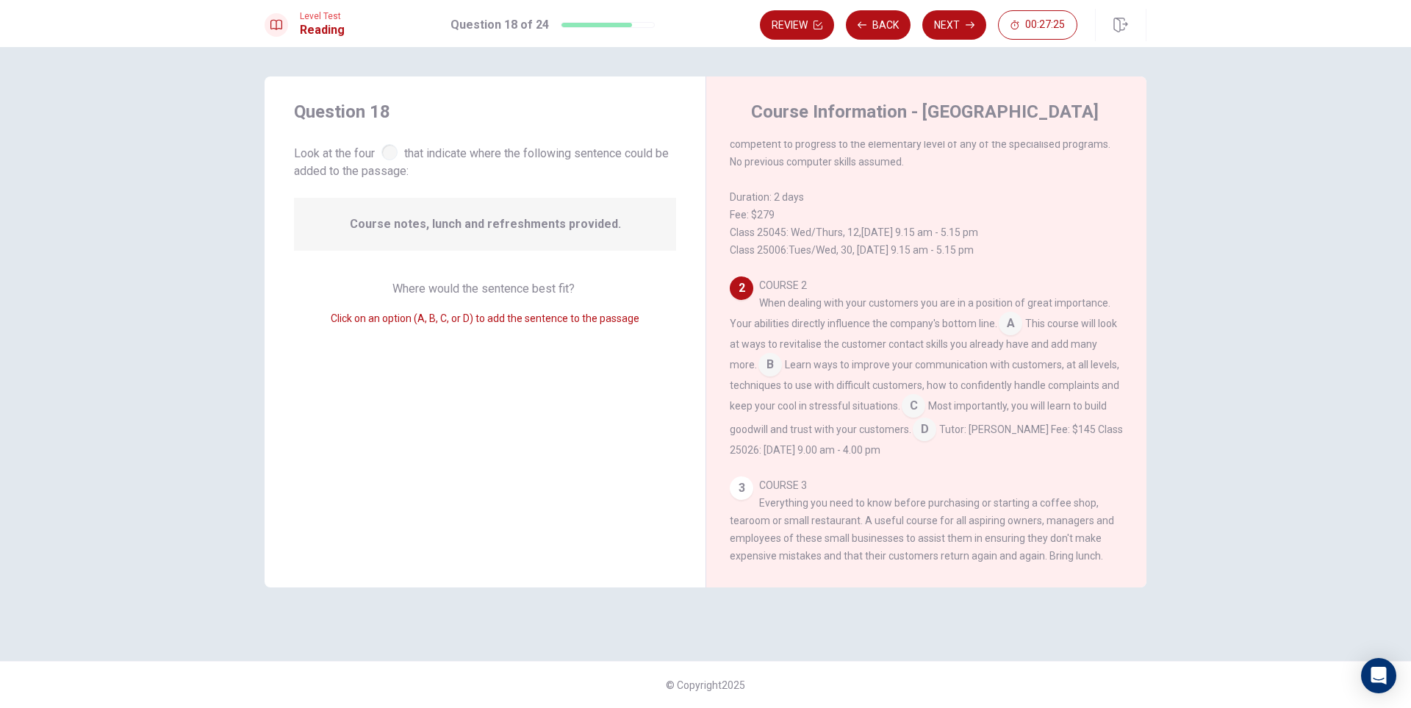
click at [773, 378] on input at bounding box center [770, 366] width 24 height 24
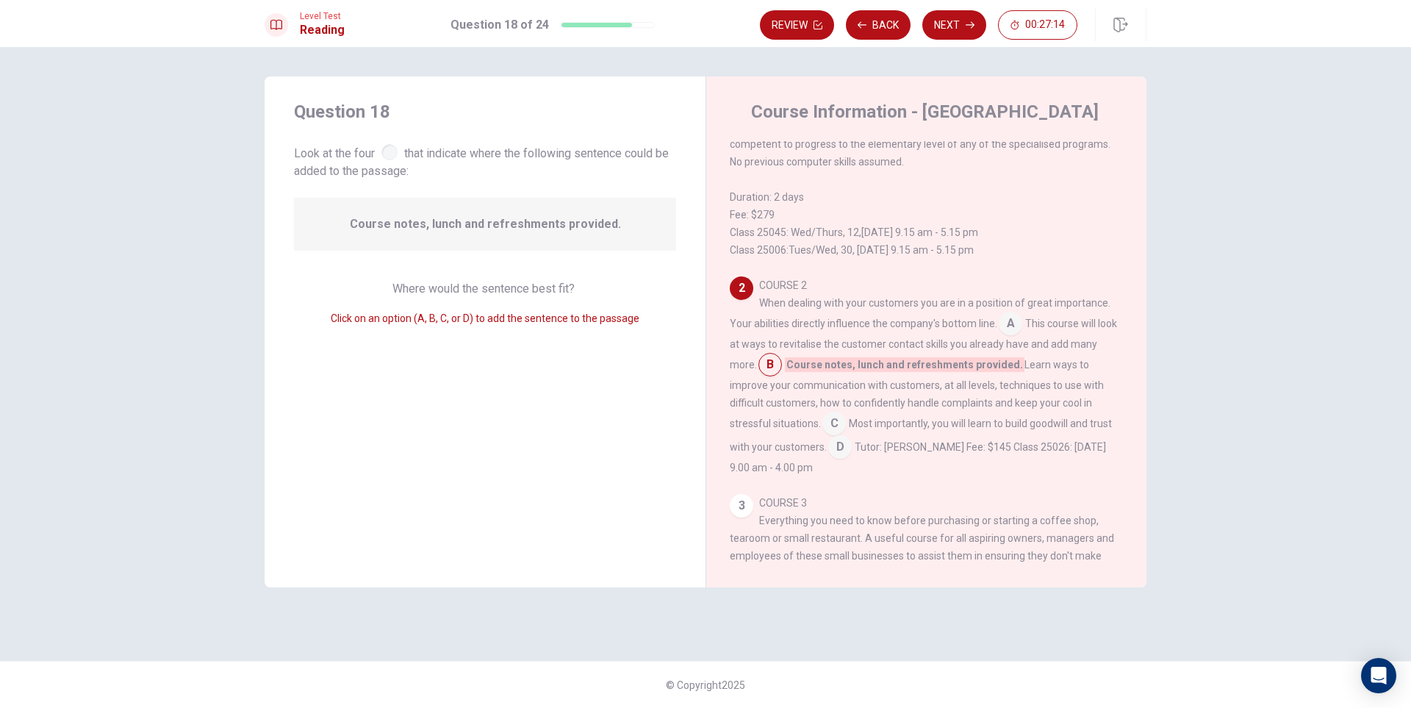
click at [776, 373] on input at bounding box center [770, 366] width 24 height 24
click at [832, 458] on input at bounding box center [840, 448] width 24 height 24
click at [946, 35] on button "Next" at bounding box center [954, 24] width 64 height 29
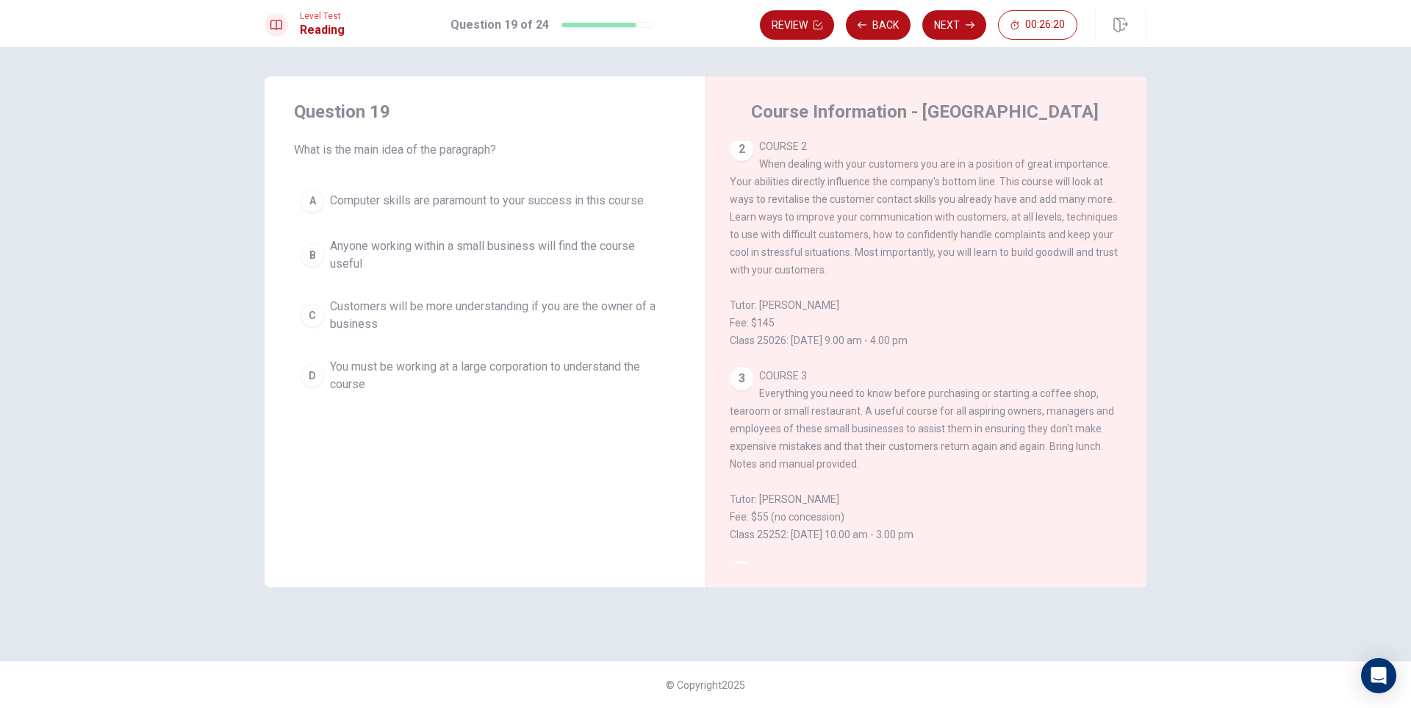
scroll to position [294, 0]
click at [425, 239] on span "Anyone working within a small business will find the course useful" at bounding box center [499, 254] width 339 height 35
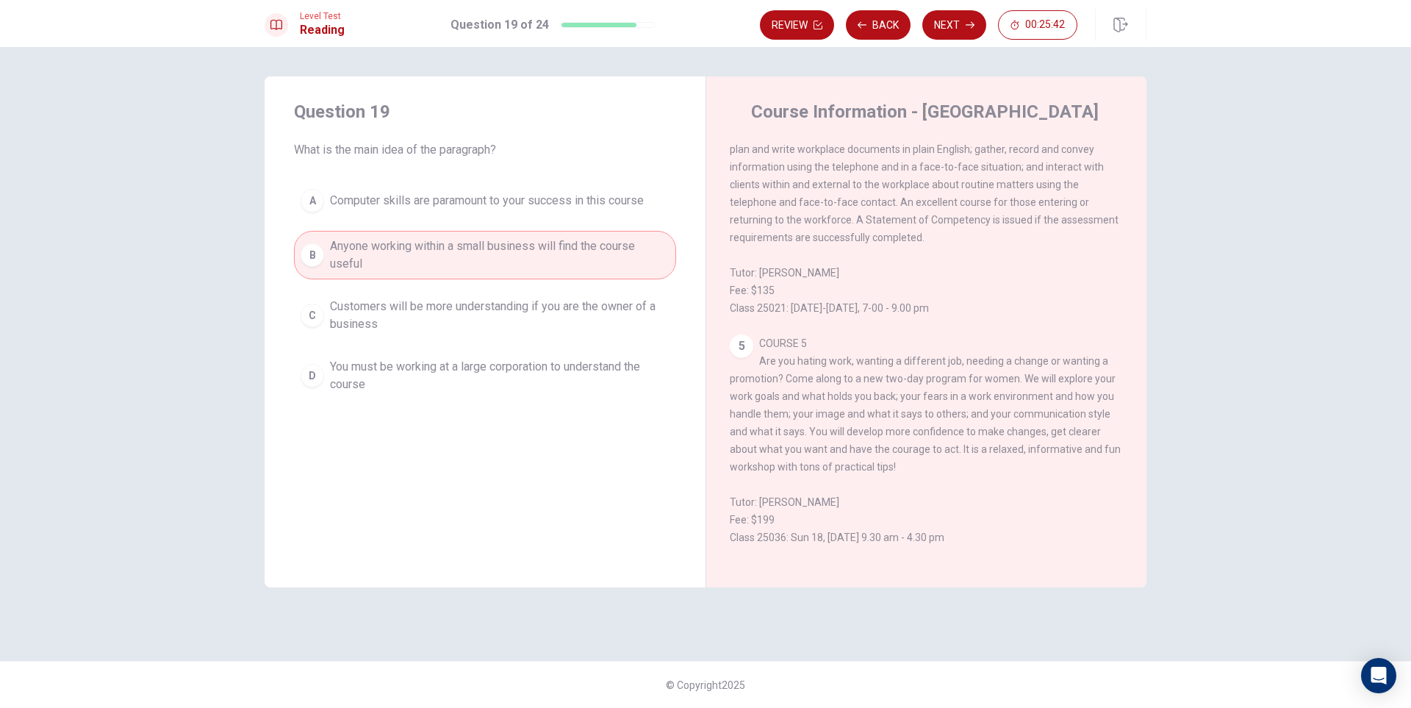
scroll to position [882, 0]
click at [951, 25] on button "Next" at bounding box center [954, 24] width 64 height 29
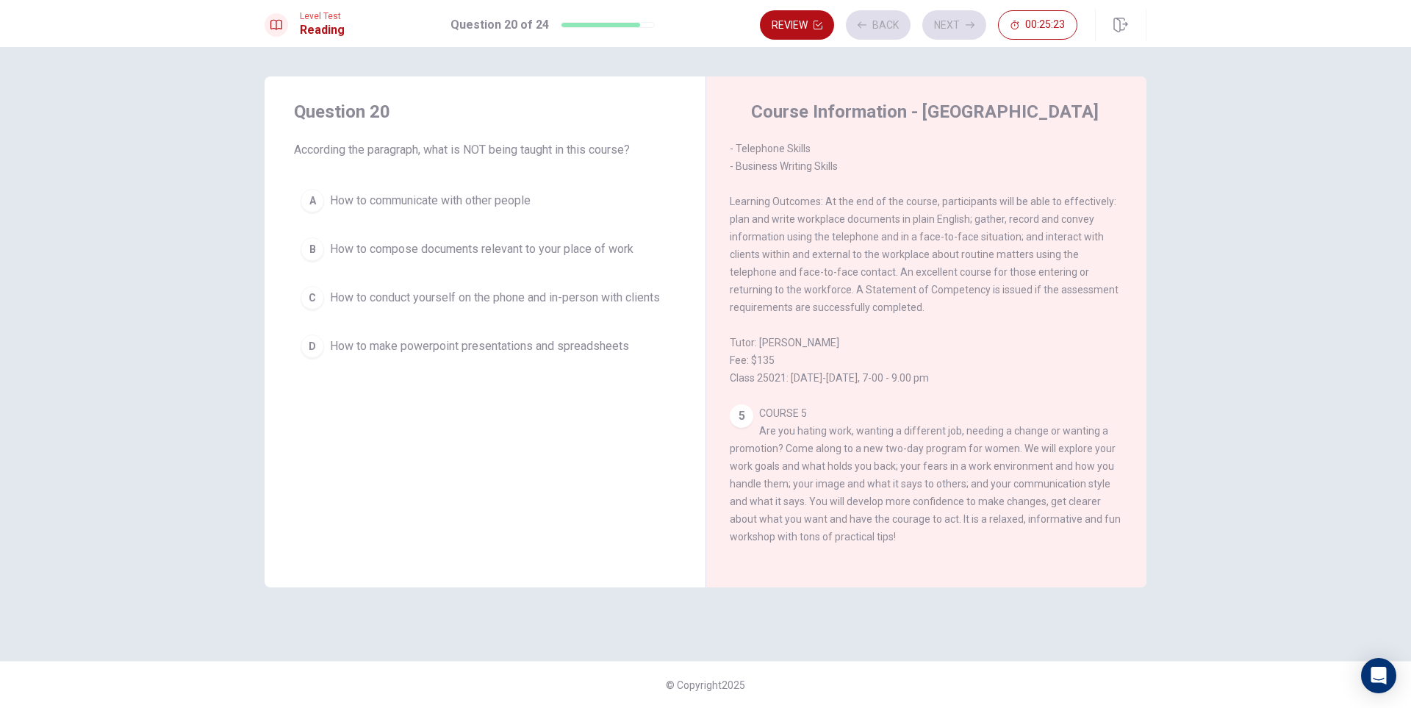
scroll to position [733, 0]
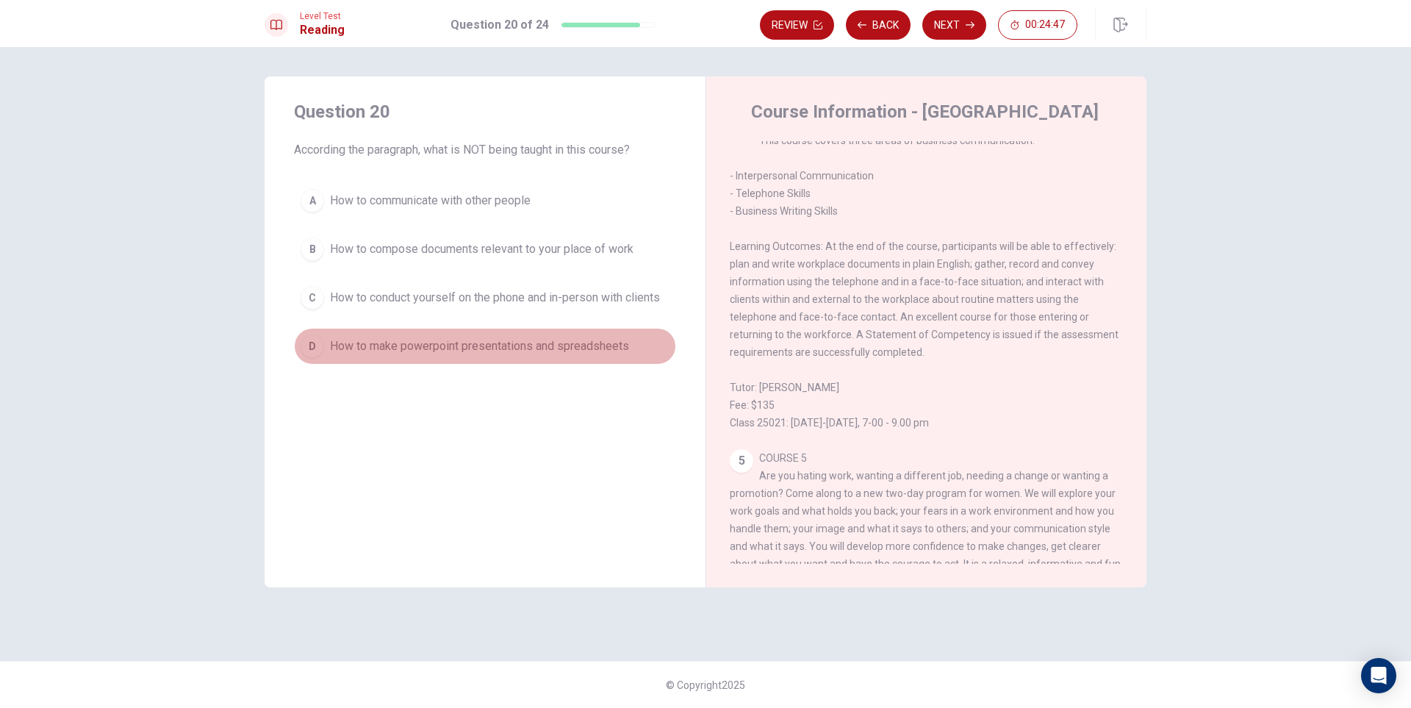
click at [586, 332] on button "D How to make powerpoint presentations and spreadsheets" at bounding box center [485, 346] width 382 height 37
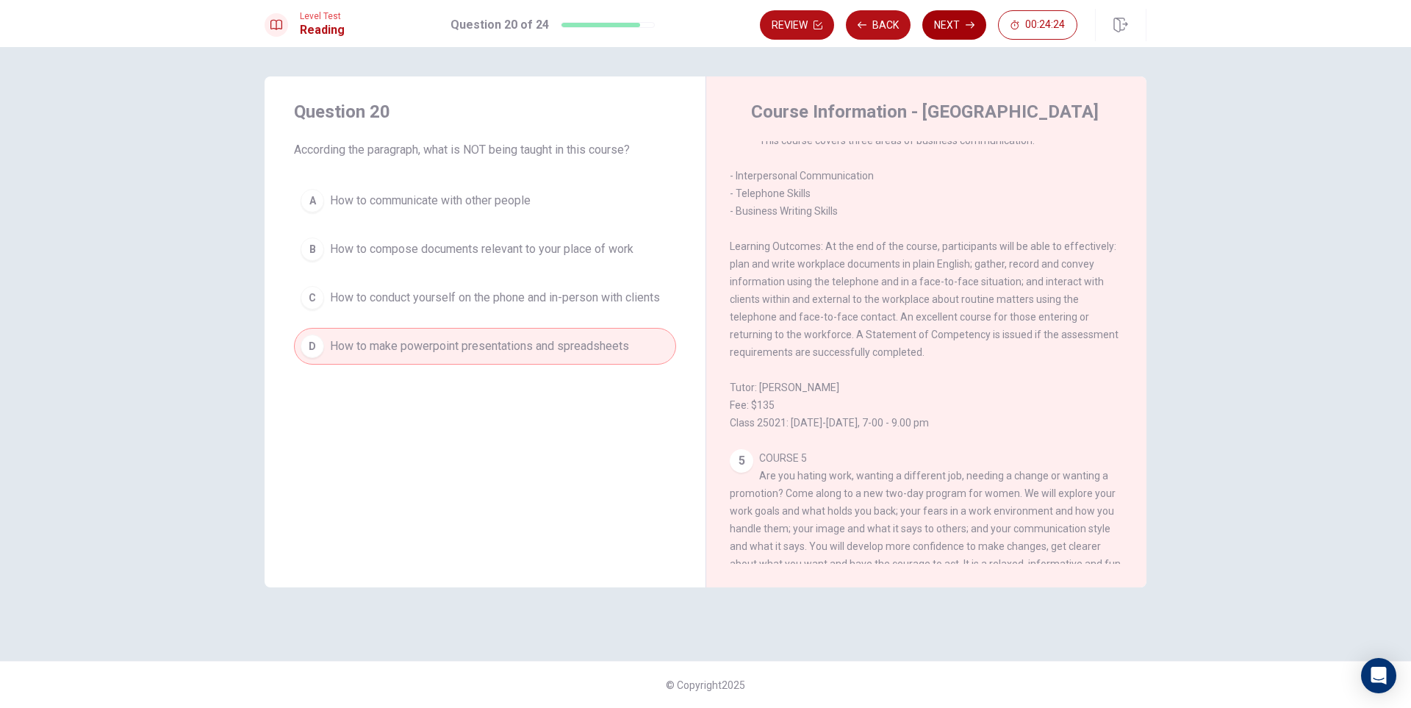
click at [950, 25] on button "Next" at bounding box center [954, 24] width 64 height 29
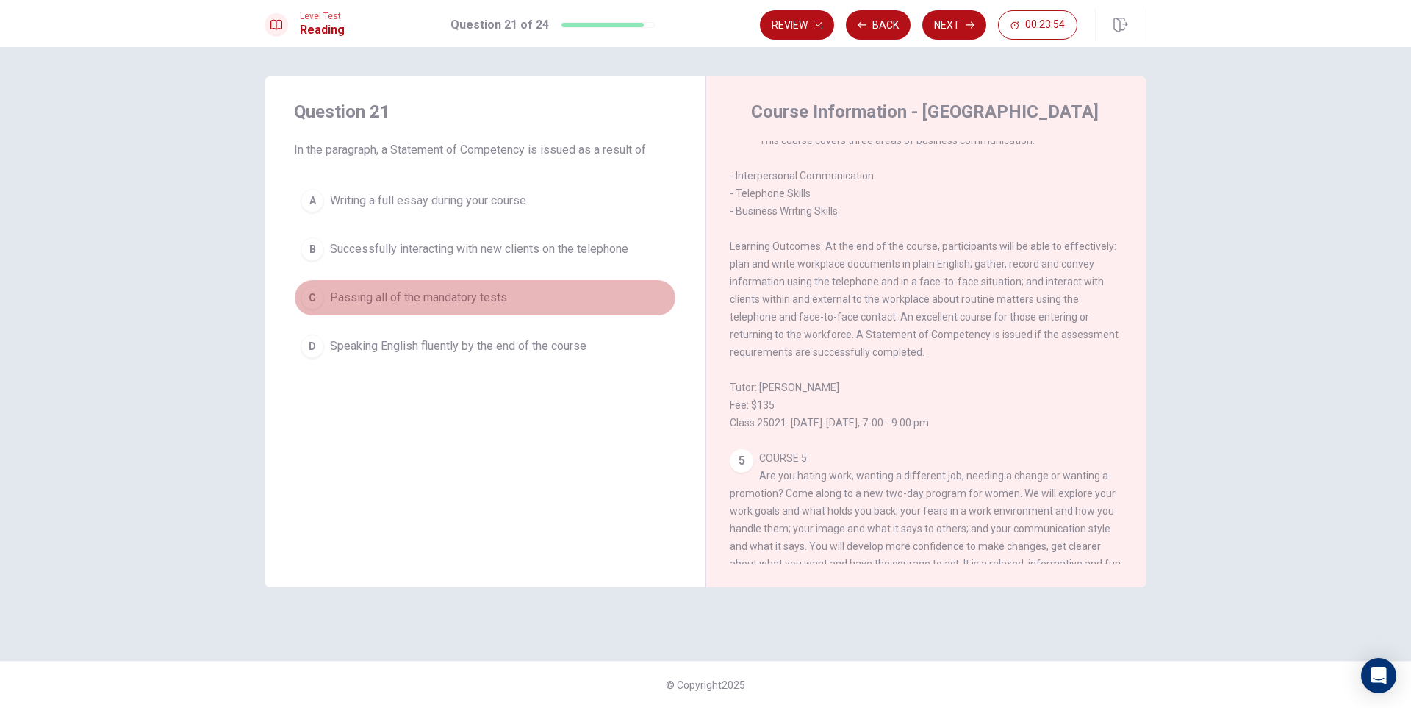
click at [483, 289] on span "Passing all of the mandatory tests" at bounding box center [418, 298] width 177 height 18
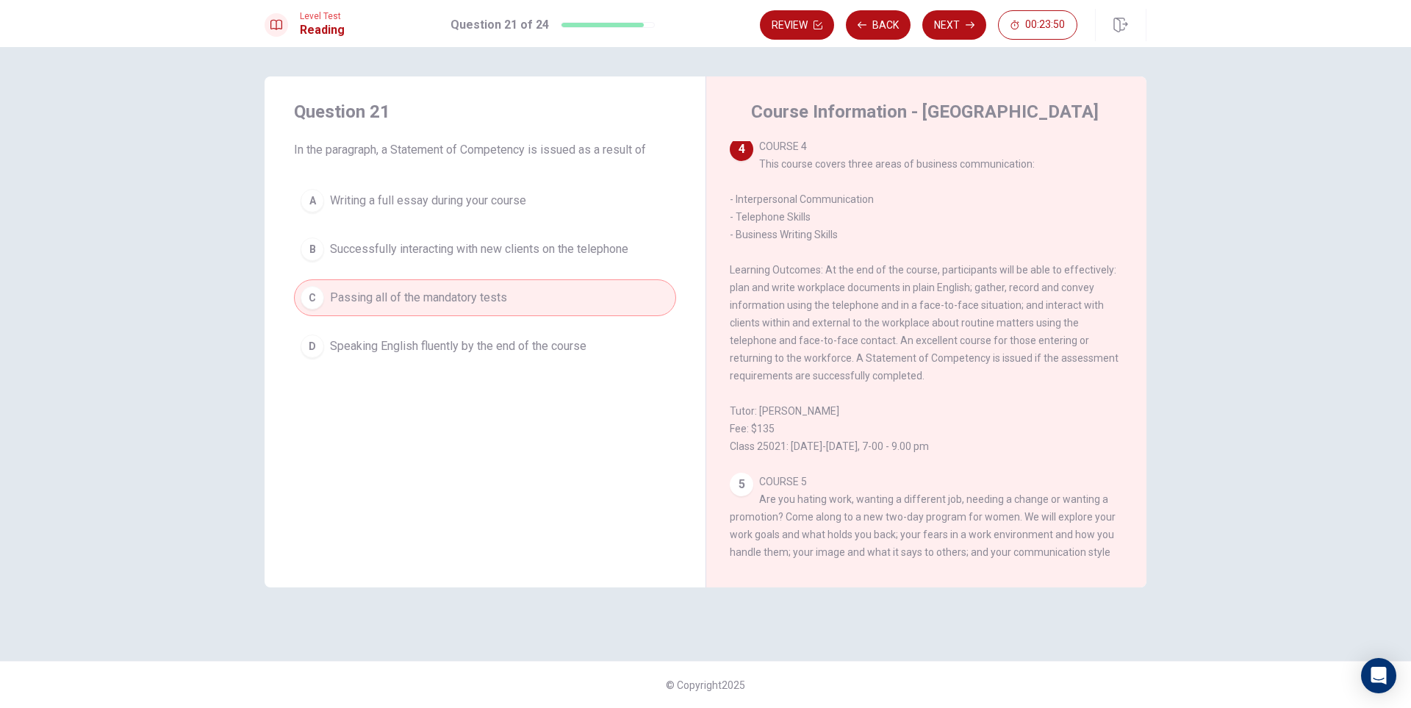
scroll to position [659, 0]
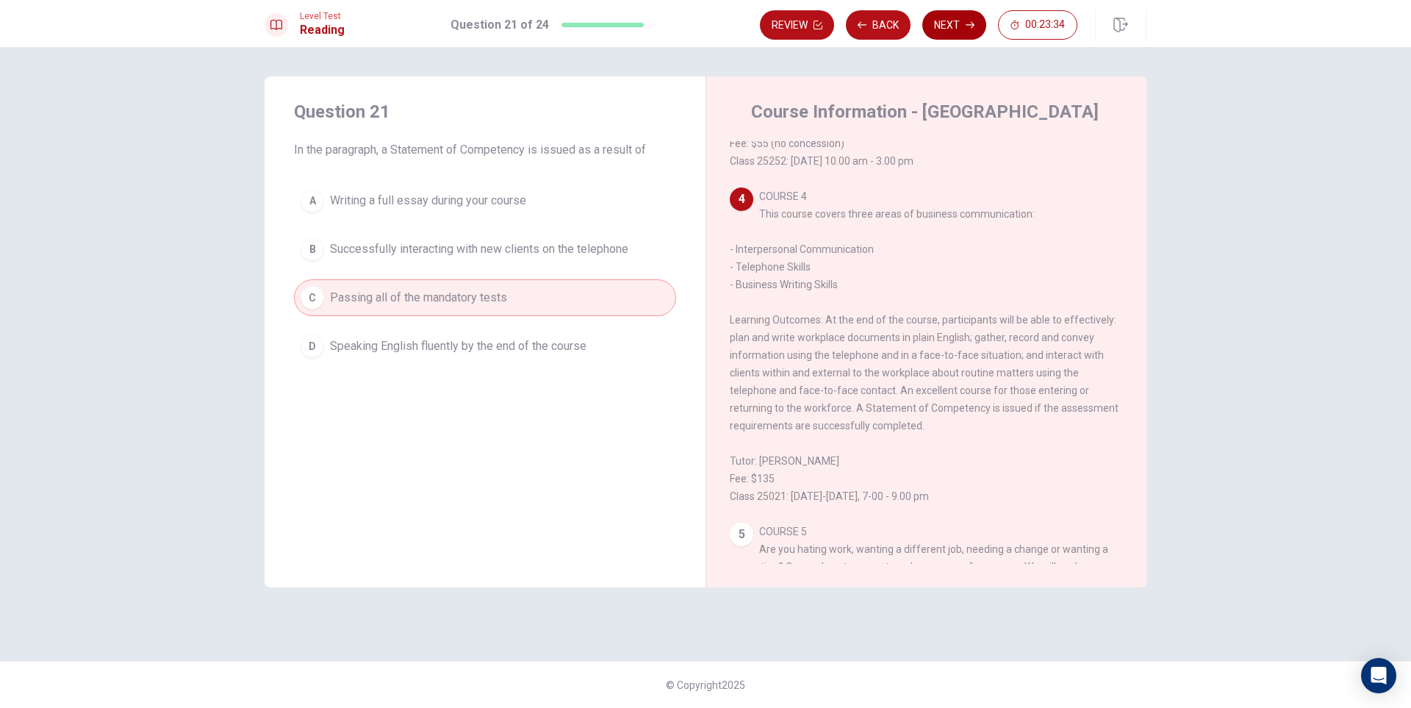
click at [949, 23] on button "Next" at bounding box center [954, 24] width 64 height 29
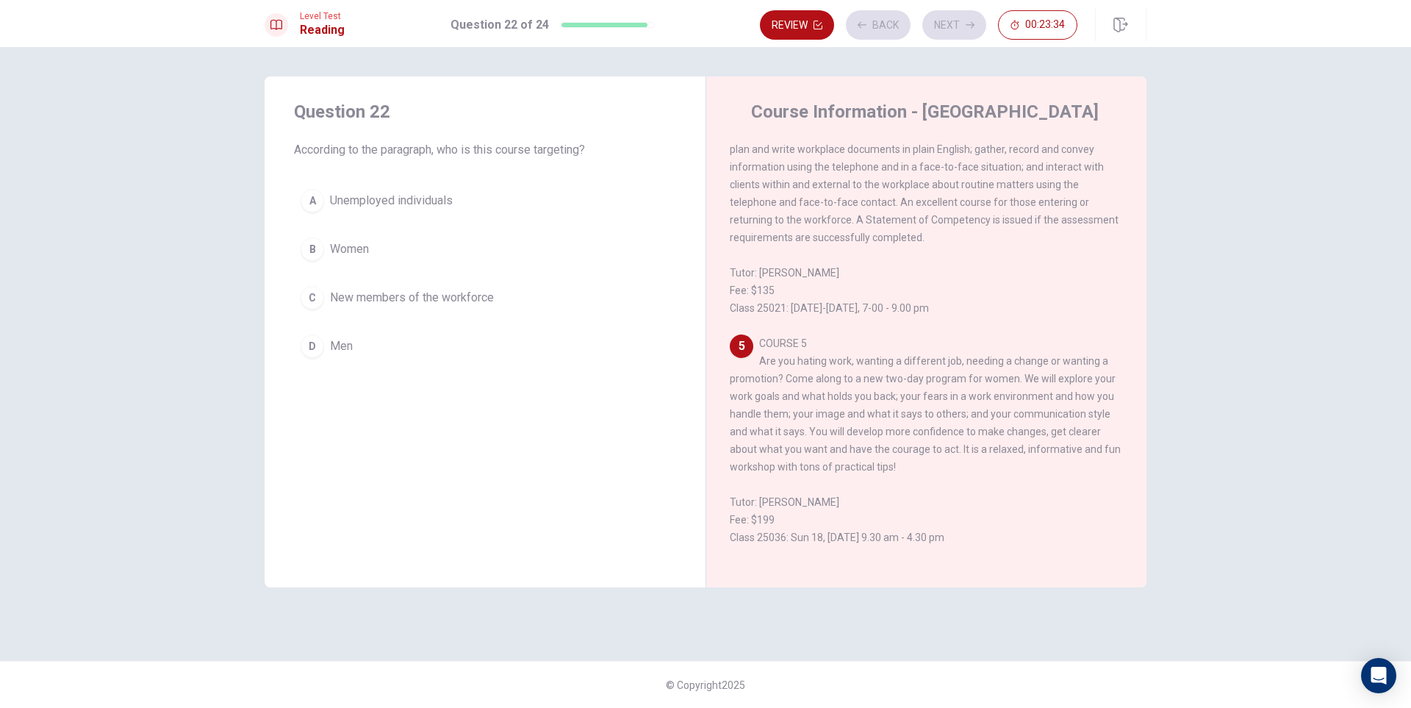
scroll to position [896, 0]
click at [378, 252] on button "B Women" at bounding box center [485, 249] width 382 height 37
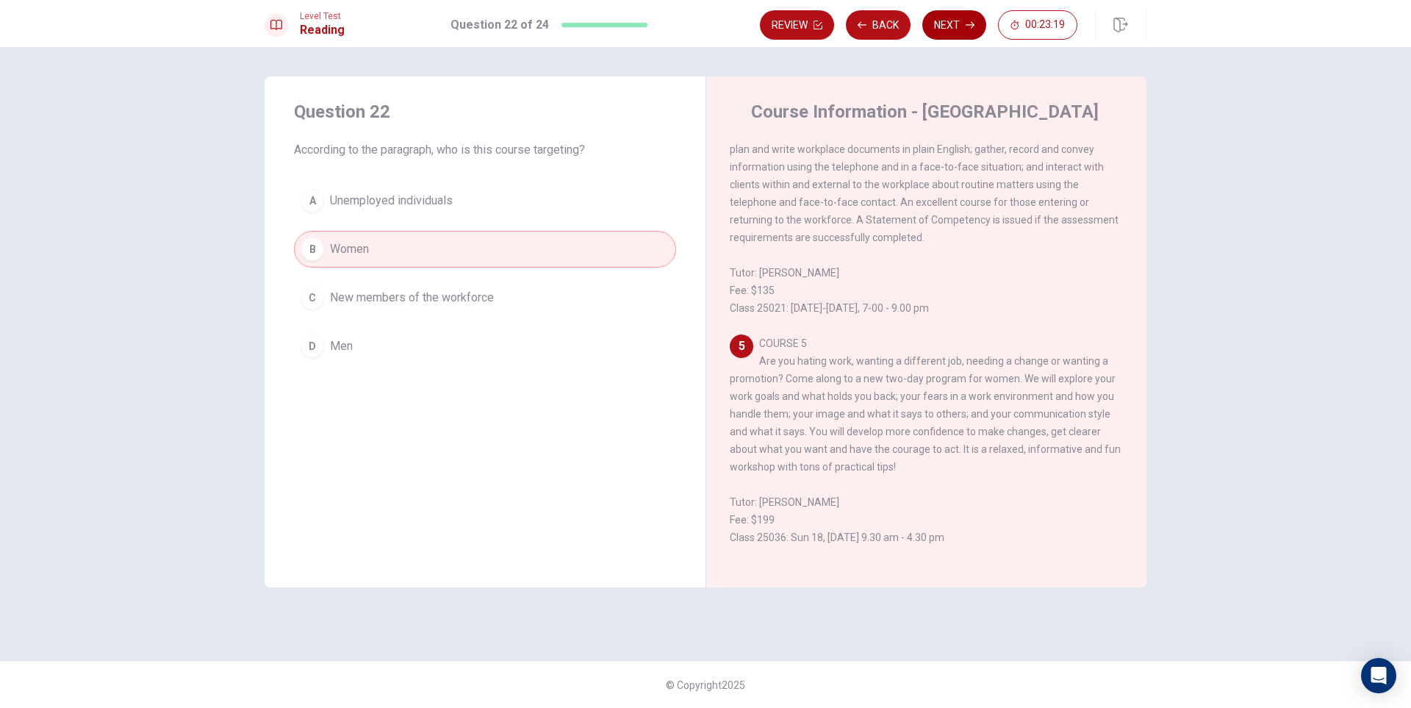
click at [945, 28] on button "Next" at bounding box center [954, 24] width 64 height 29
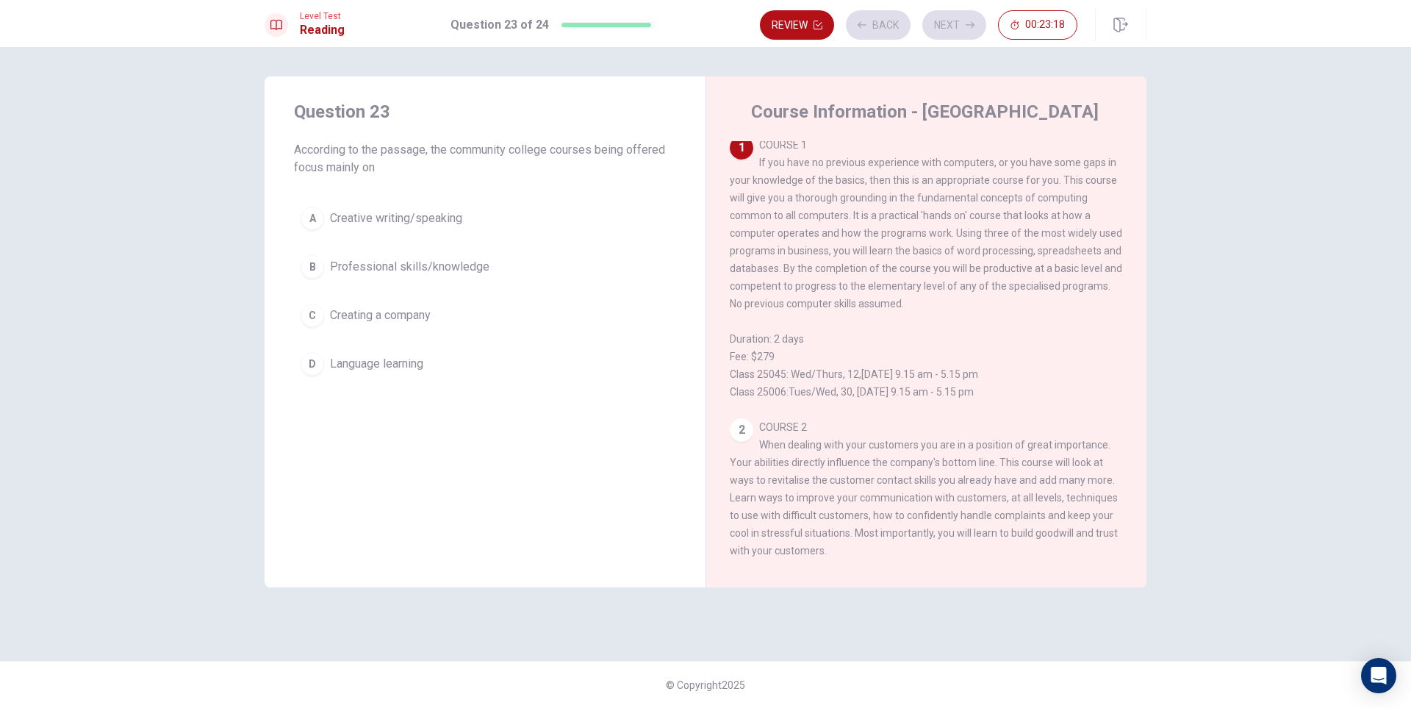
scroll to position [0, 0]
click at [558, 265] on button "B Professional skills/knowledge" at bounding box center [485, 266] width 382 height 37
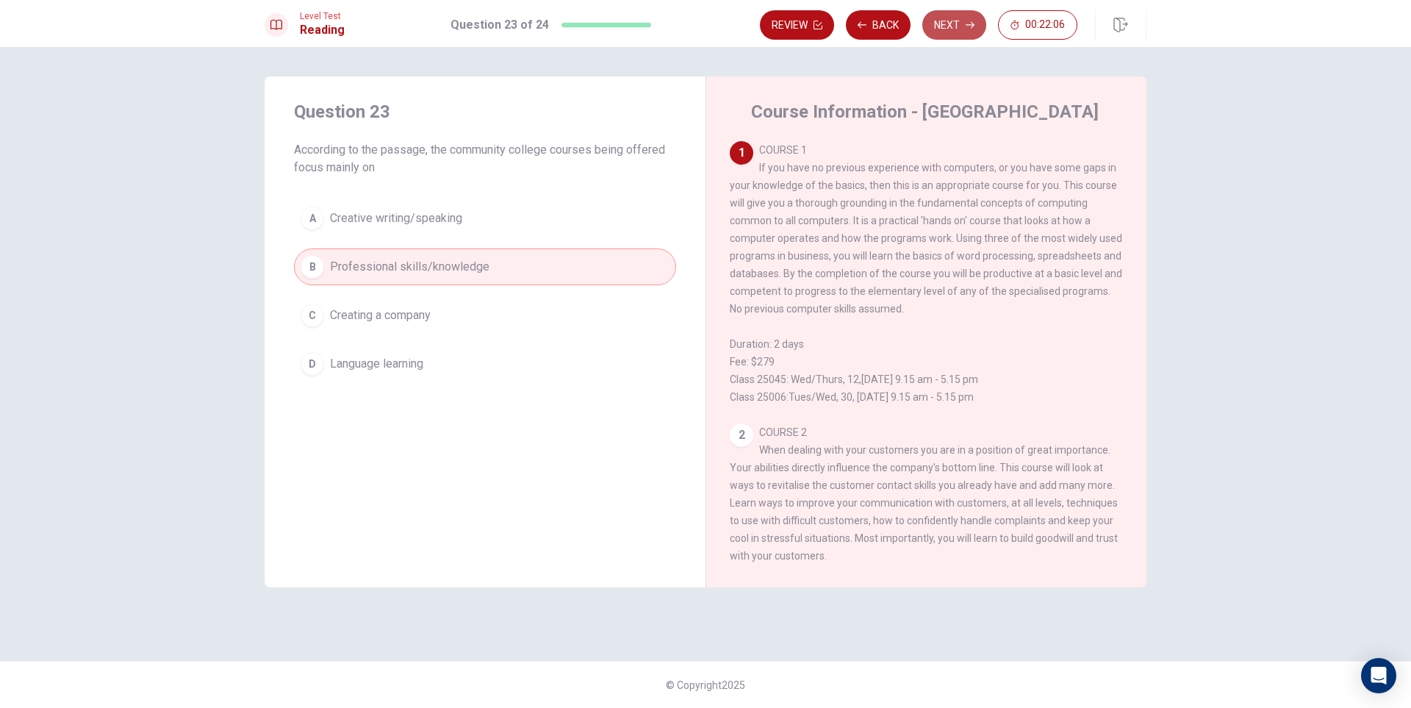
click at [944, 29] on button "Next" at bounding box center [954, 24] width 64 height 29
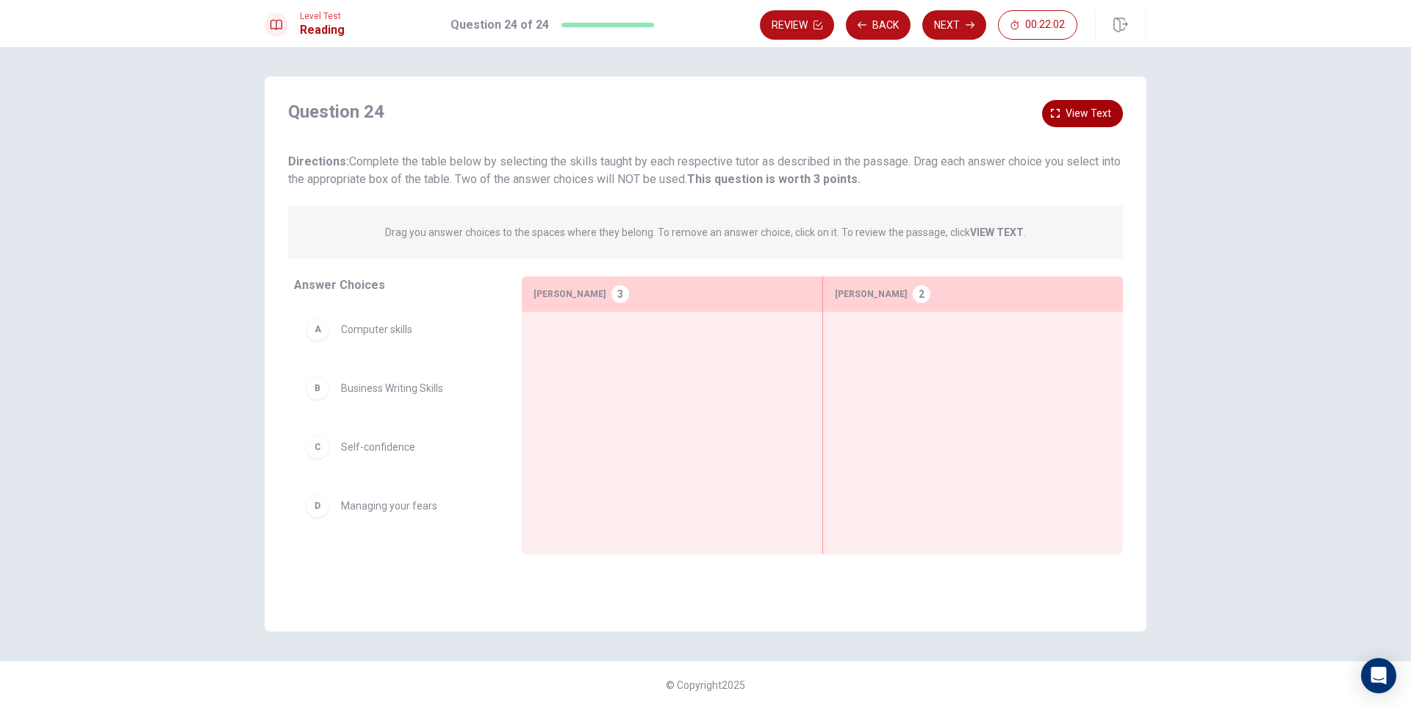
click at [1084, 116] on span "View text" at bounding box center [1088, 113] width 46 height 18
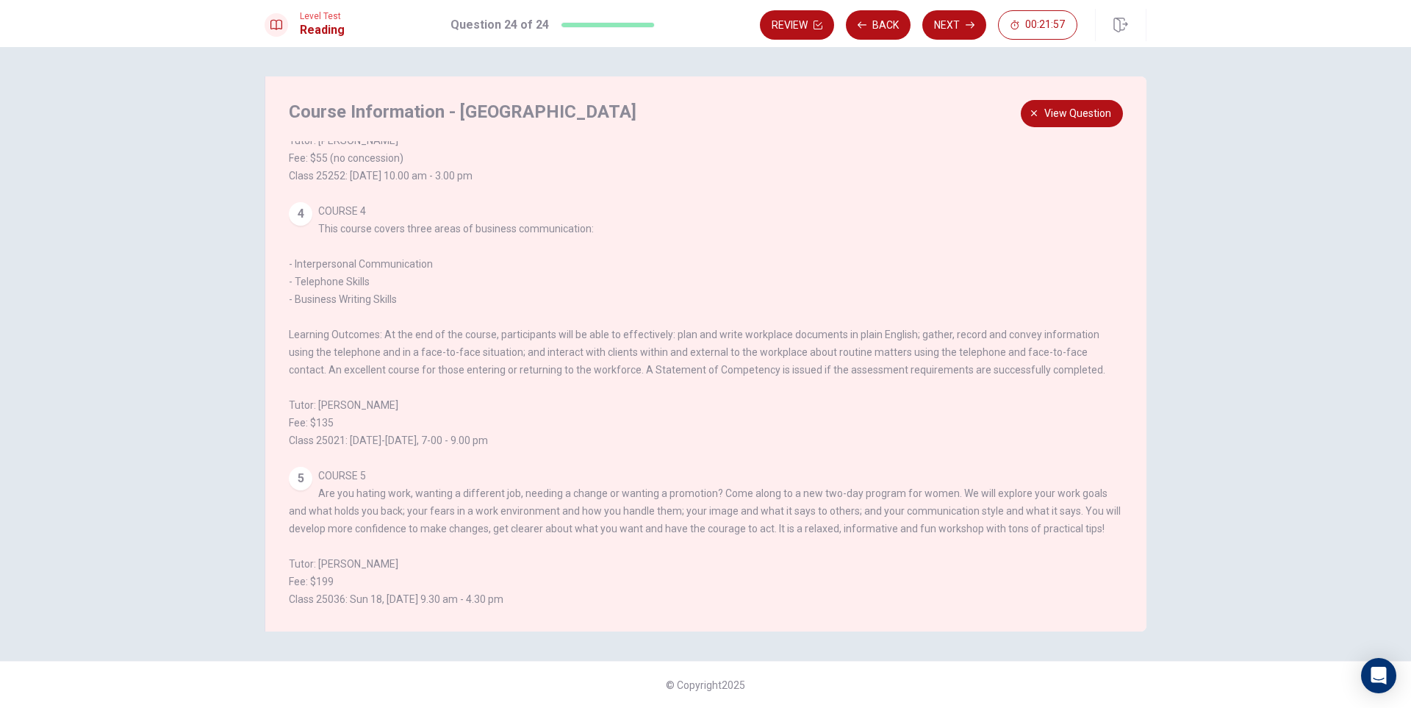
scroll to position [441, 0]
click at [1079, 105] on span "View question" at bounding box center [1077, 113] width 67 height 18
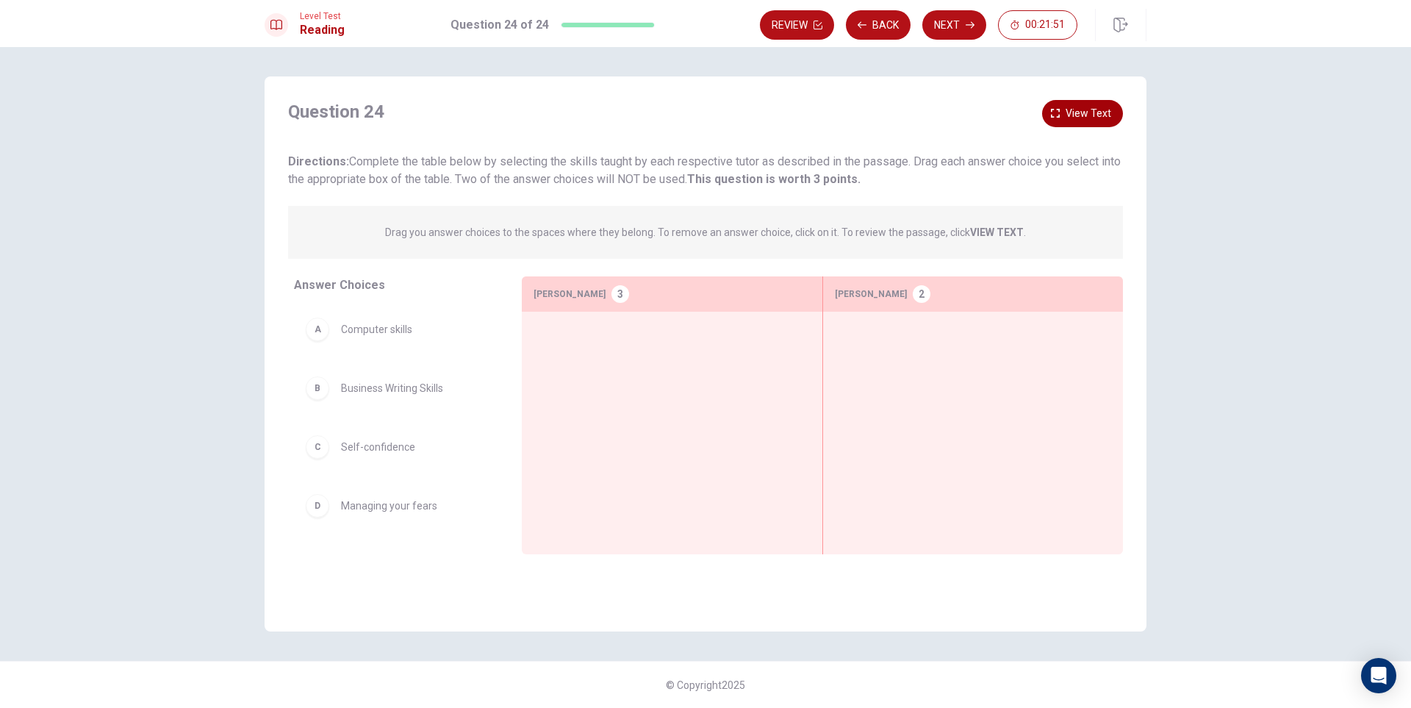
click at [1079, 105] on span "View text" at bounding box center [1088, 113] width 46 height 18
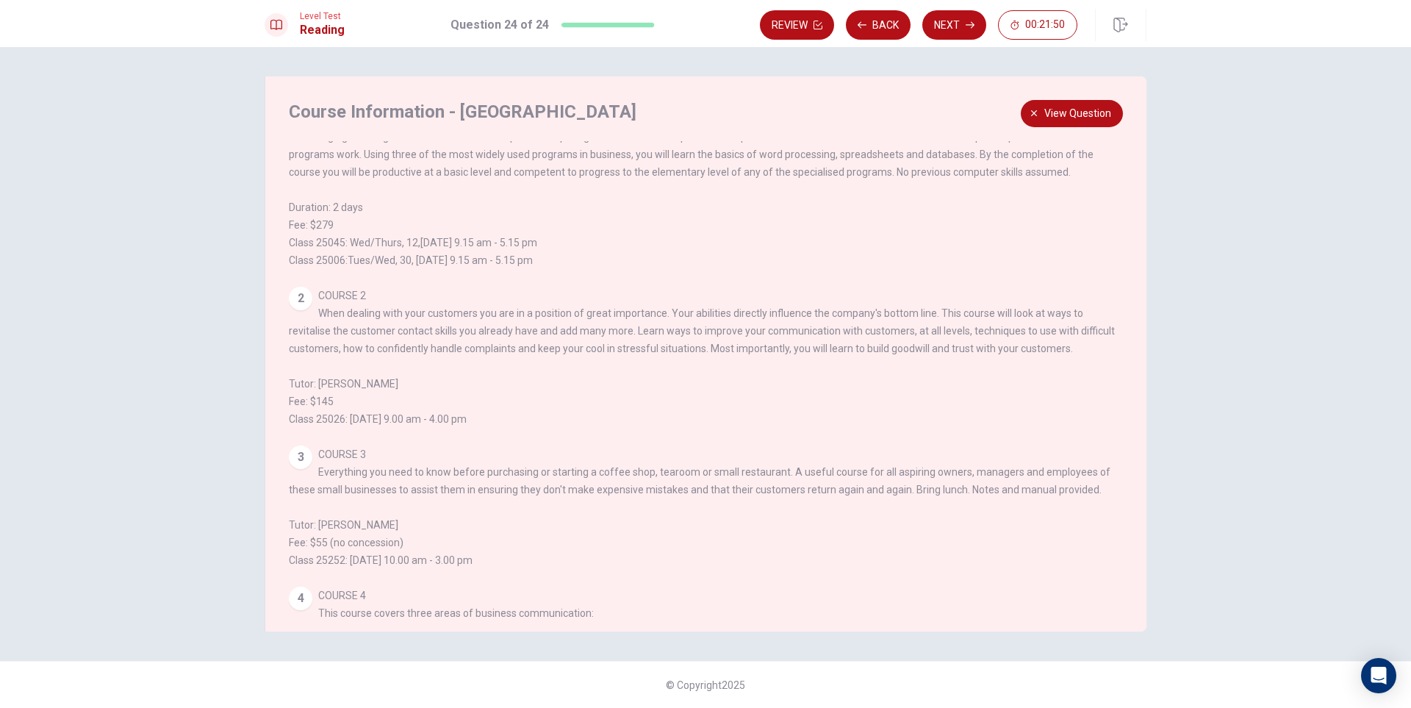
scroll to position [367, 0]
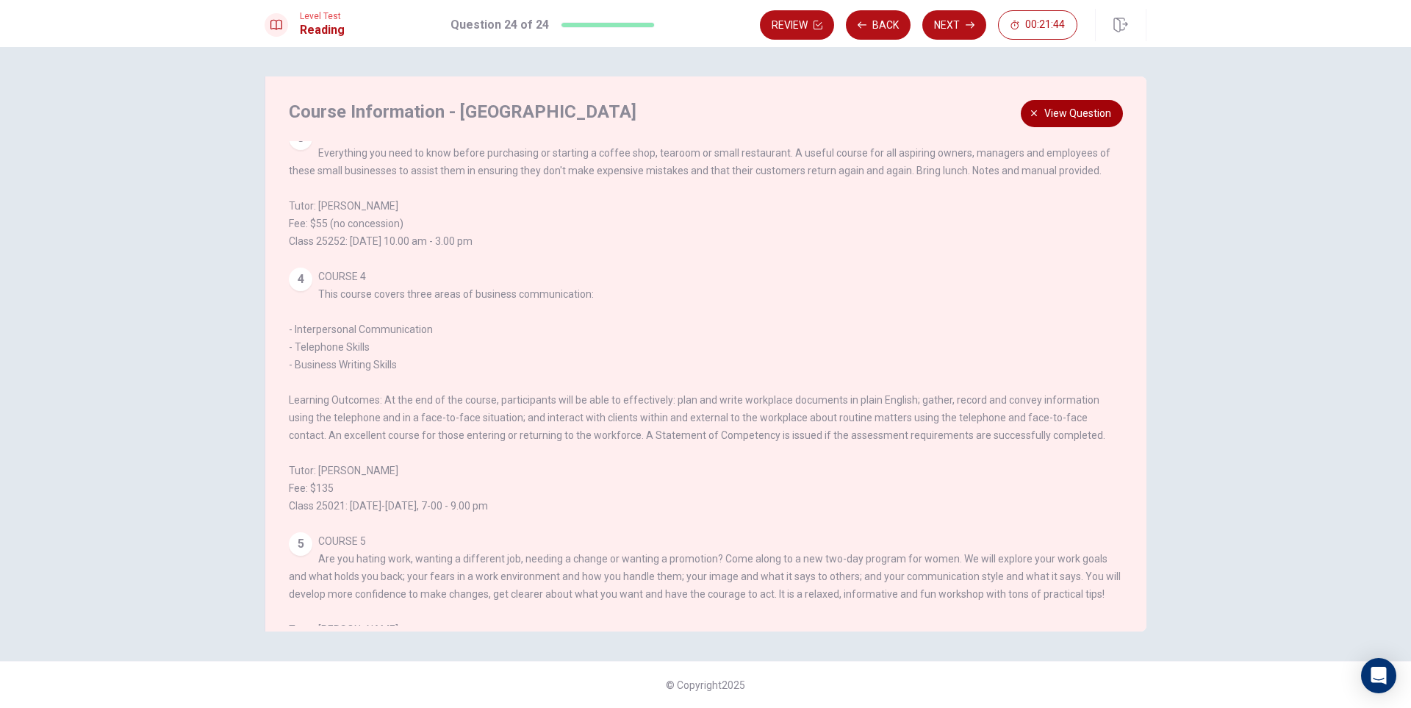
click at [1083, 102] on button "View question" at bounding box center [1072, 113] width 102 height 27
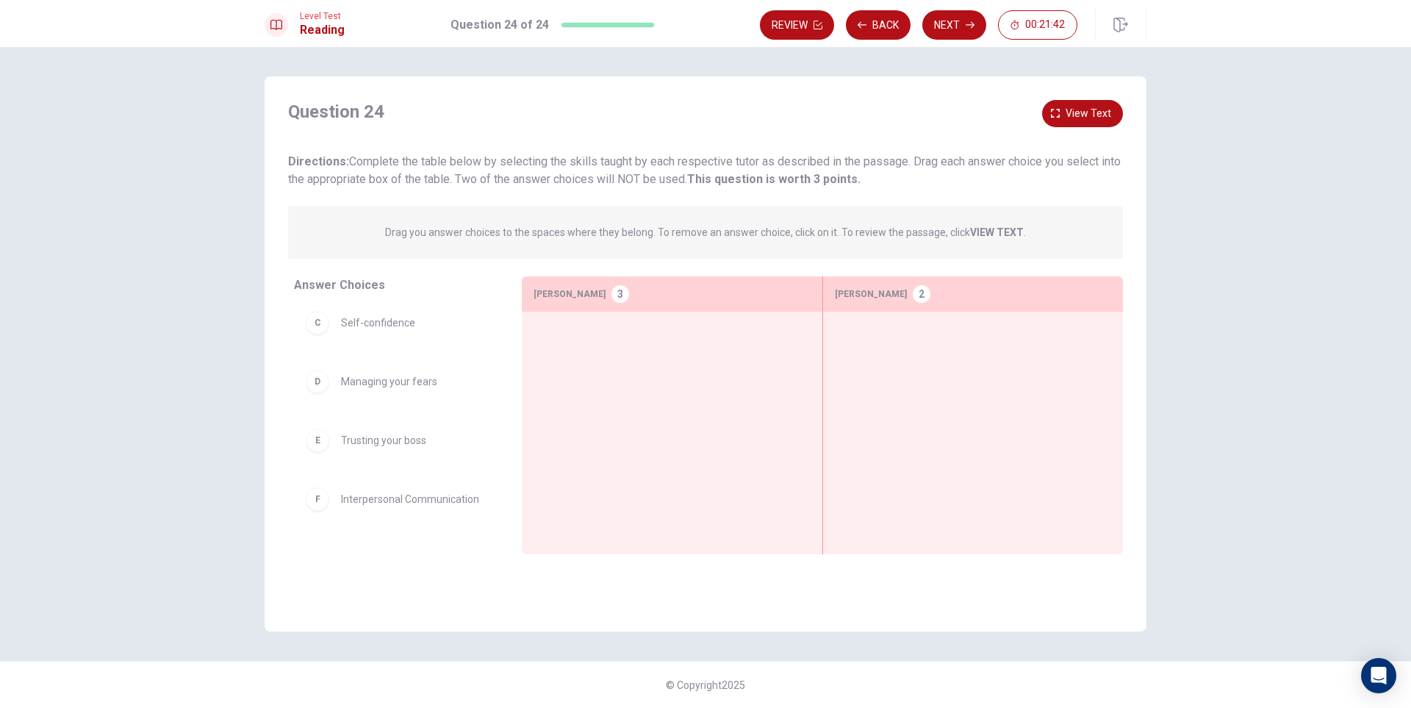
scroll to position [173, 0]
drag, startPoint x: 378, startPoint y: 517, endPoint x: 682, endPoint y: 402, distance: 324.4
drag, startPoint x: 413, startPoint y: 397, endPoint x: 650, endPoint y: 395, distance: 237.3
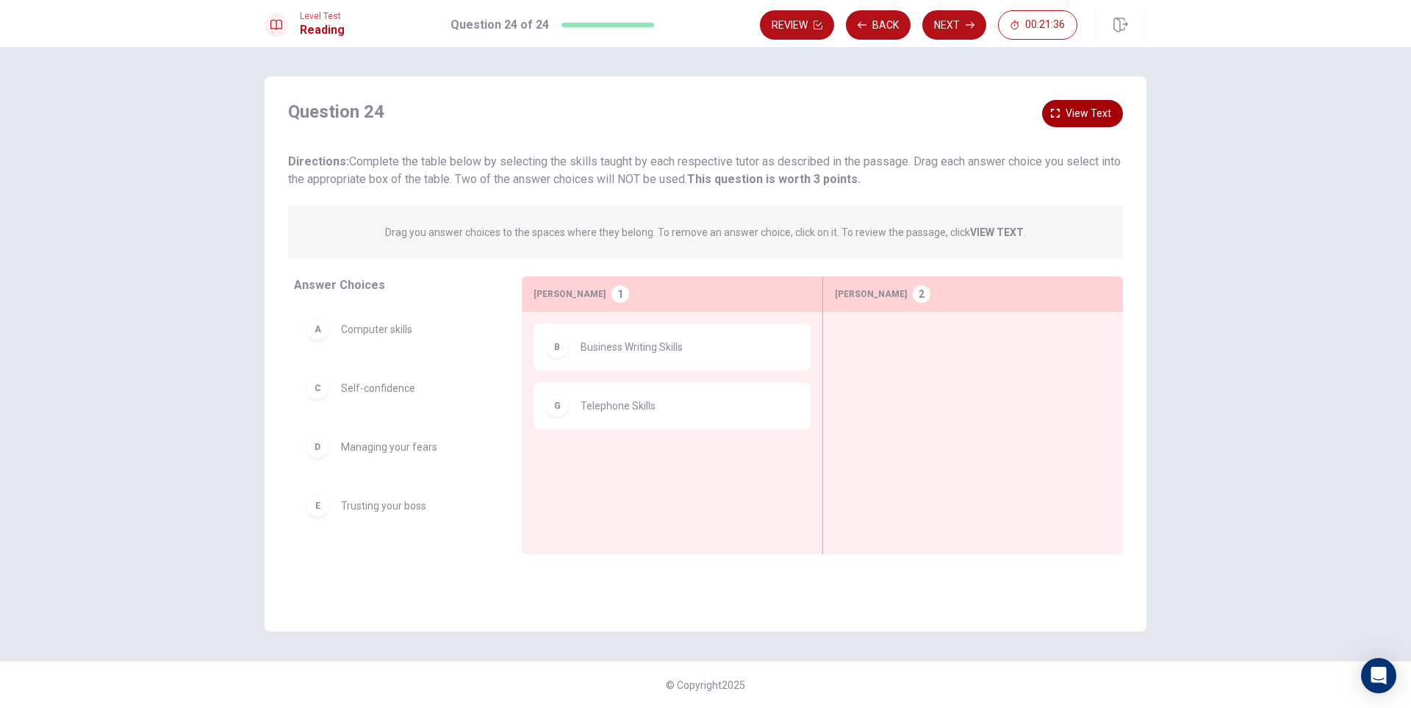
click at [1091, 108] on span "View text" at bounding box center [1088, 113] width 46 height 18
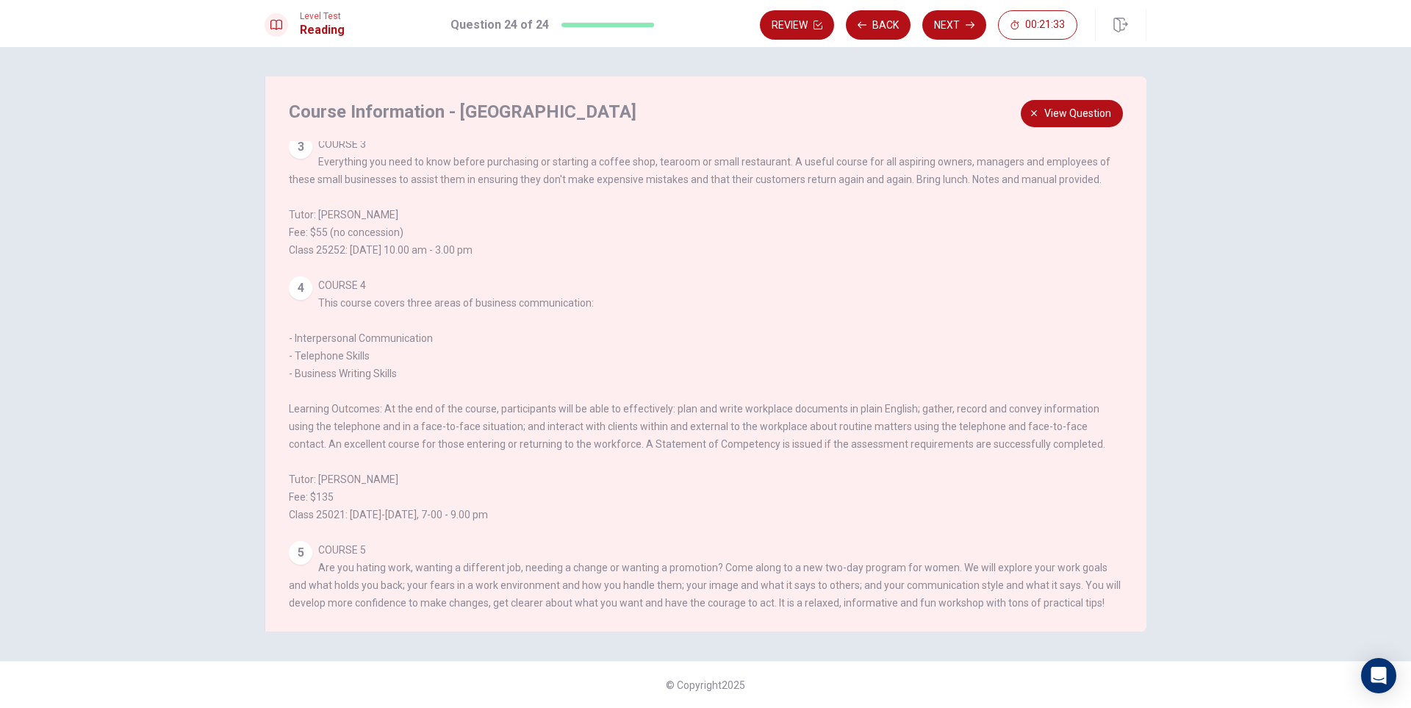
scroll to position [367, 0]
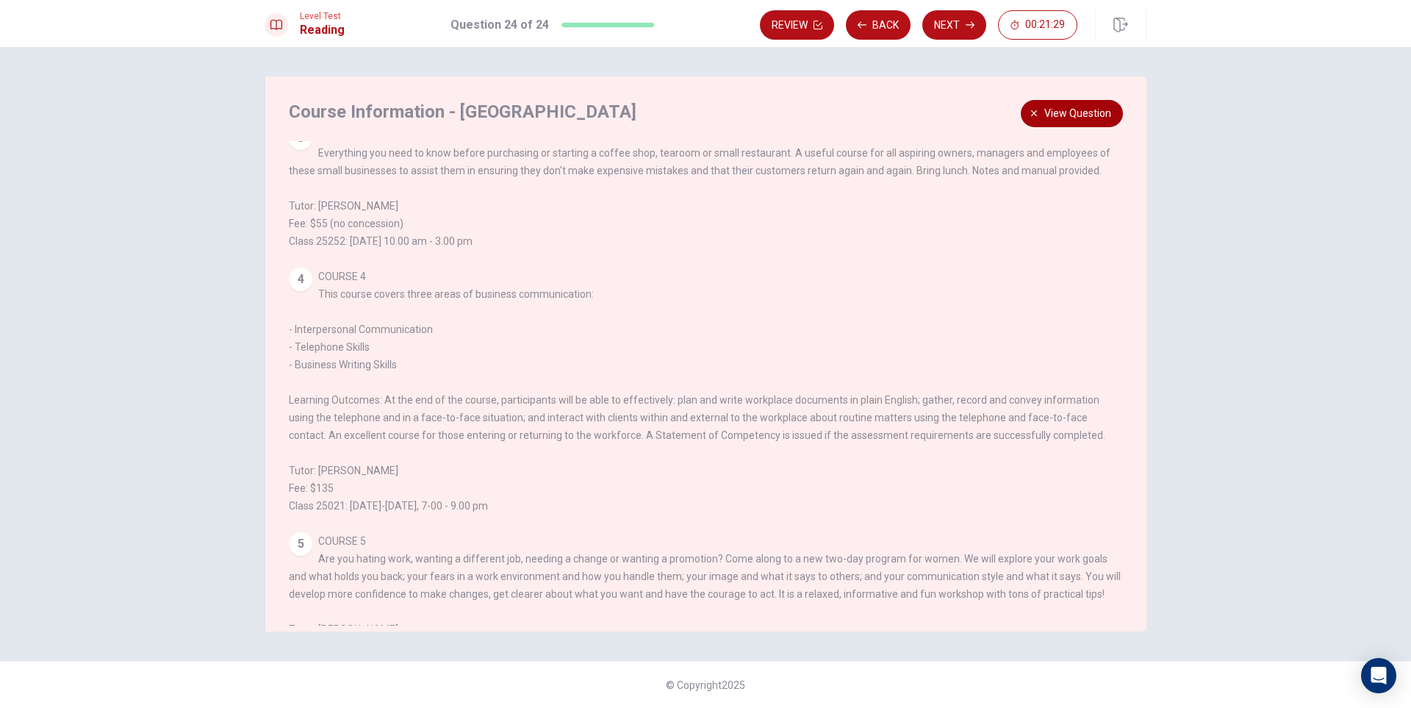
click at [1070, 123] on button "View question" at bounding box center [1072, 113] width 102 height 27
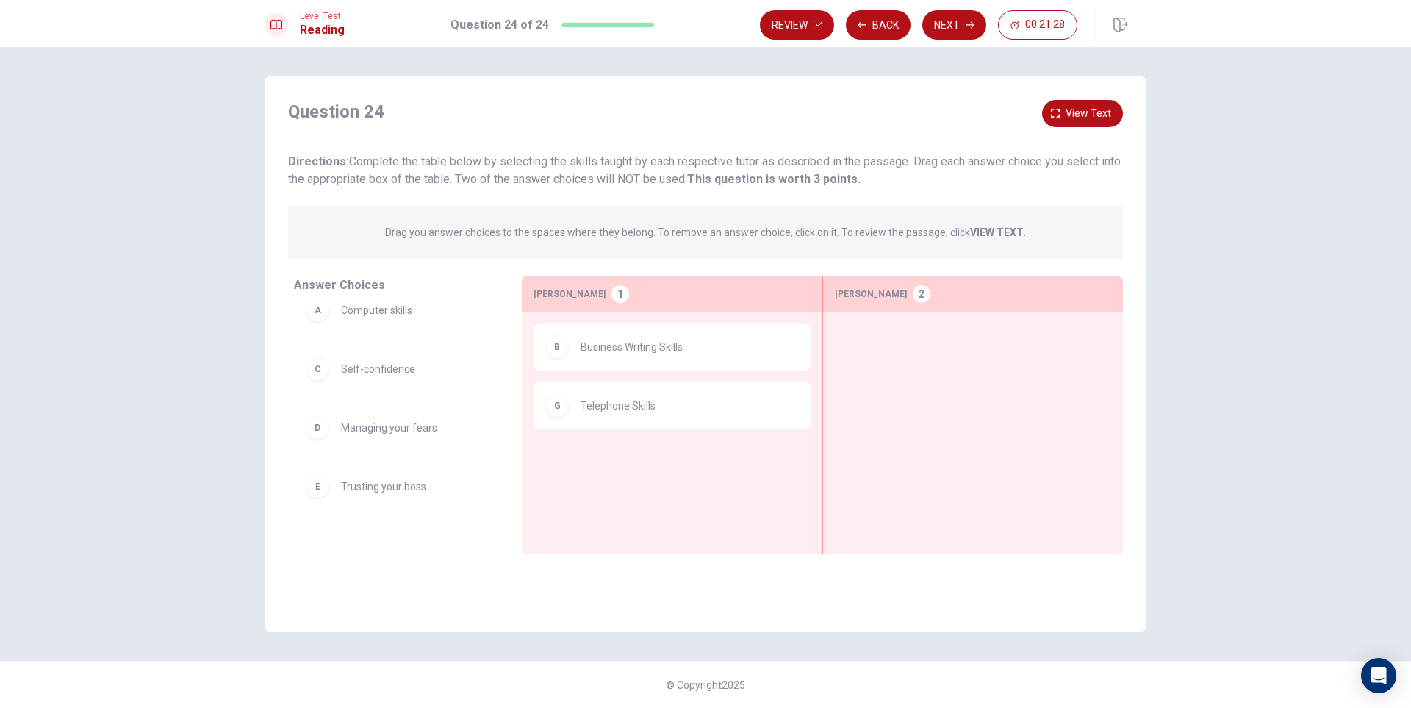
scroll to position [56, 0]
drag, startPoint x: 443, startPoint y: 508, endPoint x: 649, endPoint y: 476, distance: 209.0
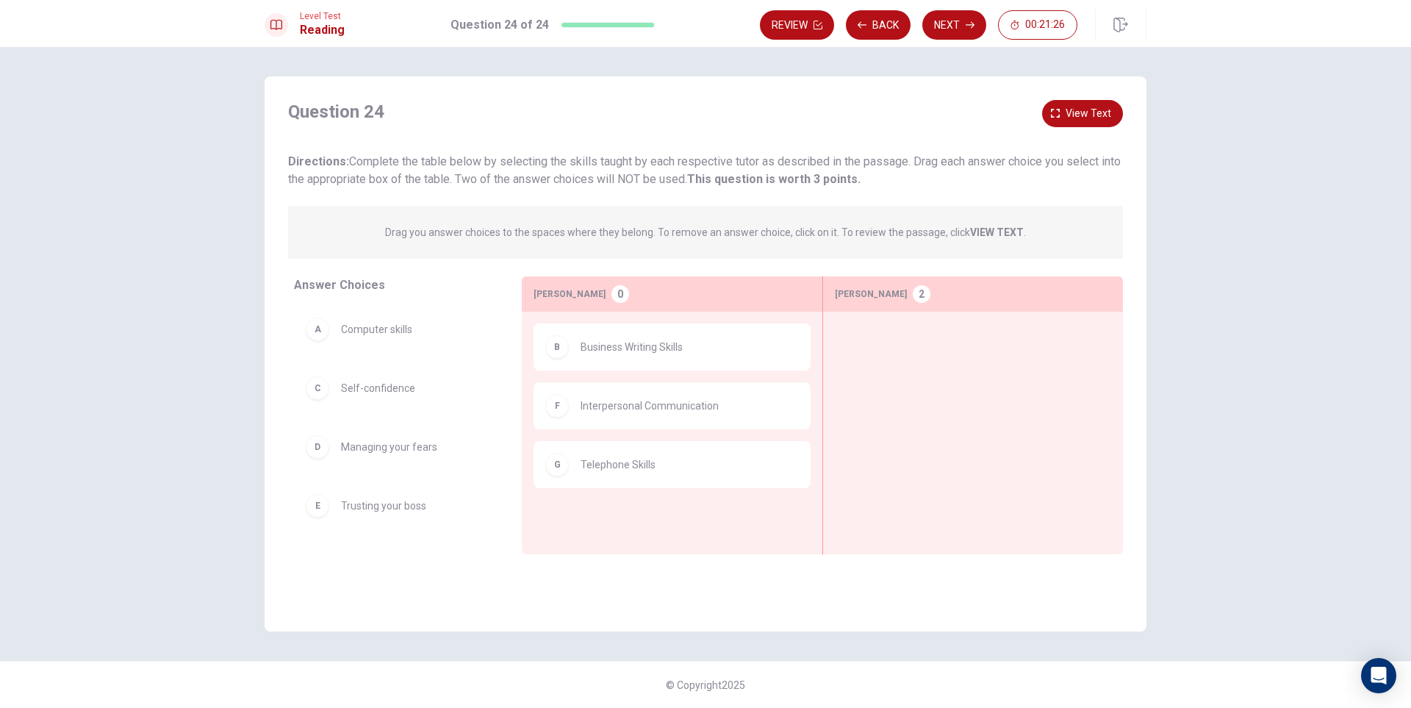
scroll to position [0, 0]
click at [1101, 119] on span "View text" at bounding box center [1088, 113] width 46 height 18
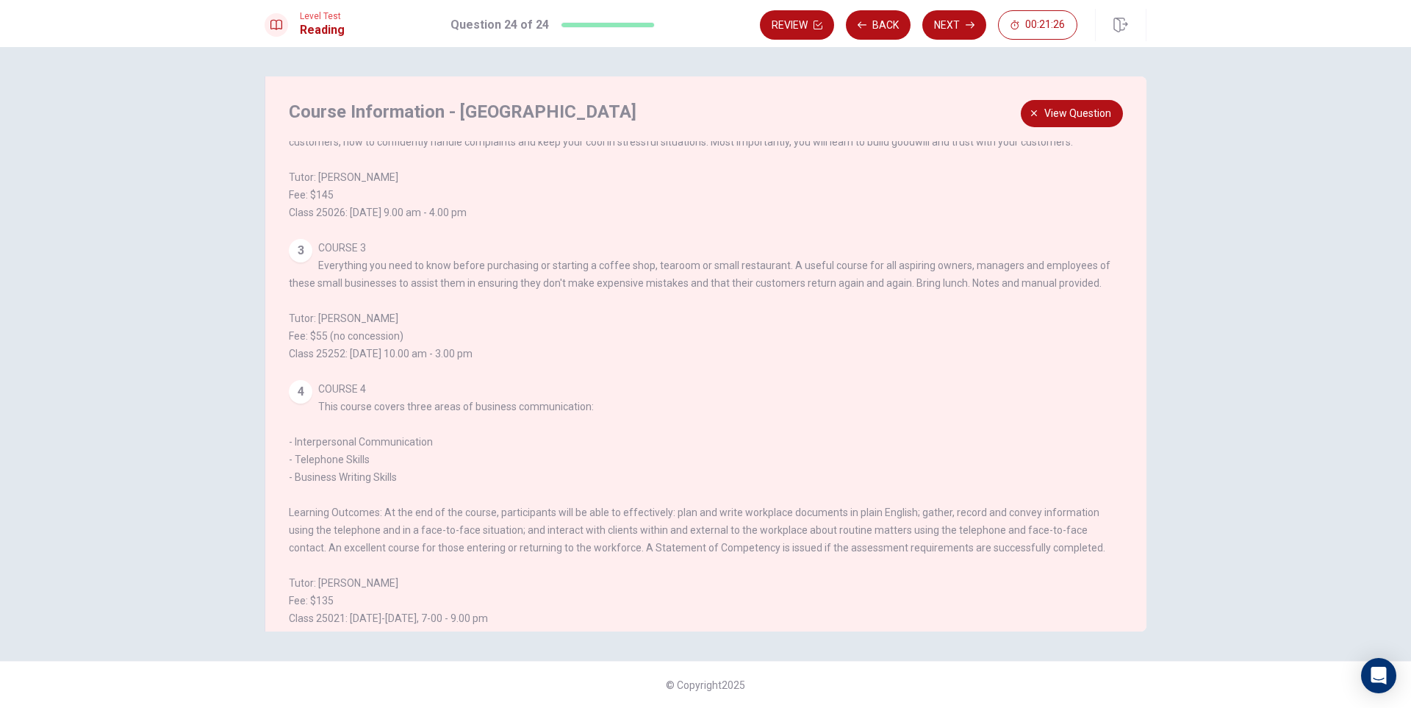
scroll to position [467, 0]
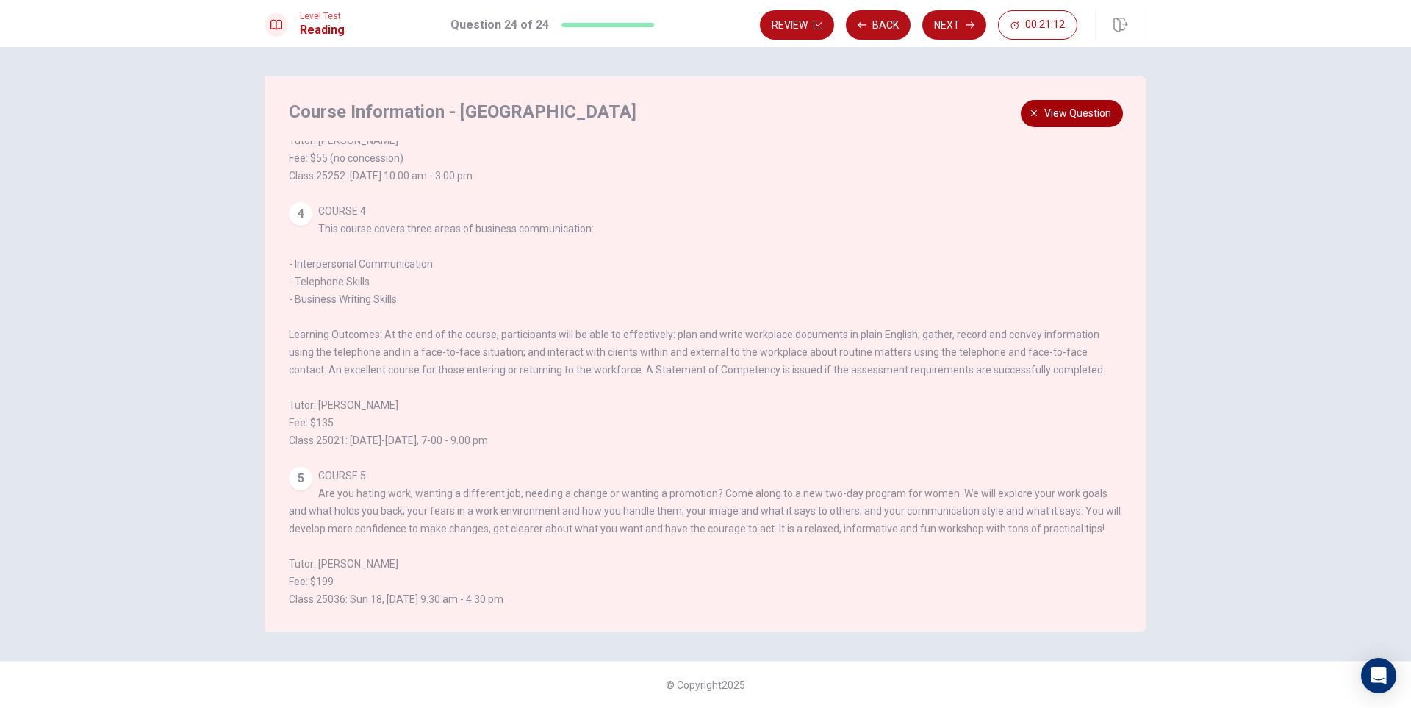
click at [1089, 119] on span "View question" at bounding box center [1077, 113] width 67 height 18
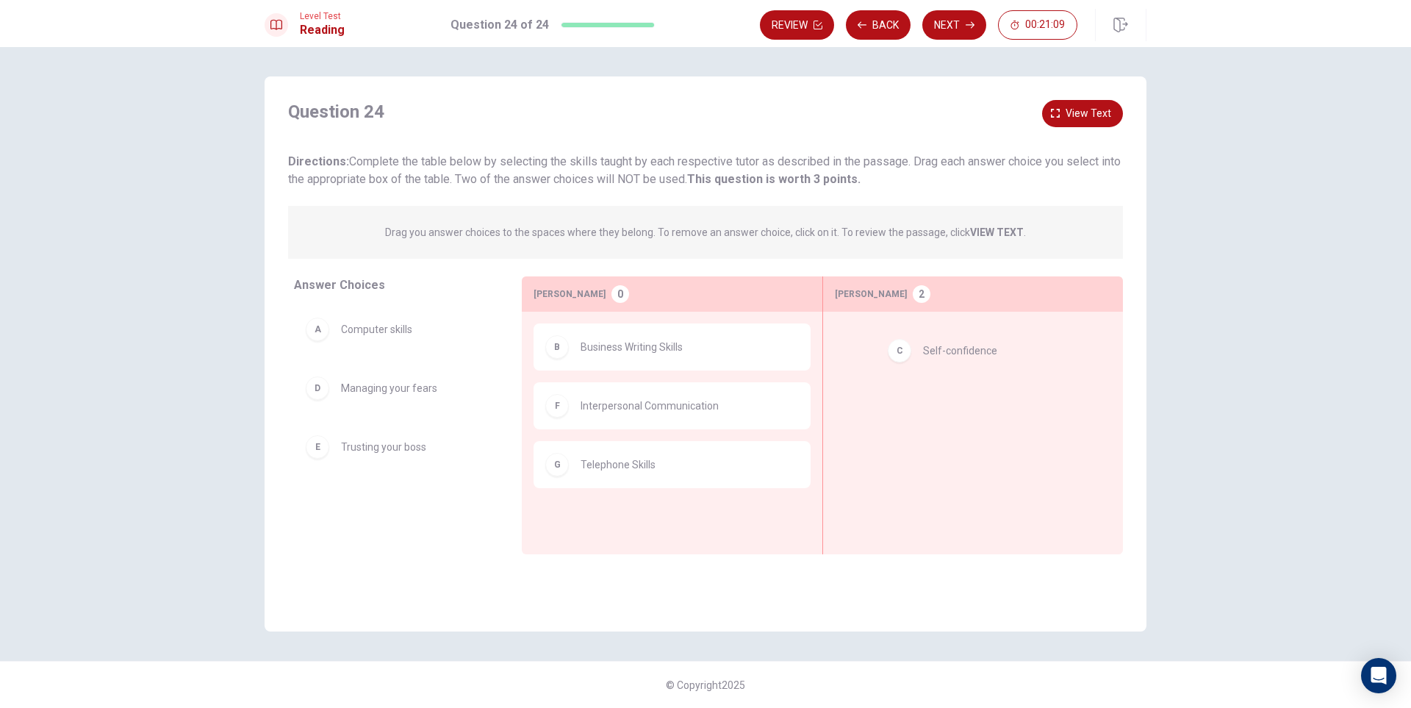
drag, startPoint x: 401, startPoint y: 400, endPoint x: 990, endPoint y: 365, distance: 589.6
click at [1073, 120] on span "View text" at bounding box center [1088, 113] width 46 height 18
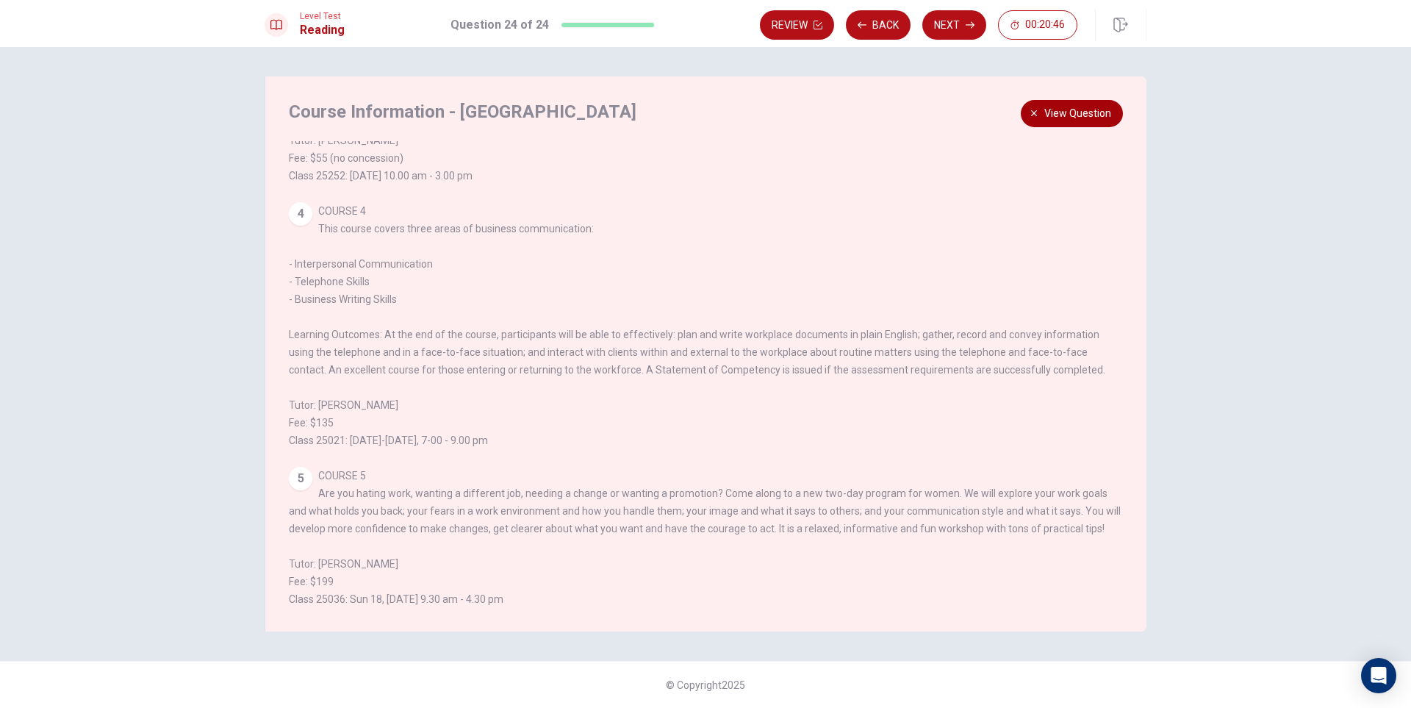
click at [1079, 123] on button "View question" at bounding box center [1072, 113] width 102 height 27
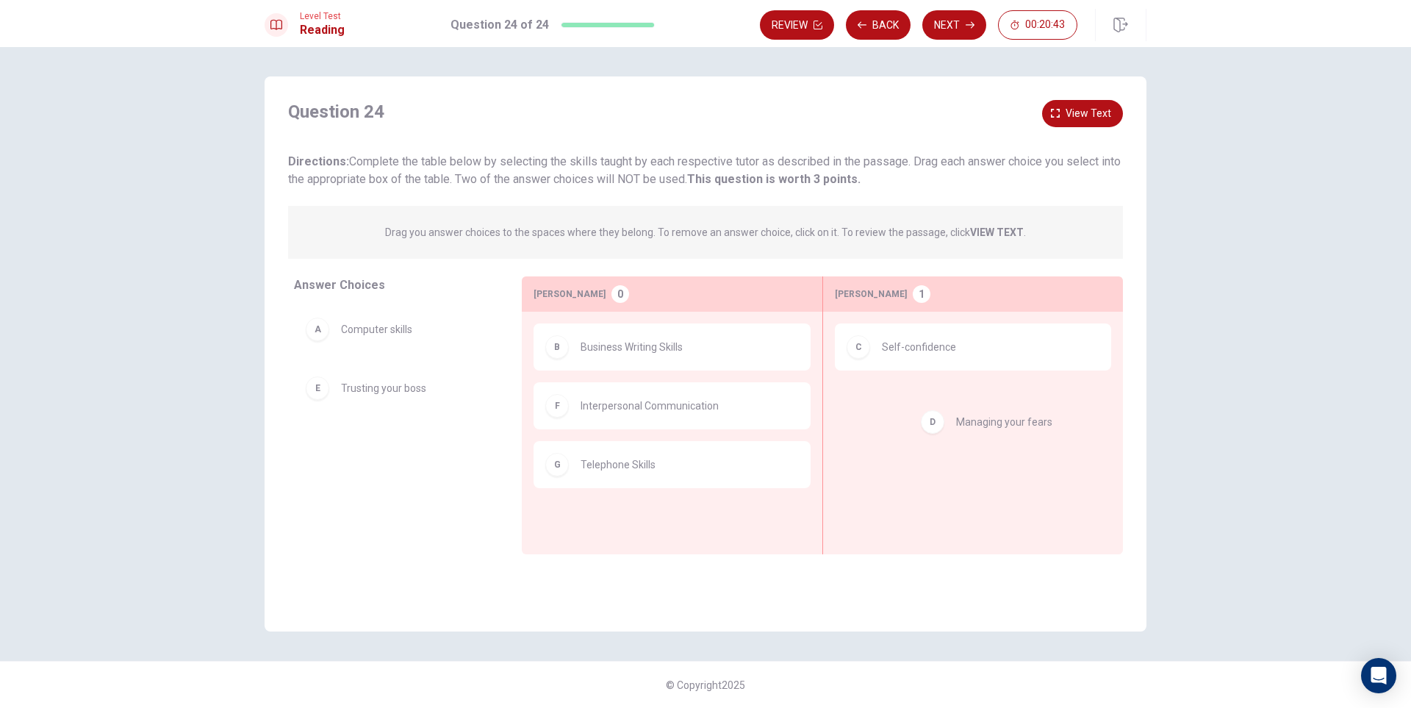
drag, startPoint x: 410, startPoint y: 391, endPoint x: 1025, endPoint y: 403, distance: 615.1
click at [972, 27] on icon "button" at bounding box center [969, 25] width 9 height 7
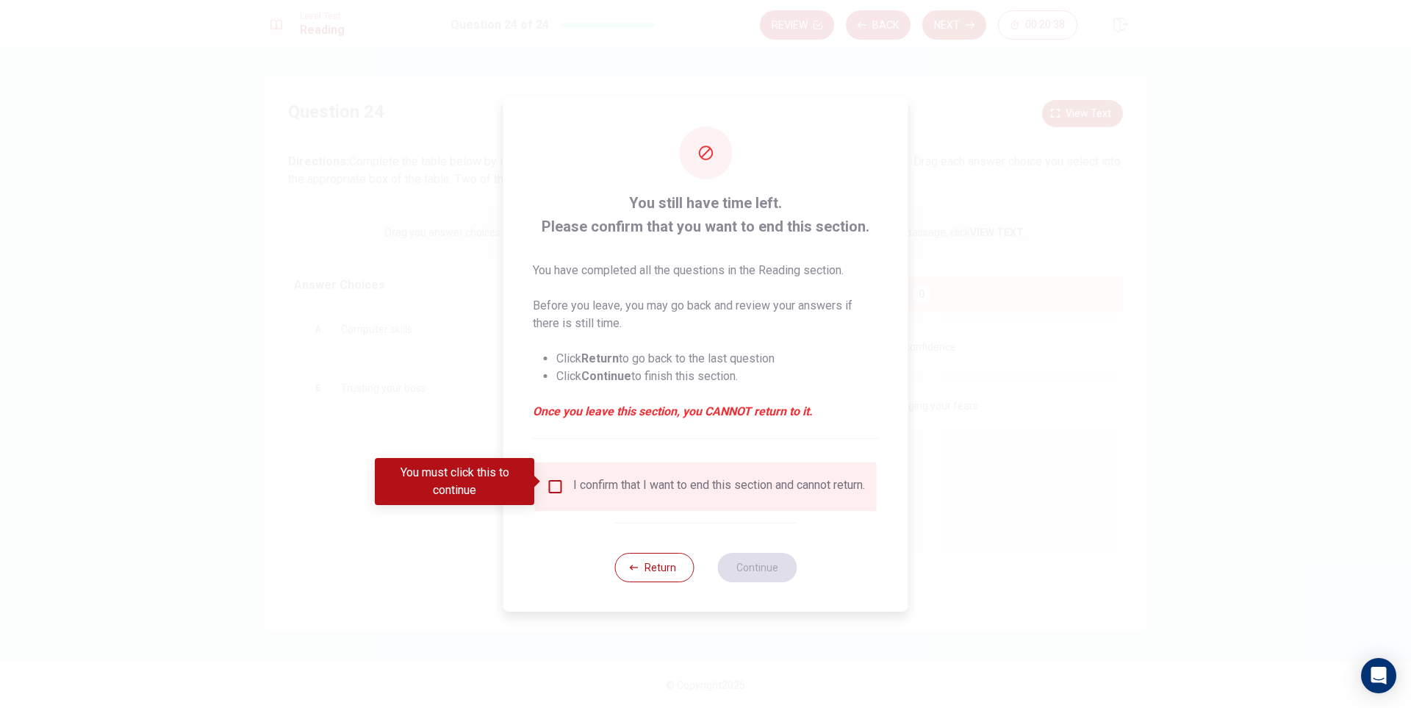
click at [555, 484] on input "You must click this to continue" at bounding box center [556, 487] width 18 height 18
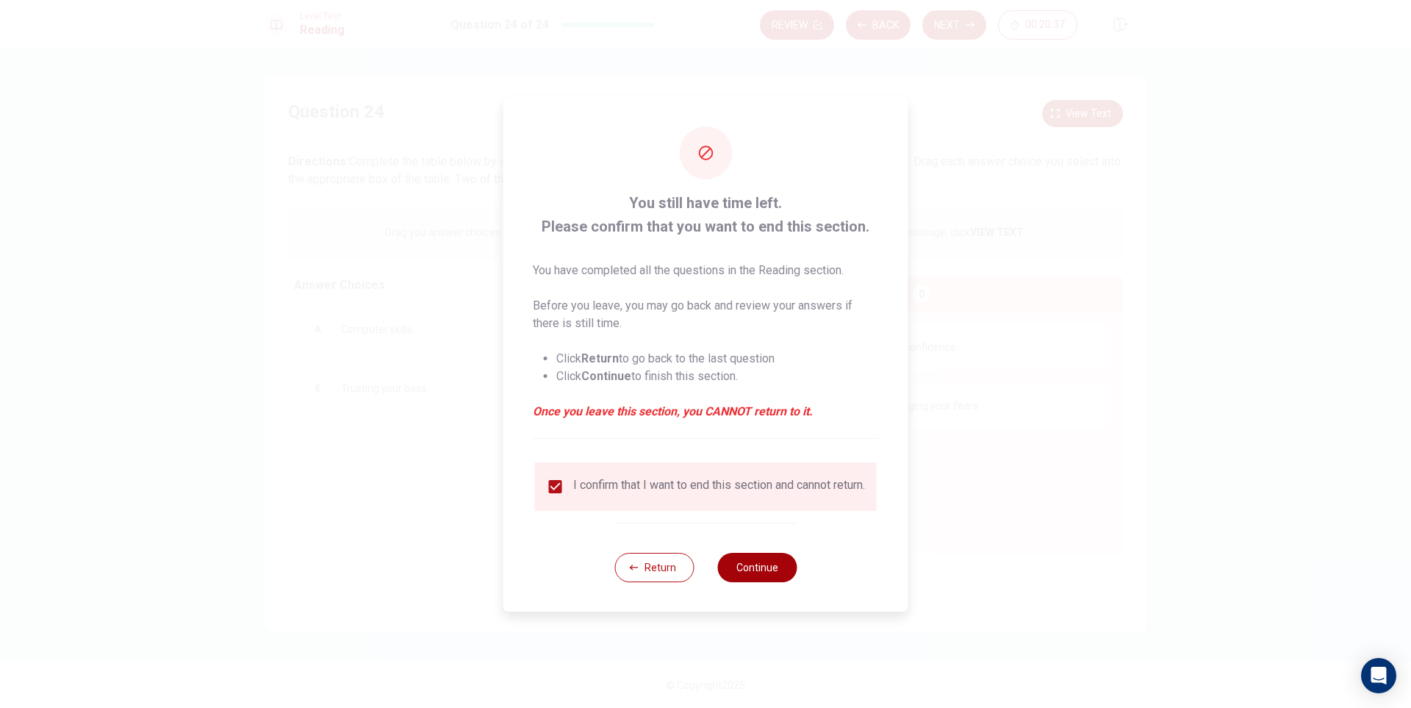
click at [747, 565] on button "Continue" at bounding box center [756, 567] width 79 height 29
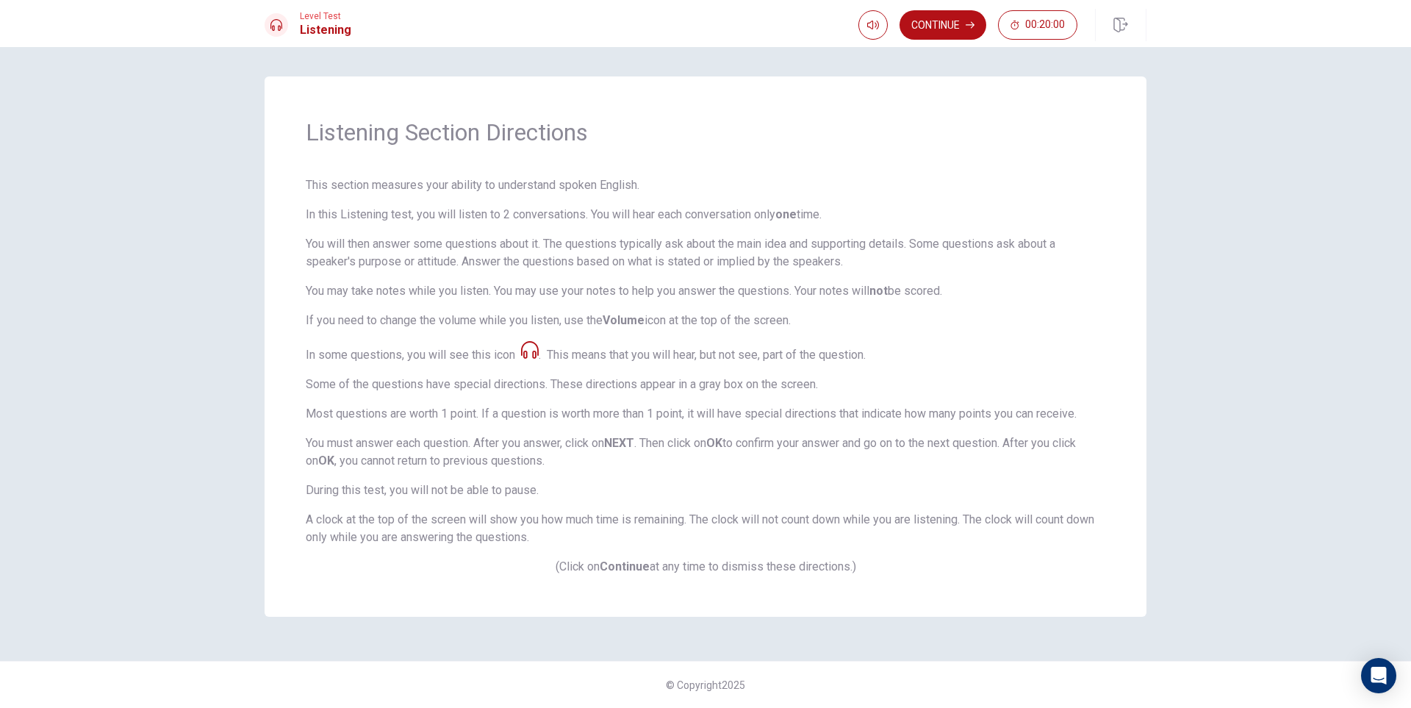
click at [524, 356] on icon at bounding box center [530, 350] width 18 height 18
click at [527, 354] on icon at bounding box center [530, 350] width 18 height 18
click at [873, 29] on icon "button" at bounding box center [873, 25] width 12 height 12
click at [966, 26] on icon "button" at bounding box center [969, 25] width 9 height 9
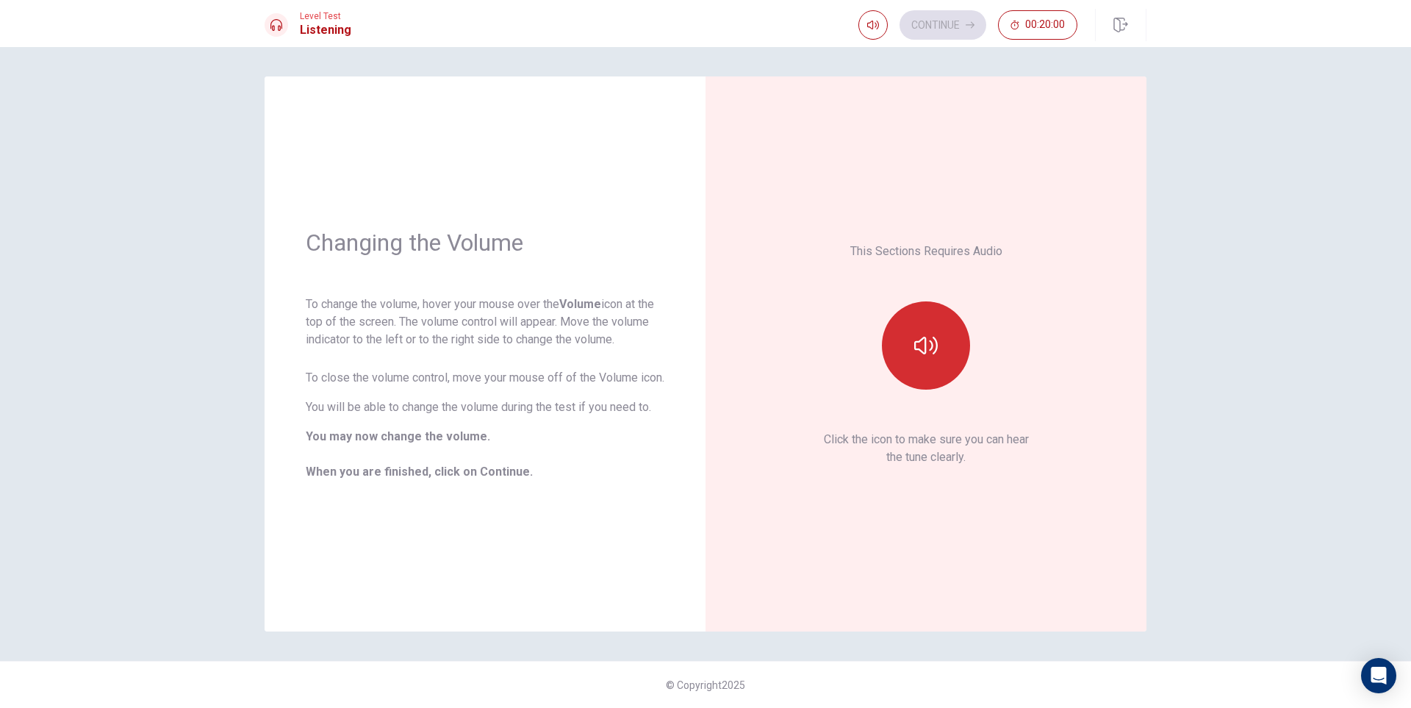
click at [922, 324] on button "button" at bounding box center [926, 345] width 88 height 88
click at [918, 344] on icon "button" at bounding box center [926, 346] width 24 height 24
click at [963, 24] on button "Continue" at bounding box center [942, 24] width 87 height 29
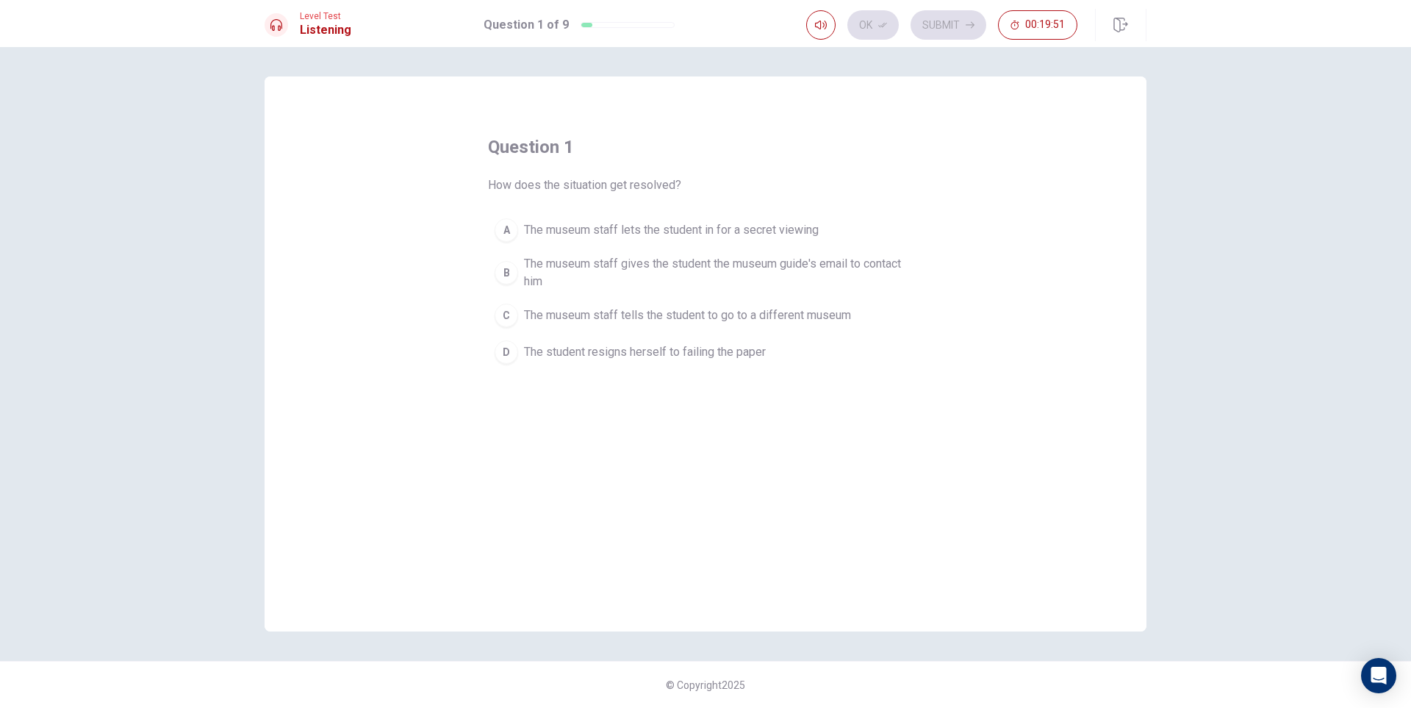
click at [777, 267] on span "The museum staff gives the student the museum guide's email to contact him" at bounding box center [720, 272] width 392 height 35
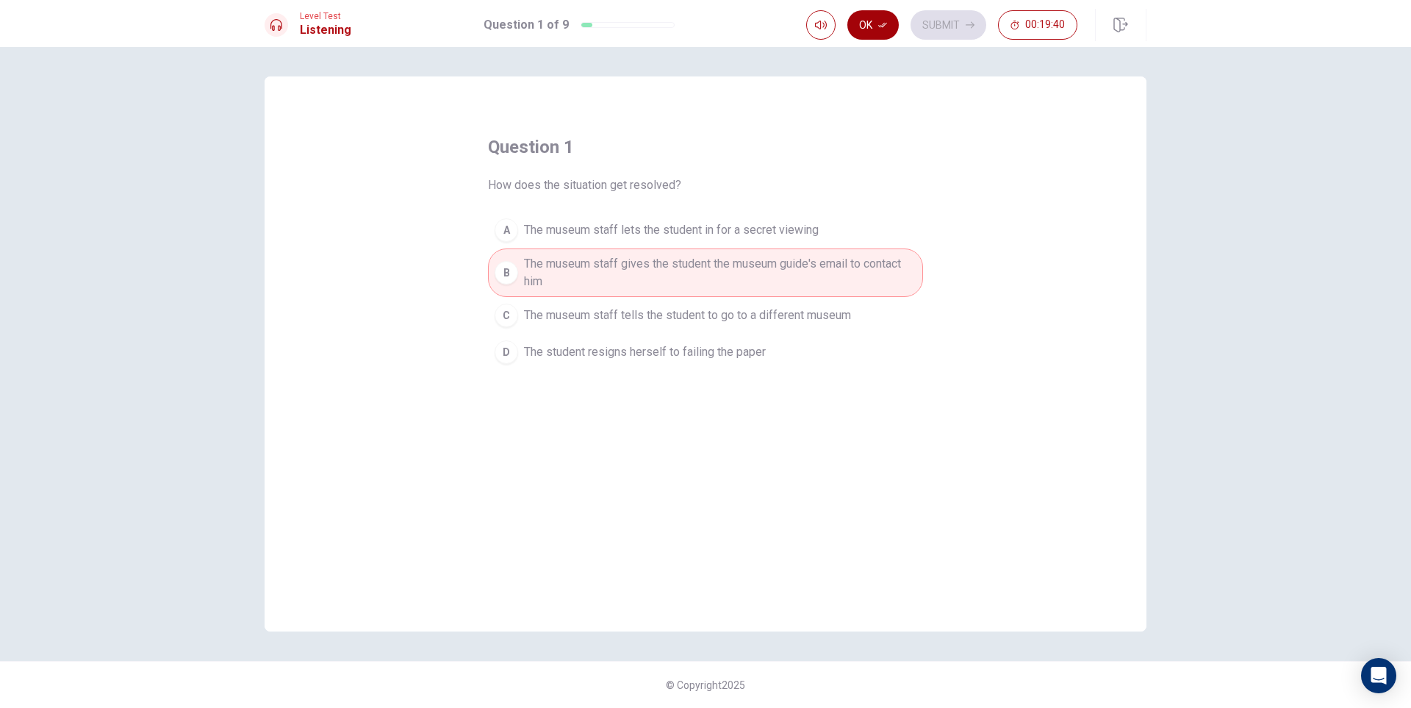
click at [892, 26] on button "Ok" at bounding box center [872, 24] width 51 height 29
click at [948, 24] on button "Submit" at bounding box center [948, 24] width 76 height 29
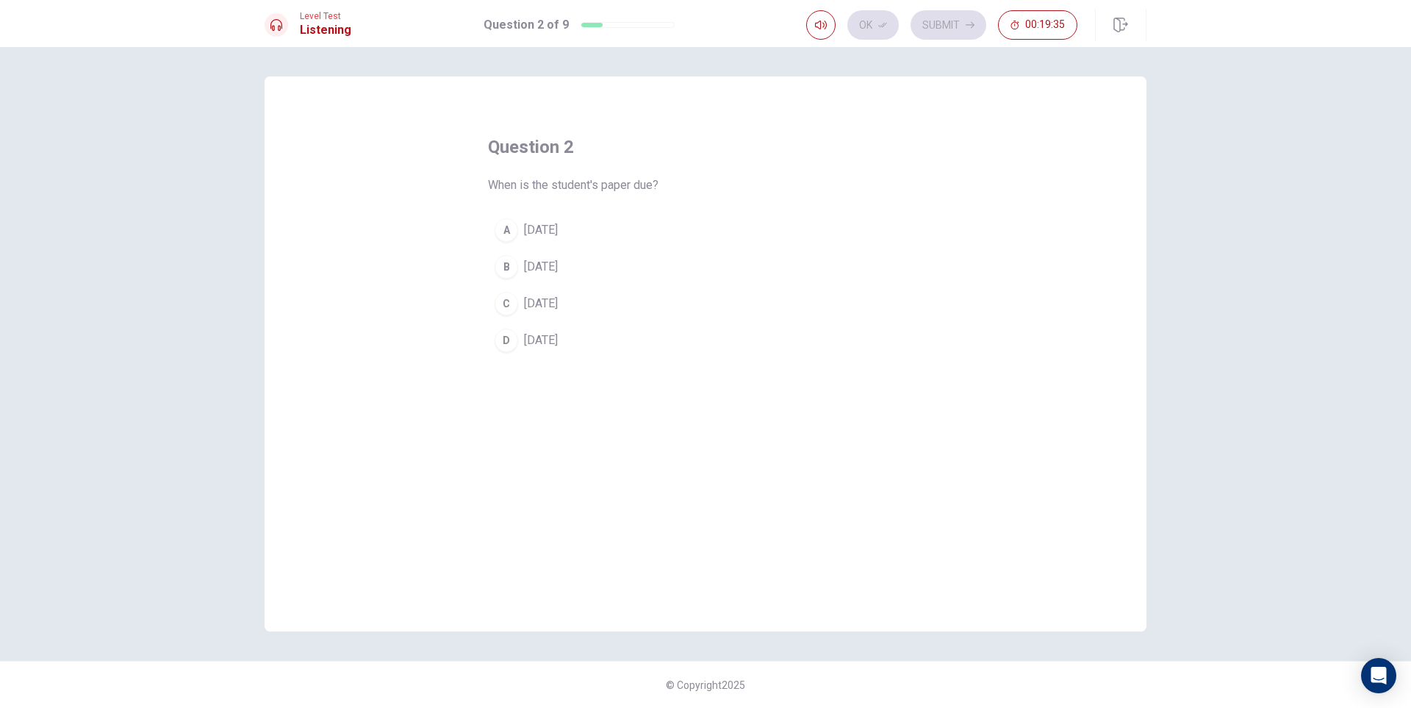
click at [535, 306] on span "[DATE]" at bounding box center [541, 304] width 34 height 18
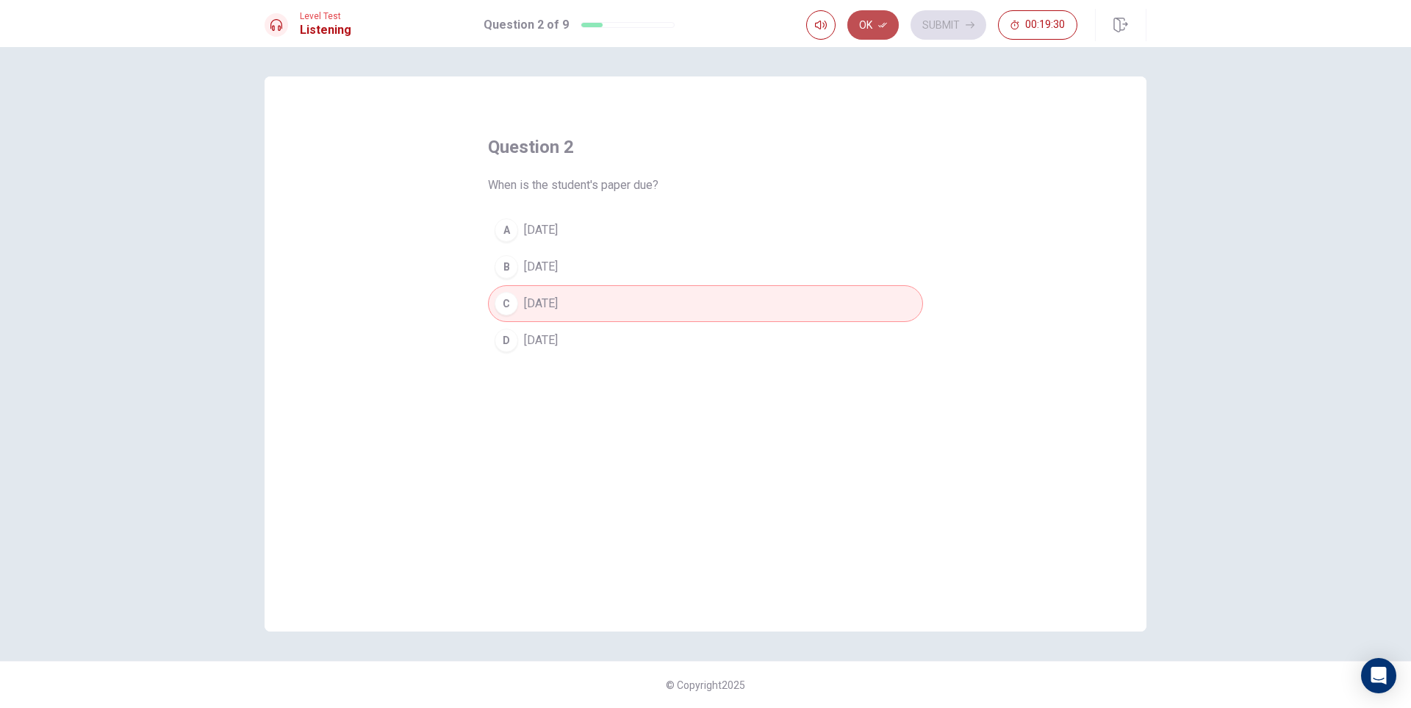
click at [877, 31] on button "Ok" at bounding box center [872, 24] width 51 height 29
click at [948, 24] on button "Submit" at bounding box center [948, 24] width 76 height 29
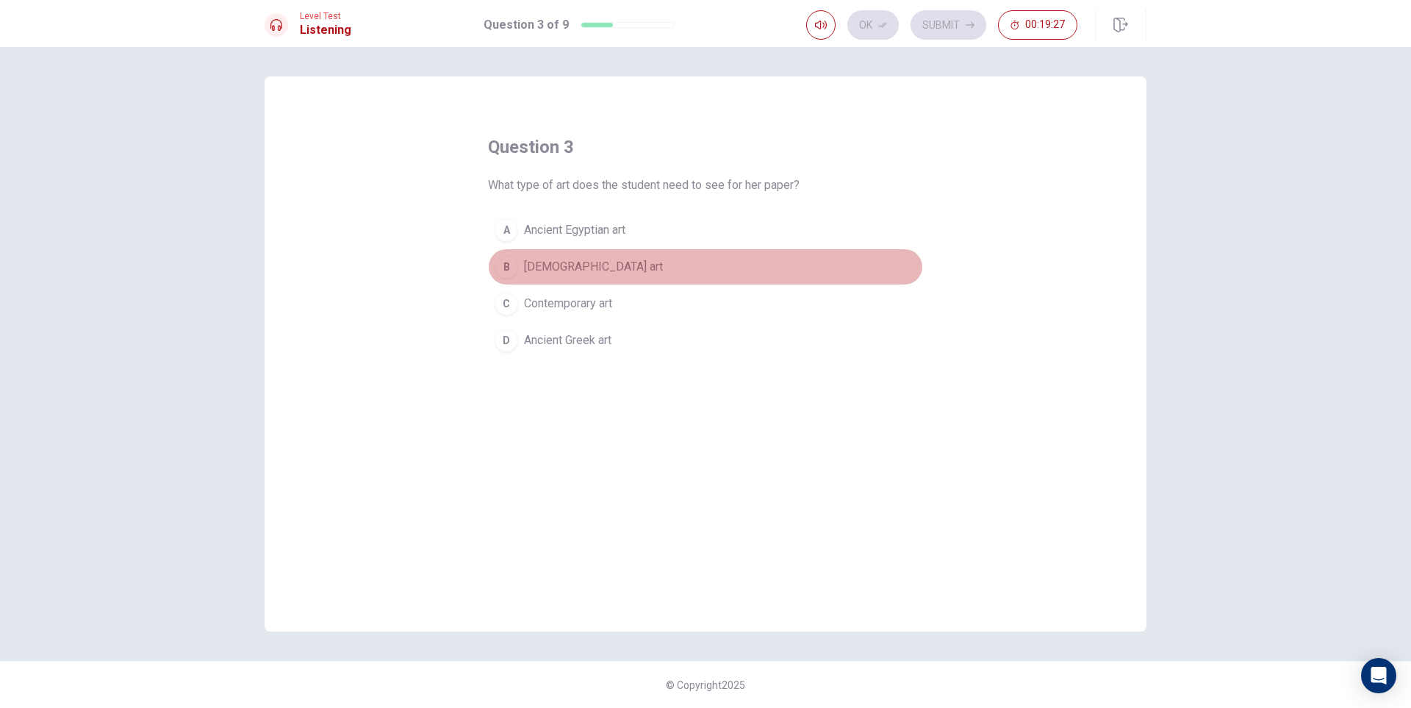
click at [602, 266] on span "[DEMOGRAPHIC_DATA] art" at bounding box center [593, 267] width 139 height 18
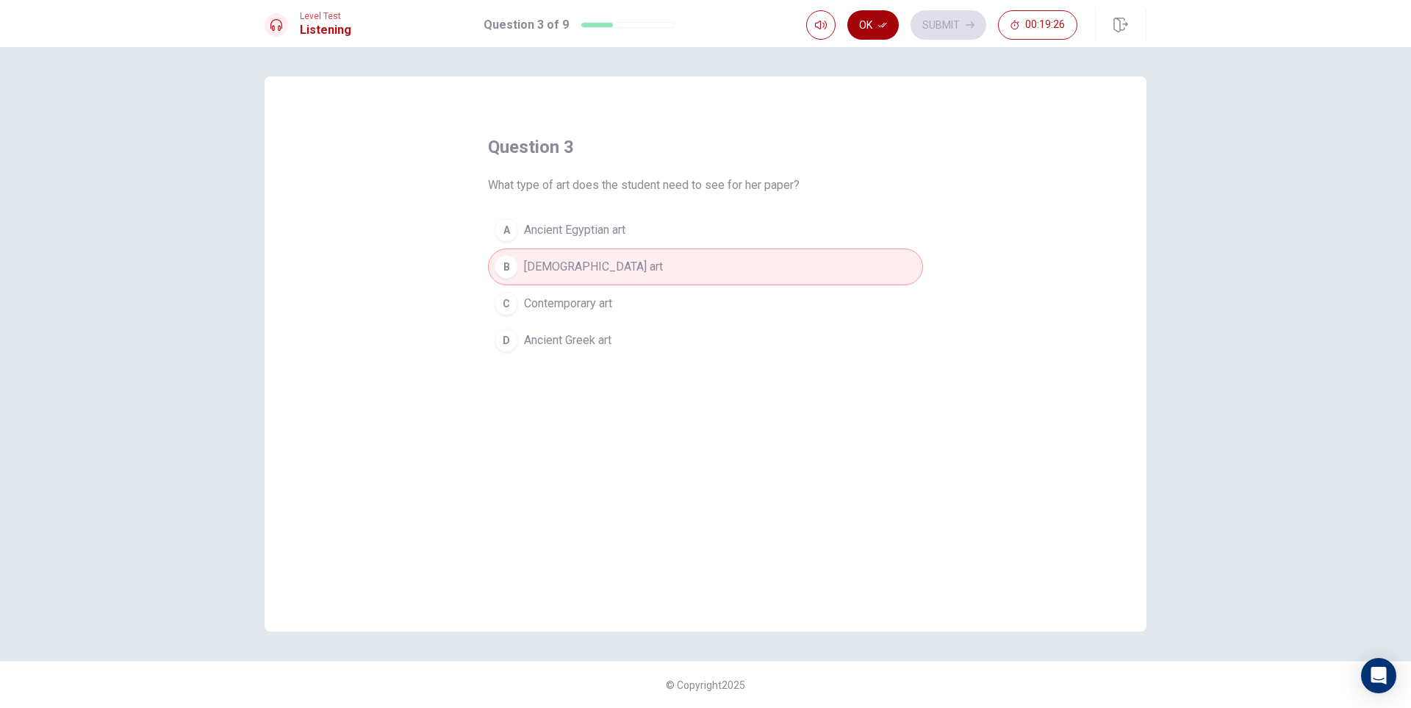
click at [866, 18] on button "Ok" at bounding box center [872, 24] width 51 height 29
click at [935, 18] on button "Submit" at bounding box center [948, 24] width 76 height 29
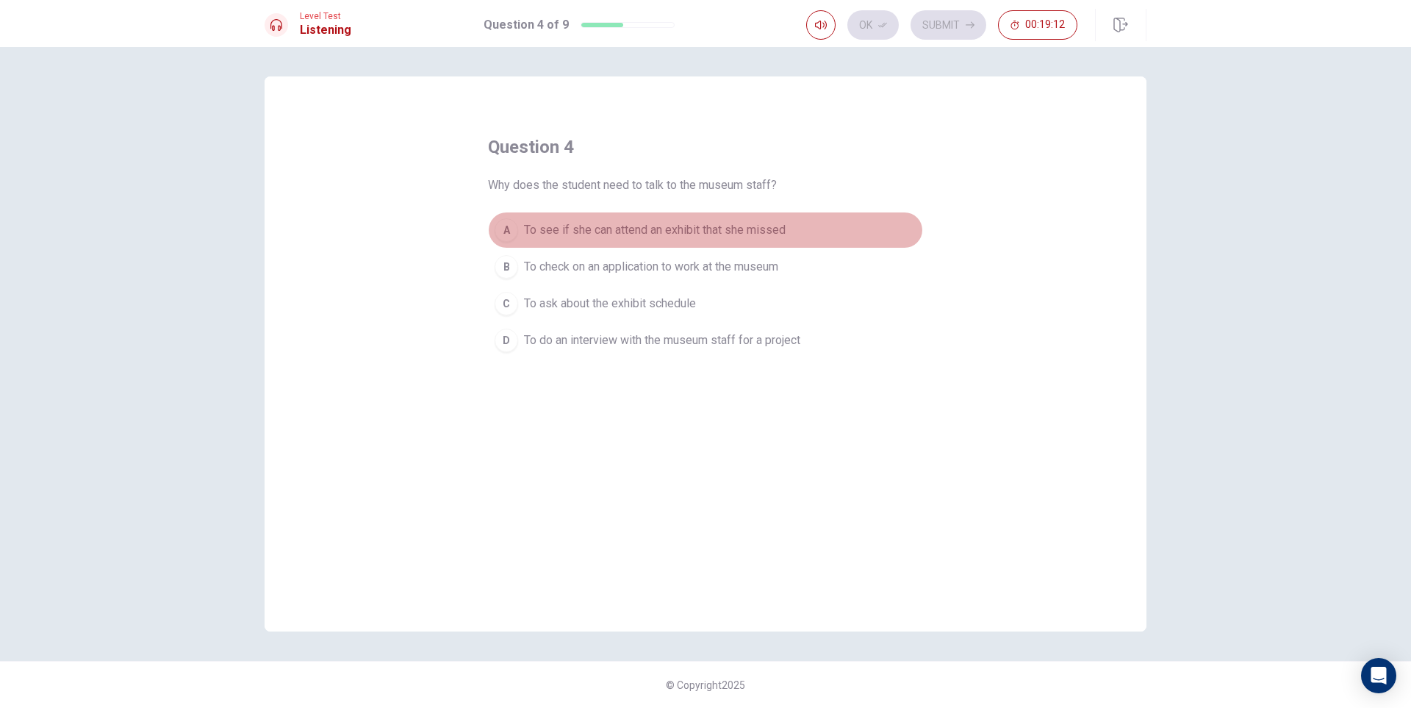
click at [763, 233] on span "To see if she can attend an exhibit that she missed" at bounding box center [655, 230] width 262 height 18
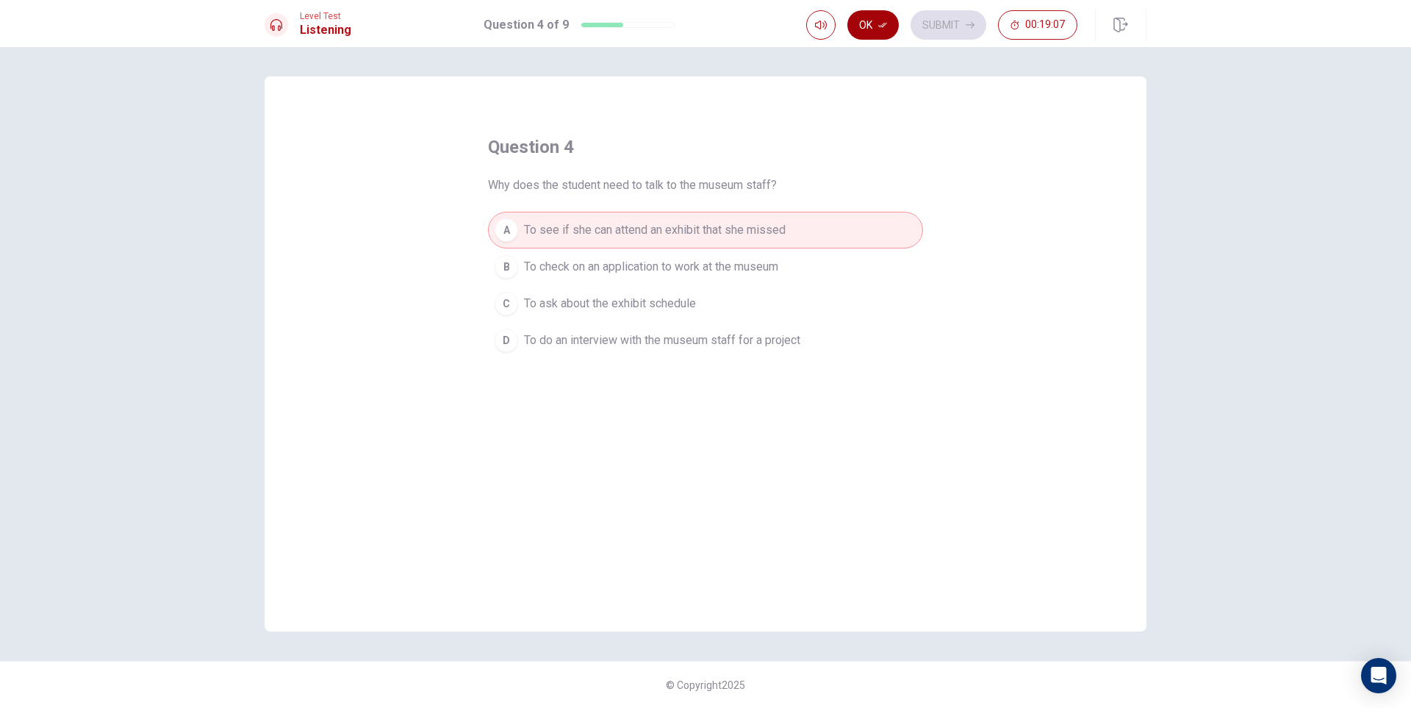
click at [874, 29] on button "Ok" at bounding box center [872, 24] width 51 height 29
click at [955, 29] on button "Submit" at bounding box center [948, 24] width 76 height 29
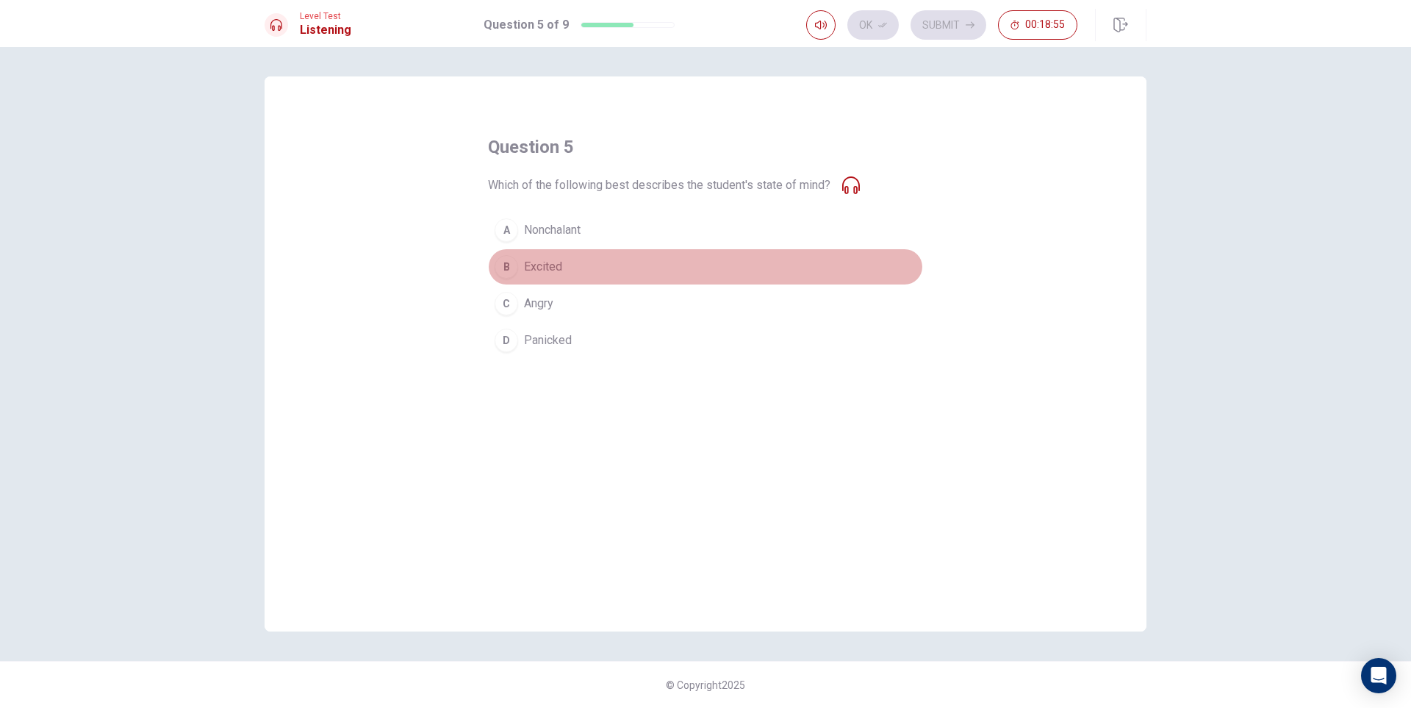
click at [566, 270] on button "B Excited" at bounding box center [705, 266] width 435 height 37
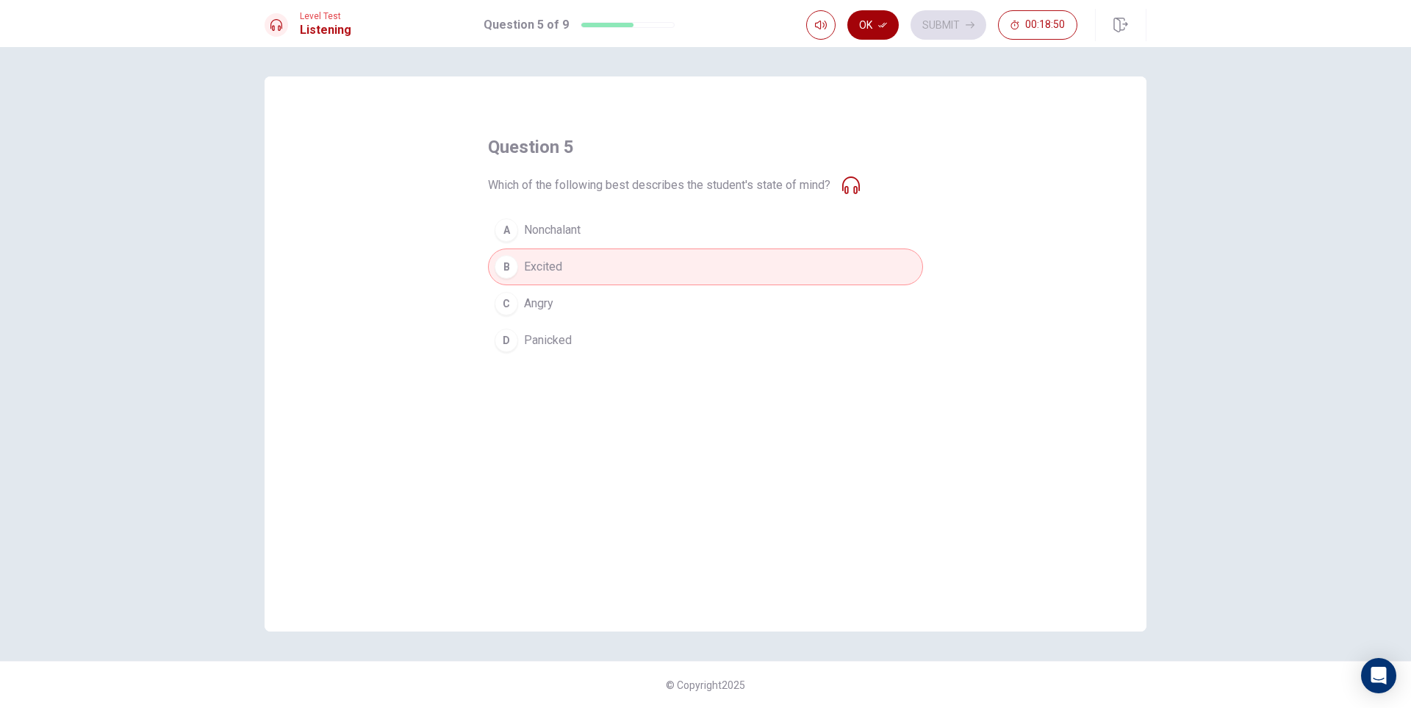
click at [878, 32] on button "Ok" at bounding box center [872, 24] width 51 height 29
click at [965, 27] on icon "button" at bounding box center [969, 25] width 9 height 9
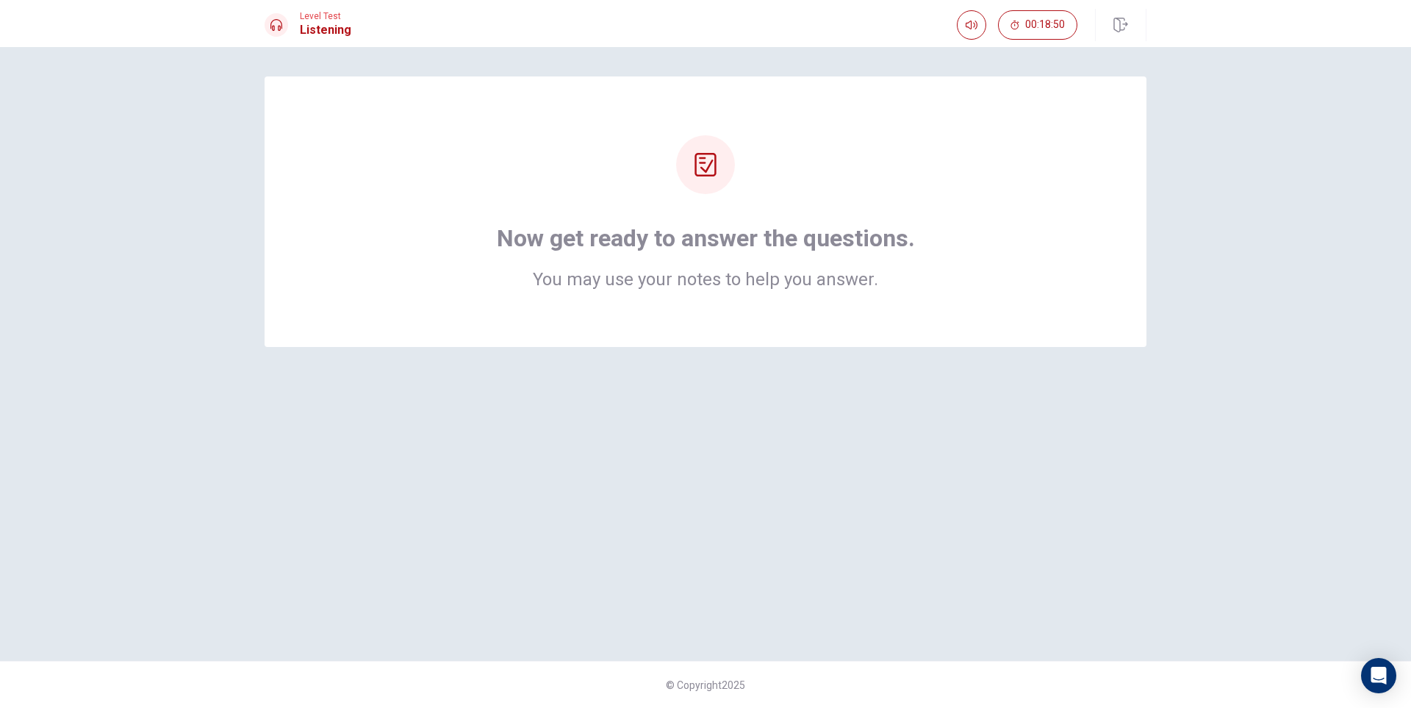
click at [793, 244] on h1 "Now get ready to answer the questions." at bounding box center [706, 237] width 418 height 29
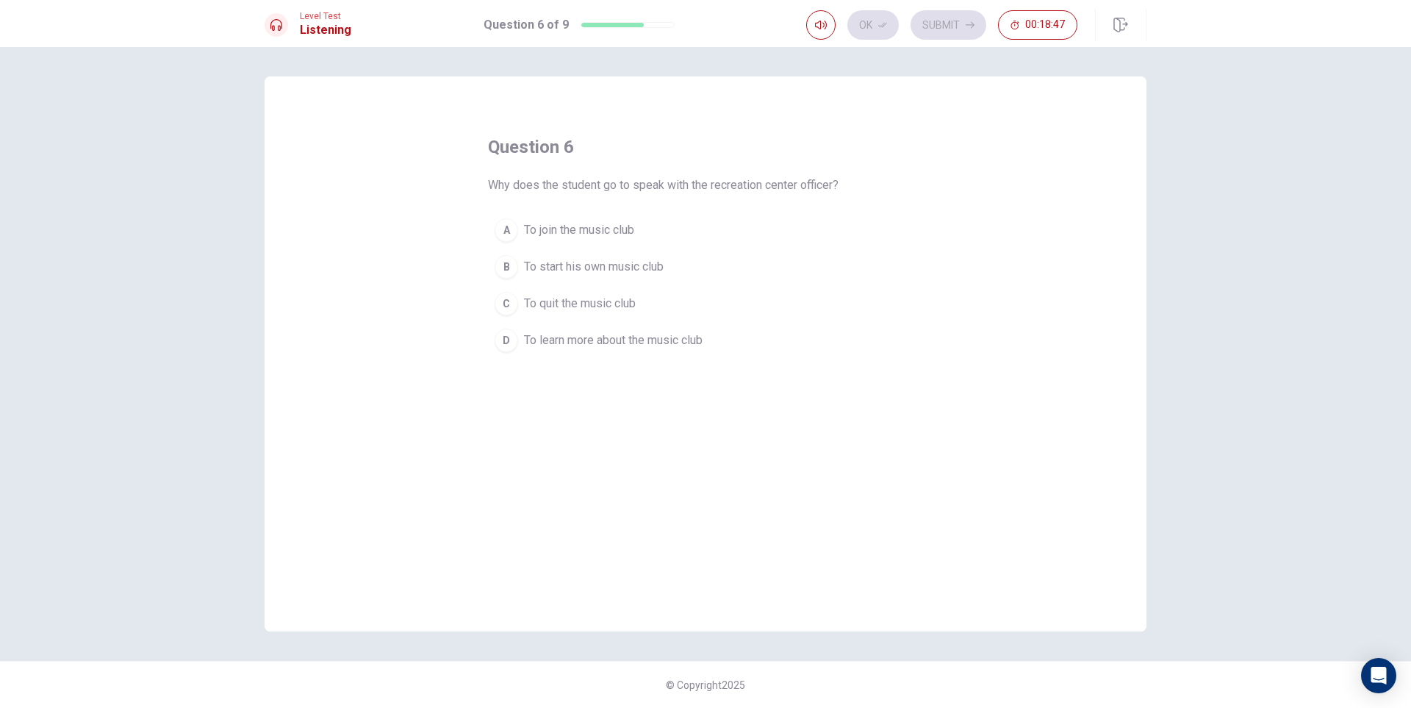
click at [625, 224] on span "To join the music club" at bounding box center [579, 230] width 110 height 18
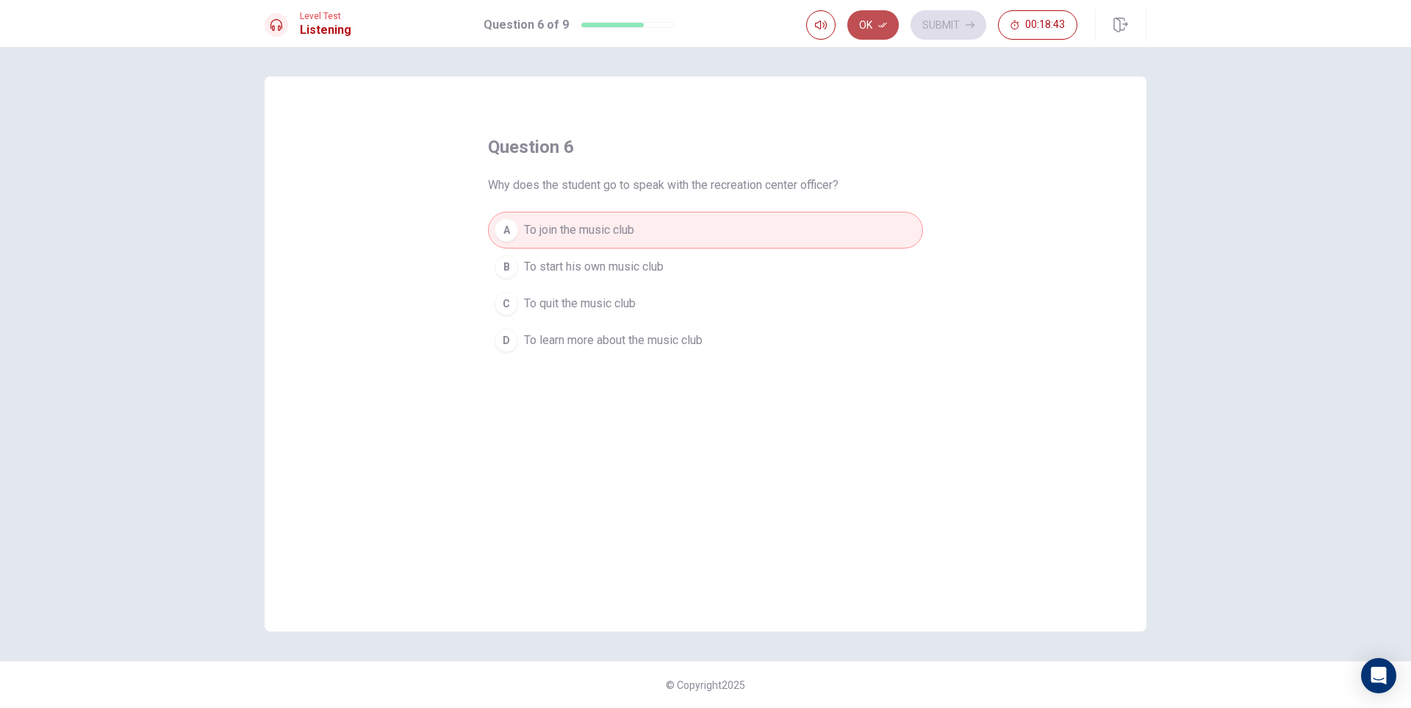
click at [884, 27] on icon "button" at bounding box center [882, 25] width 9 height 9
click at [954, 24] on button "Submit" at bounding box center [948, 24] width 76 height 29
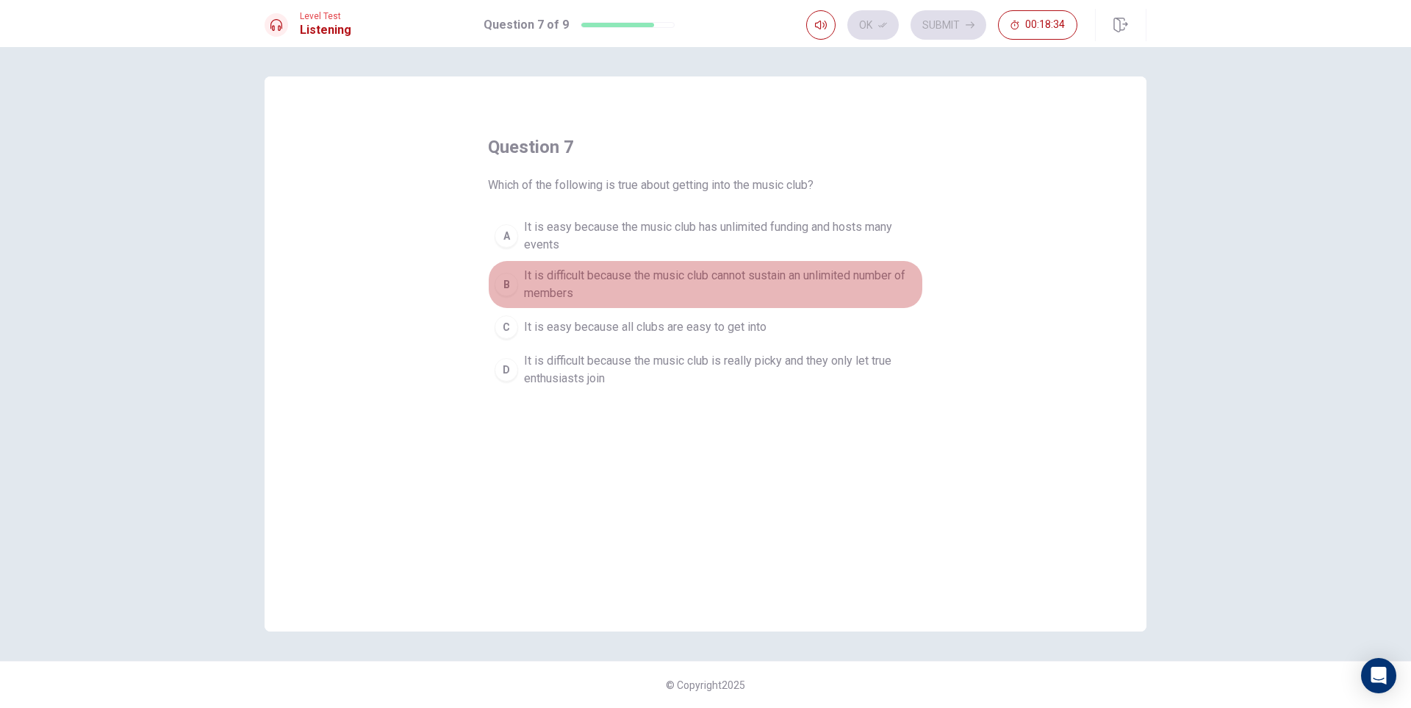
click at [605, 281] on span "It is difficult because the music club cannot sustain an unlimited number of me…" at bounding box center [720, 284] width 392 height 35
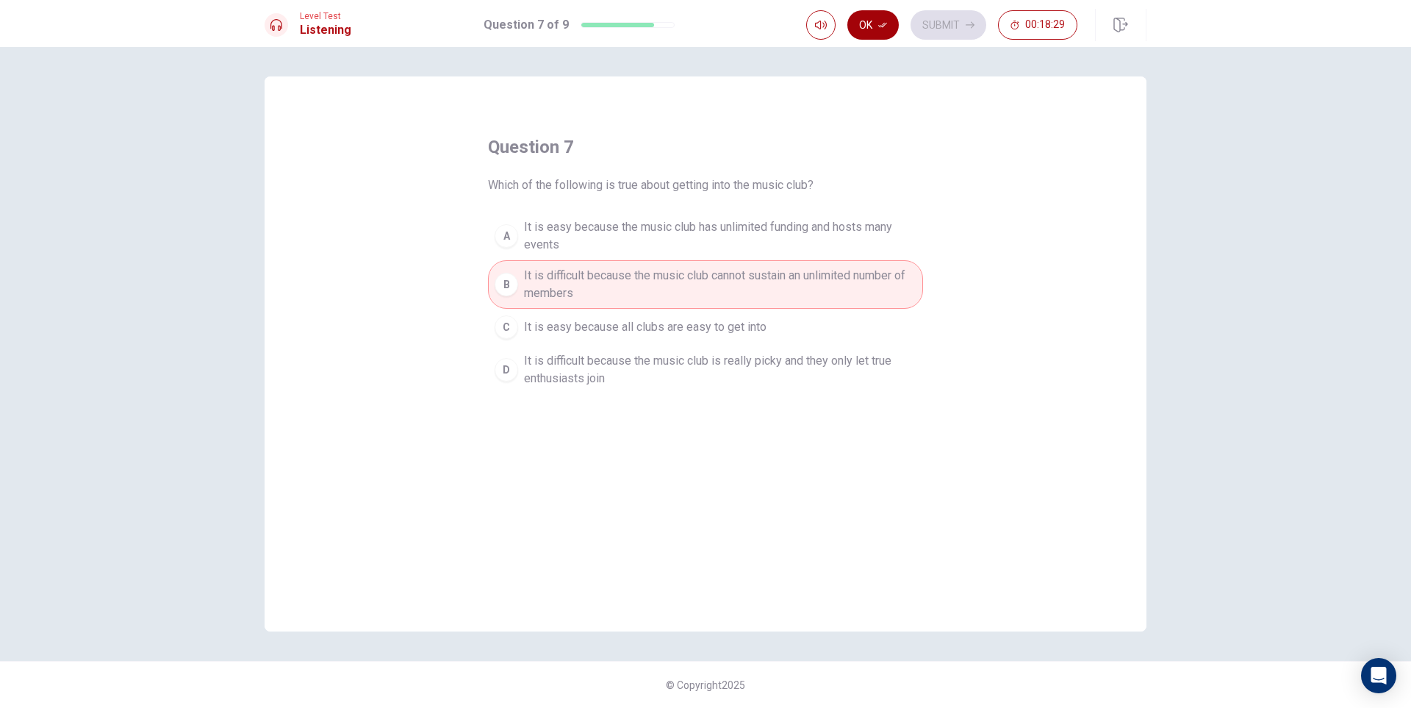
click at [877, 35] on button "Ok" at bounding box center [872, 24] width 51 height 29
click at [948, 21] on button "Submit" at bounding box center [948, 24] width 76 height 29
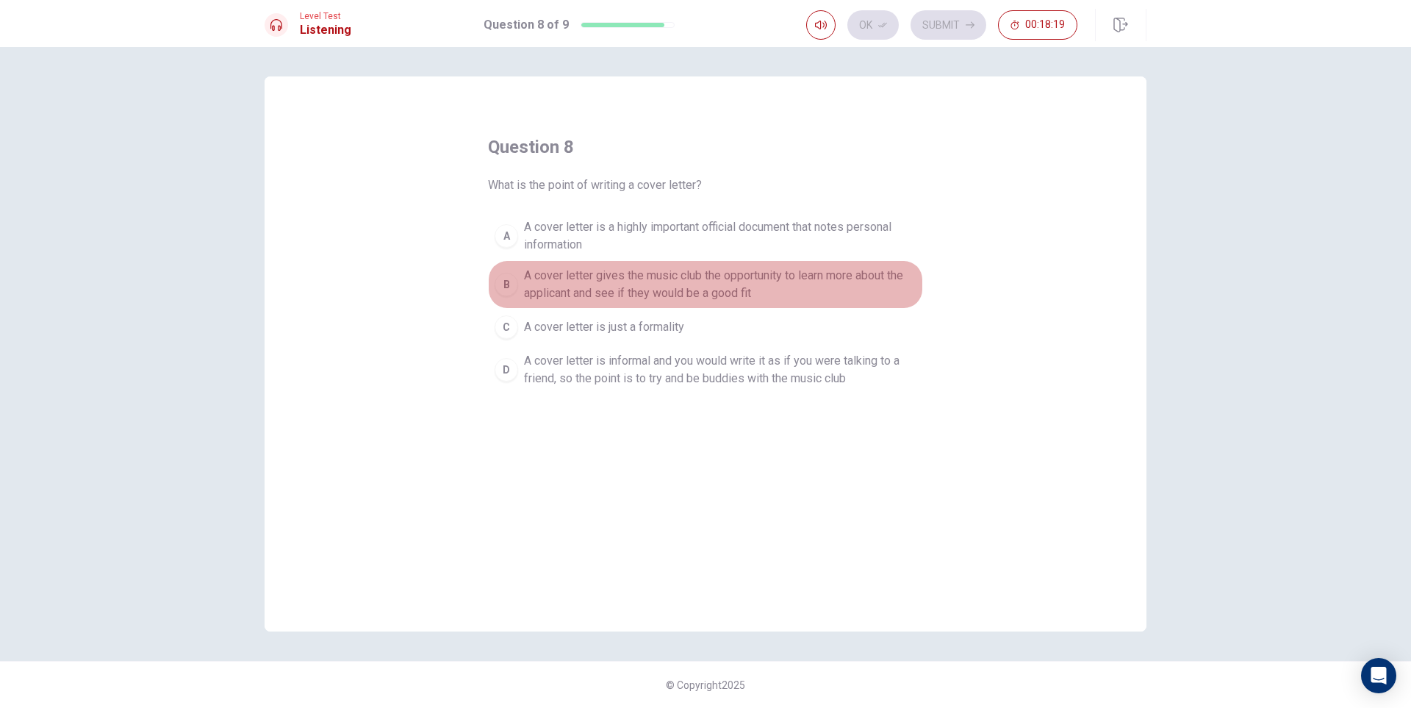
click at [629, 285] on span "A cover letter gives the music club the opportunity to learn more about the app…" at bounding box center [720, 284] width 392 height 35
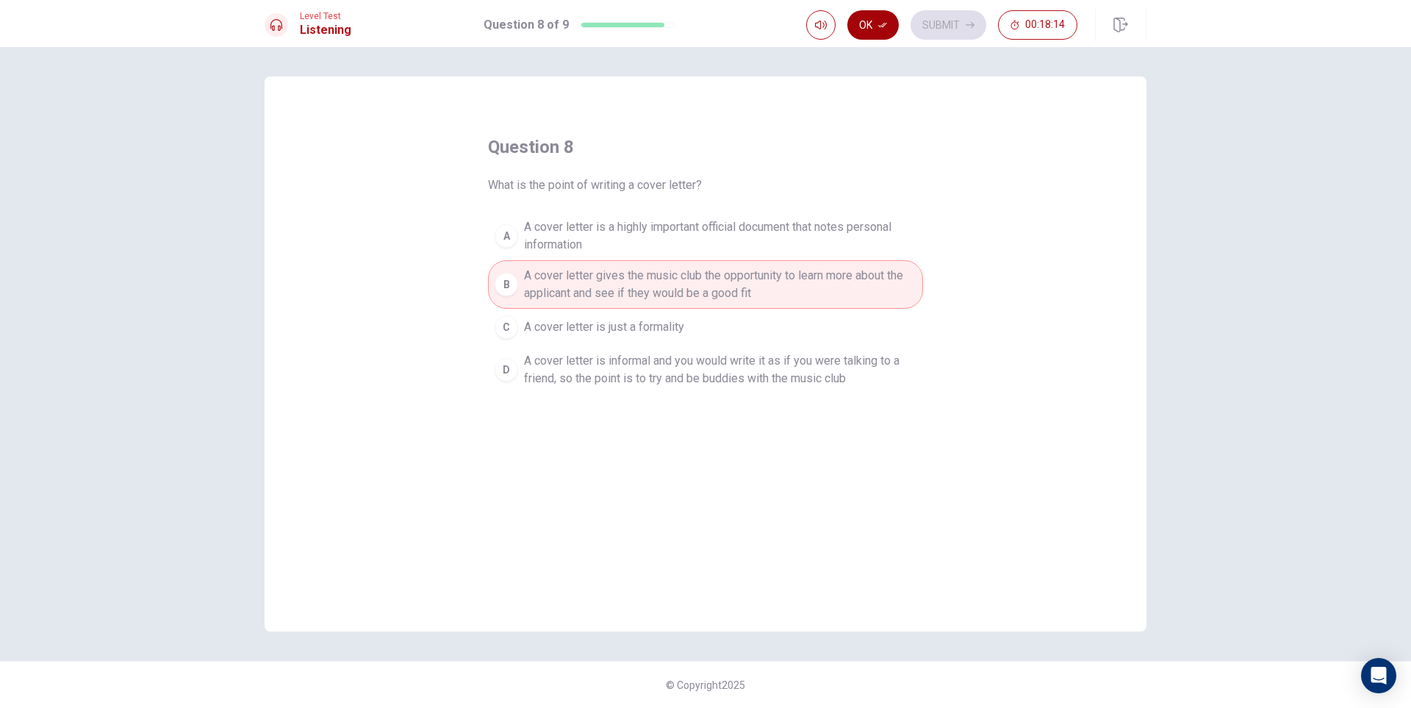
click at [874, 24] on button "Ok" at bounding box center [872, 24] width 51 height 29
click at [939, 26] on button "Submit" at bounding box center [948, 24] width 76 height 29
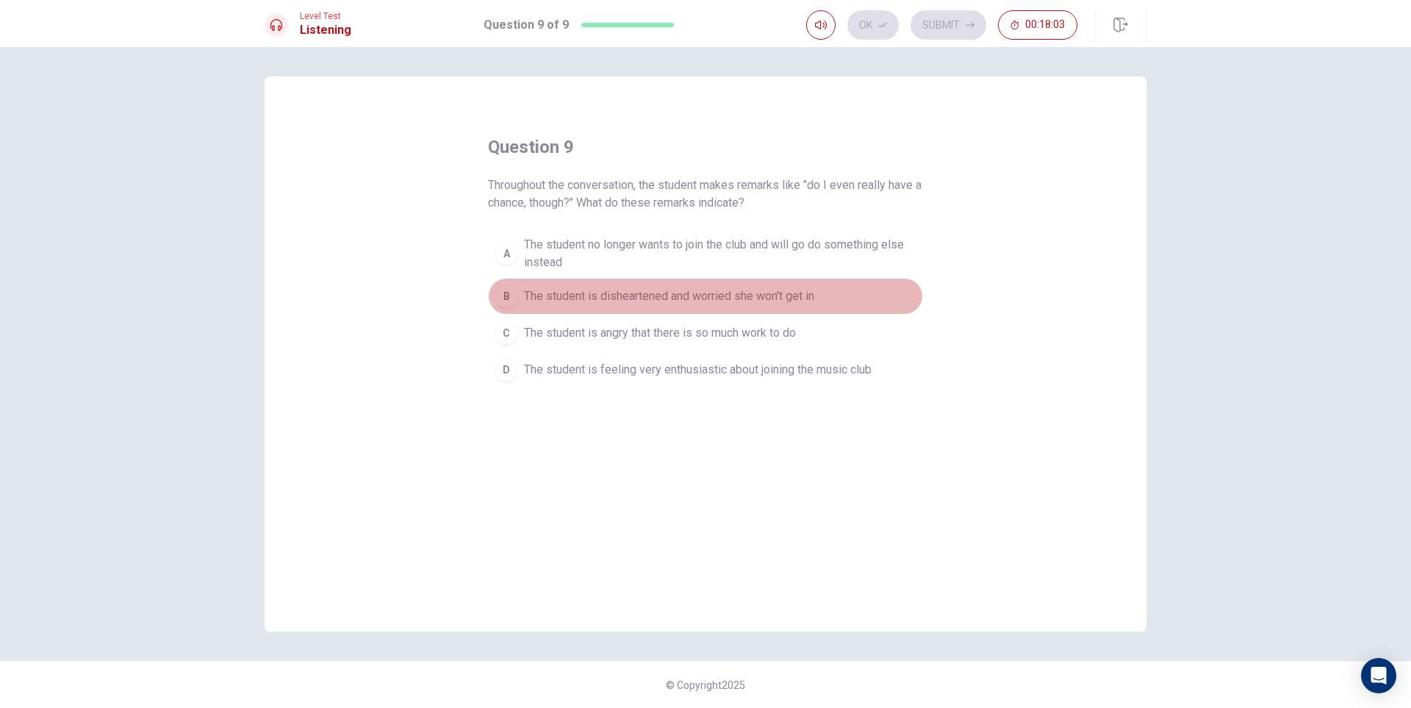
click at [799, 289] on span "The student is disheartened and worried she won't get in" at bounding box center [669, 296] width 290 height 18
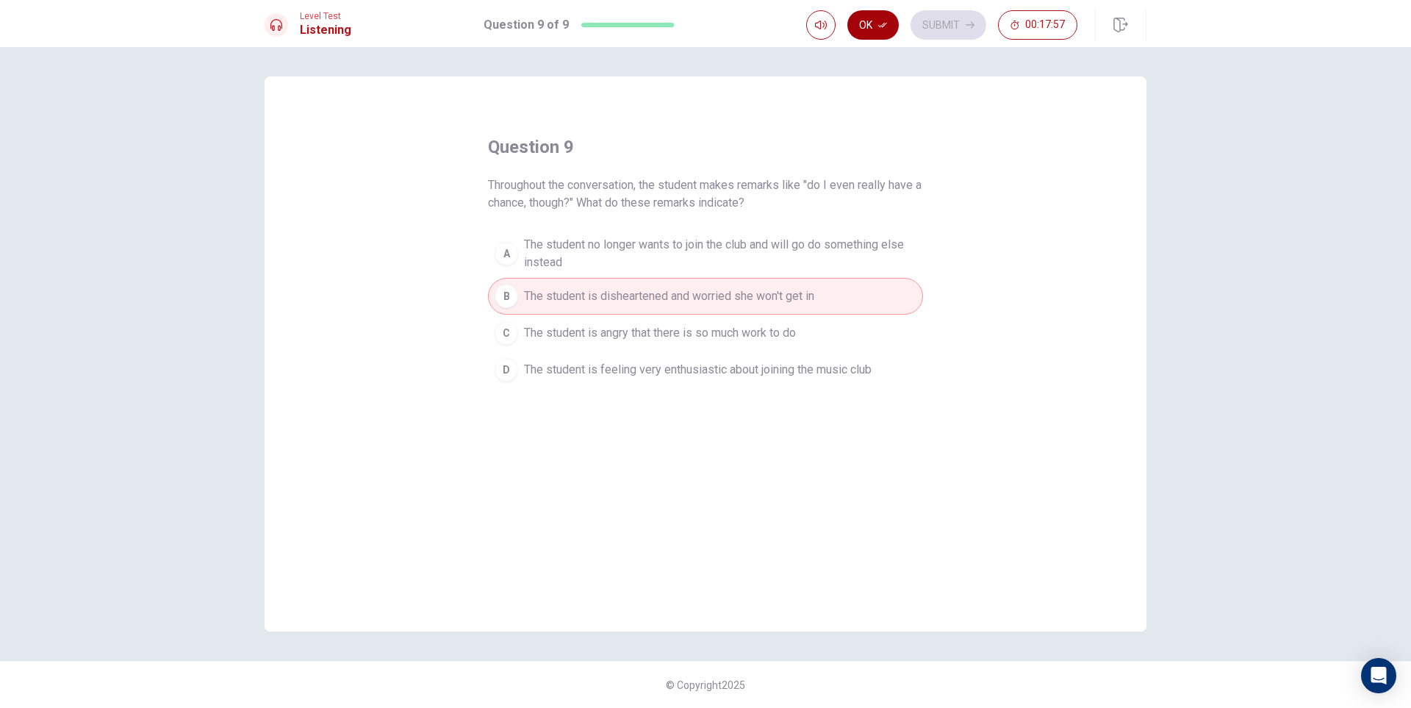
click at [877, 24] on button "Ok" at bounding box center [872, 24] width 51 height 29
click at [960, 21] on button "Submit" at bounding box center [948, 24] width 76 height 29
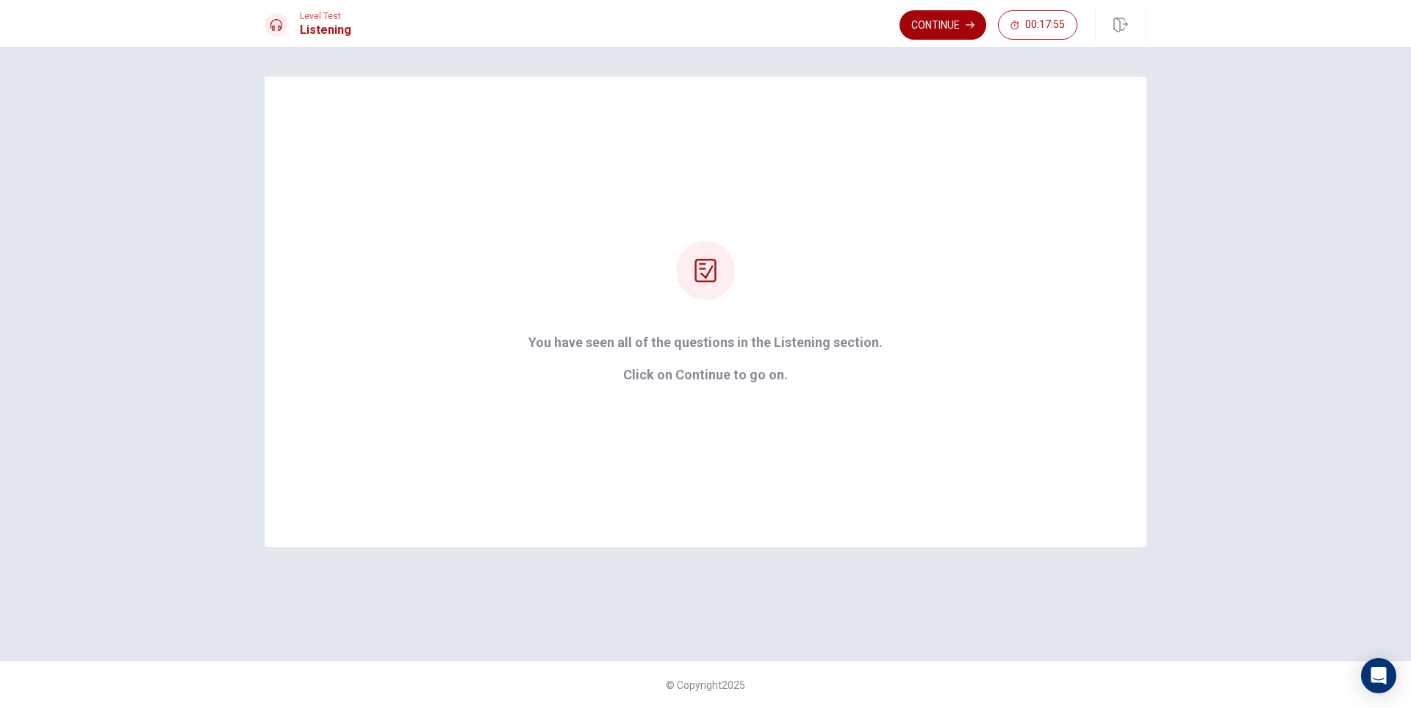
click at [941, 31] on button "Continue" at bounding box center [942, 24] width 87 height 29
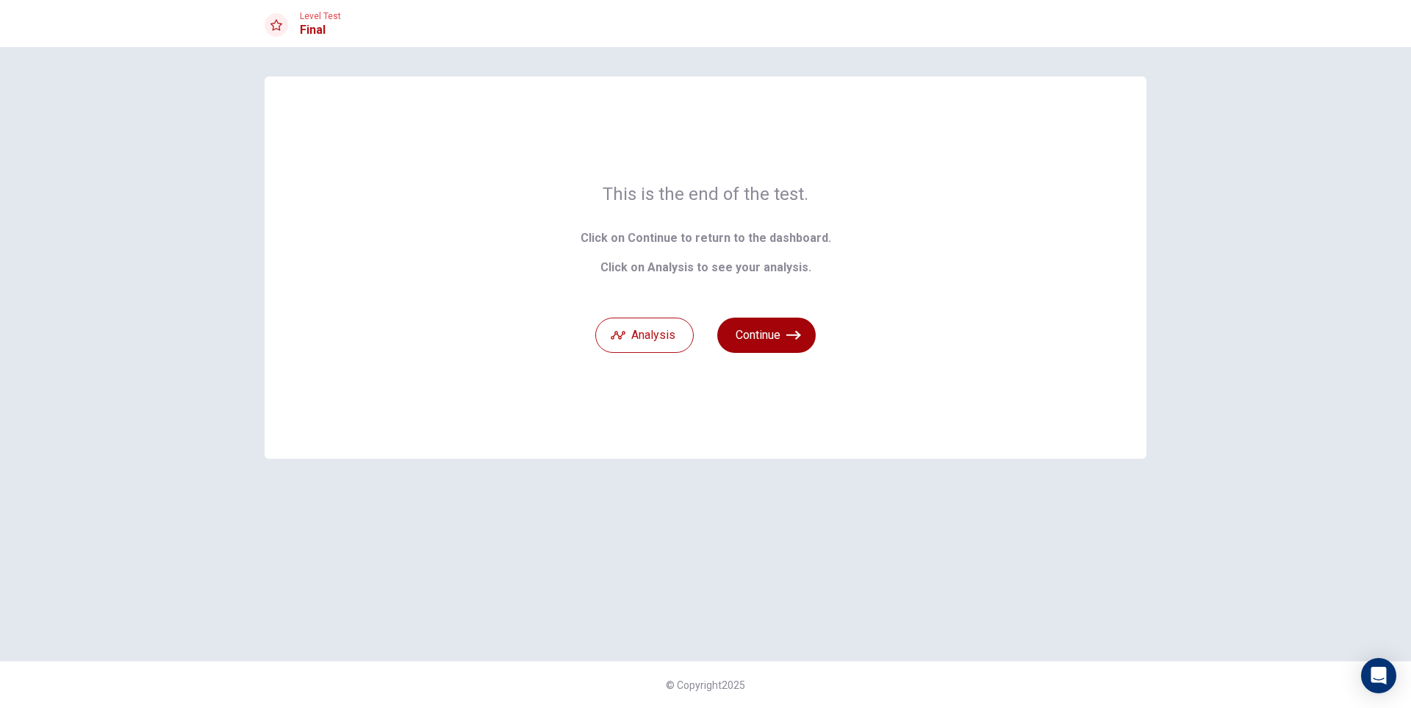
click at [741, 328] on button "Continue" at bounding box center [766, 334] width 98 height 35
